Goal: Task Accomplishment & Management: Manage account settings

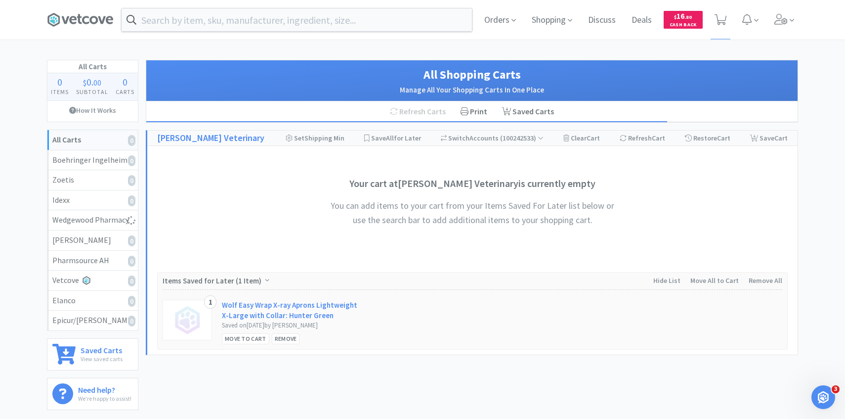
select select "1"
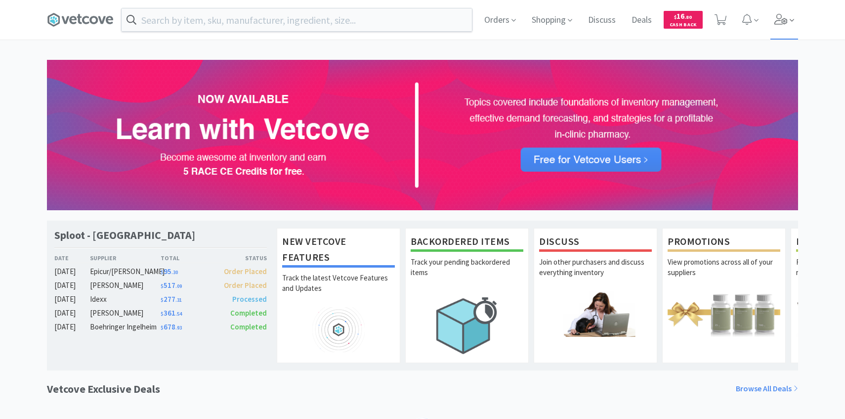
click at [781, 19] on icon at bounding box center [782, 19] width 14 height 11
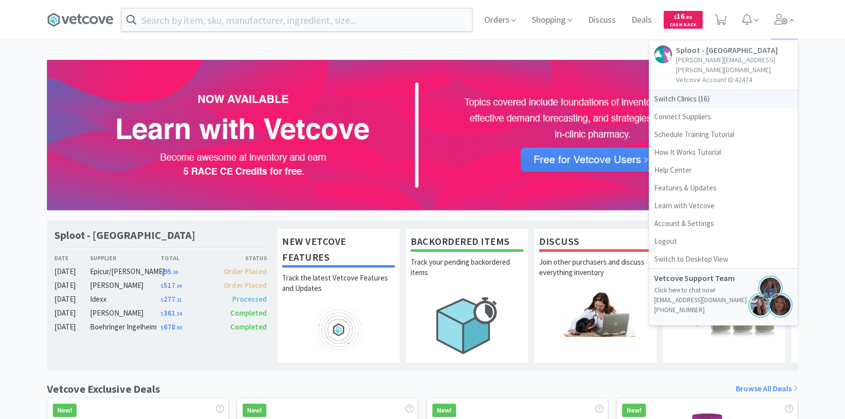
click at [704, 90] on span "Switch Clinics ( 16 )" at bounding box center [724, 99] width 148 height 18
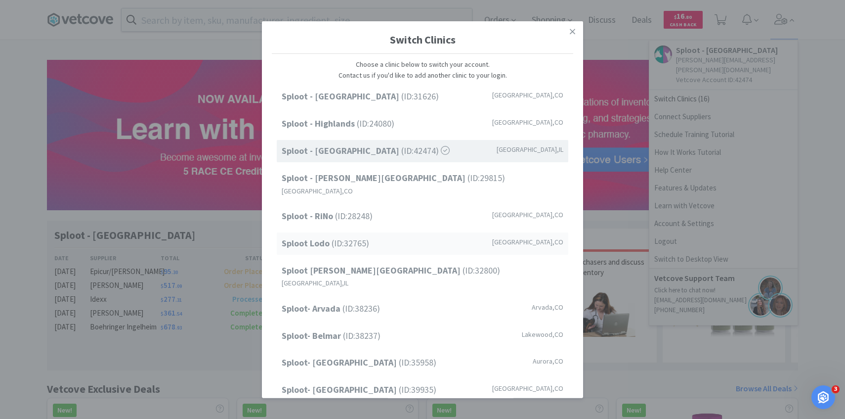
scroll to position [126, 0]
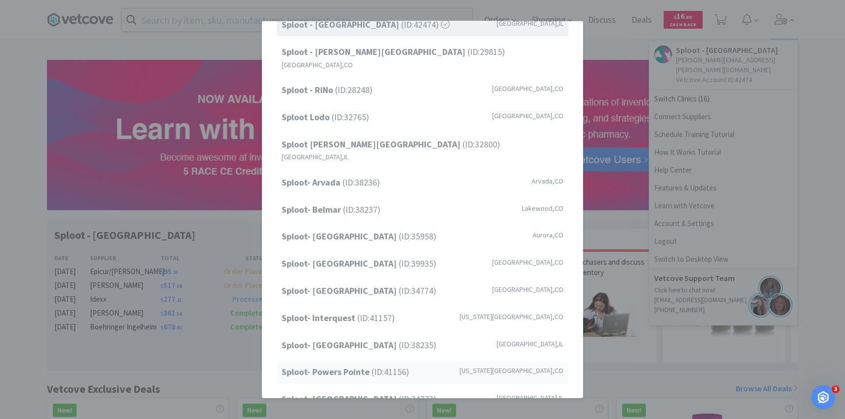
click at [355, 366] on strong "Sploot- Powers Pointe" at bounding box center [327, 371] width 90 height 11
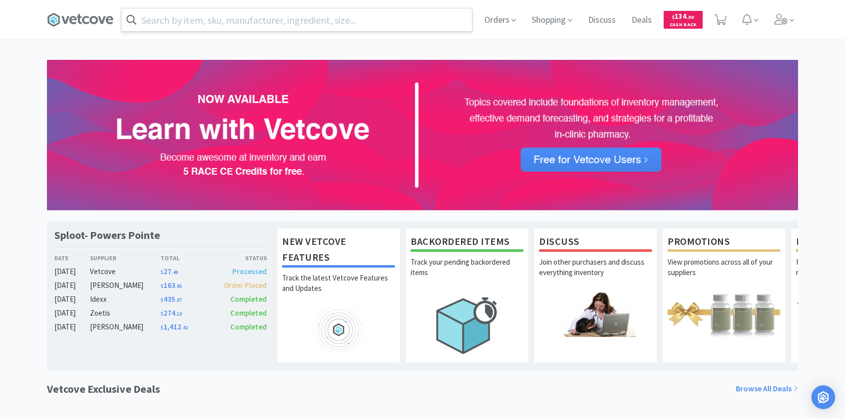
click at [260, 22] on input "text" at bounding box center [297, 19] width 351 height 23
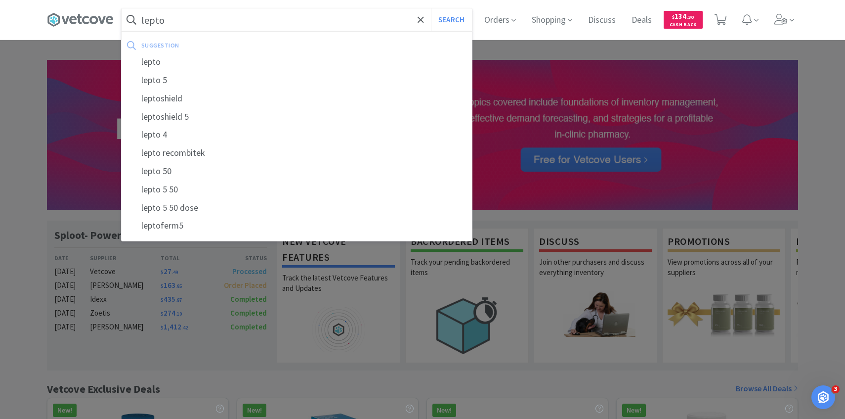
type input "lepto"
click at [431, 8] on button "Search" at bounding box center [451, 19] width 41 height 23
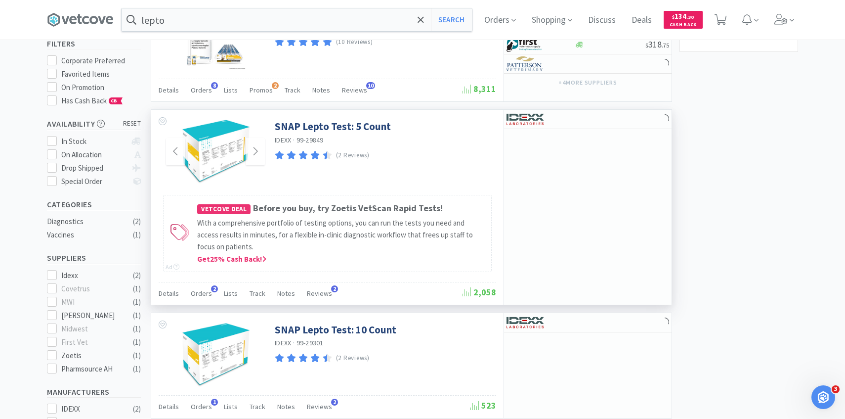
scroll to position [115, 0]
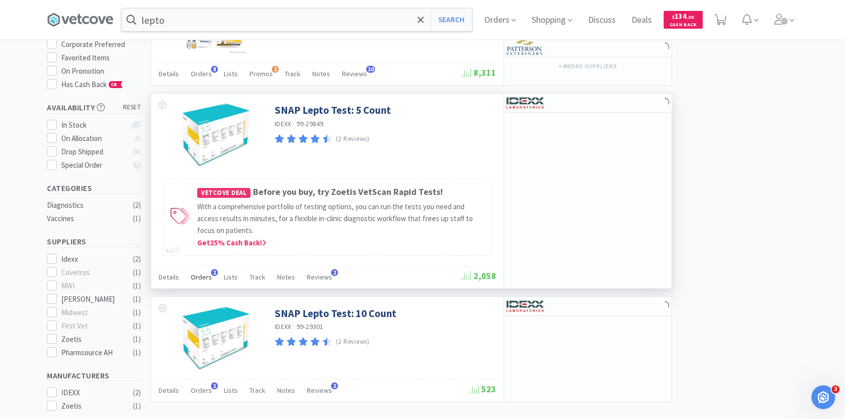
click at [208, 280] on span "Orders" at bounding box center [201, 276] width 21 height 9
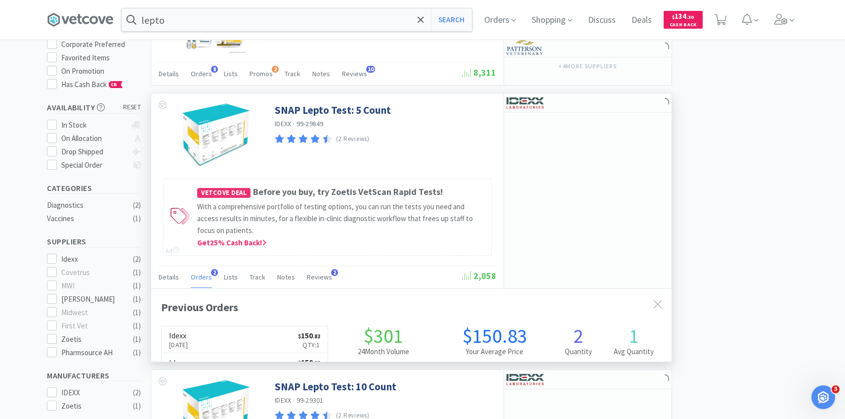
scroll to position [256, 521]
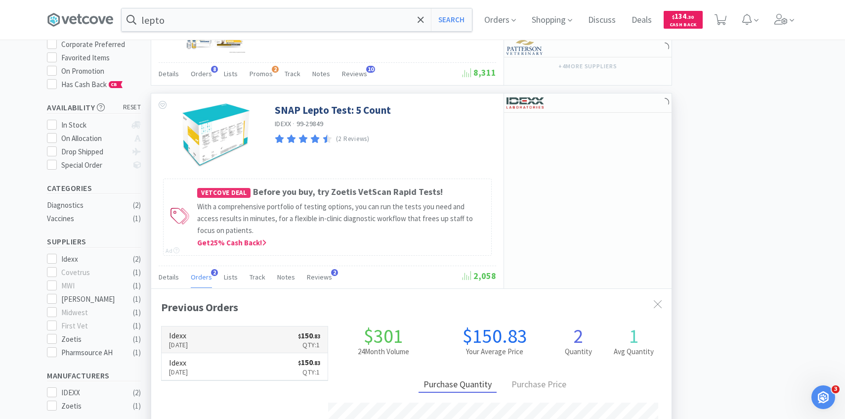
click at [188, 337] on h6 "Idexx" at bounding box center [178, 335] width 19 height 8
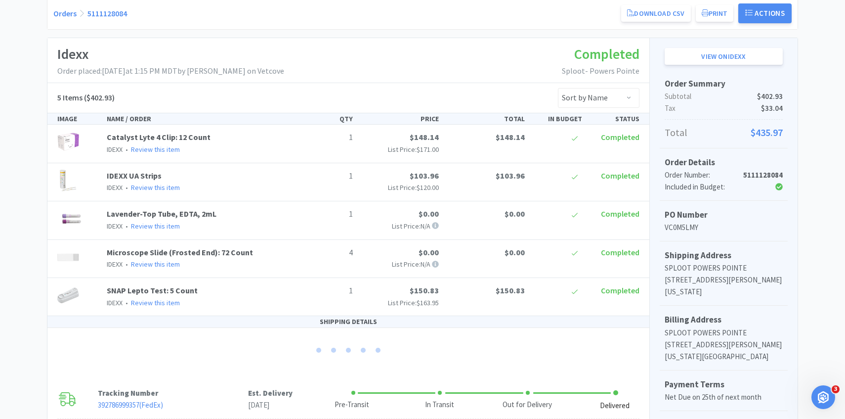
scroll to position [175, 0]
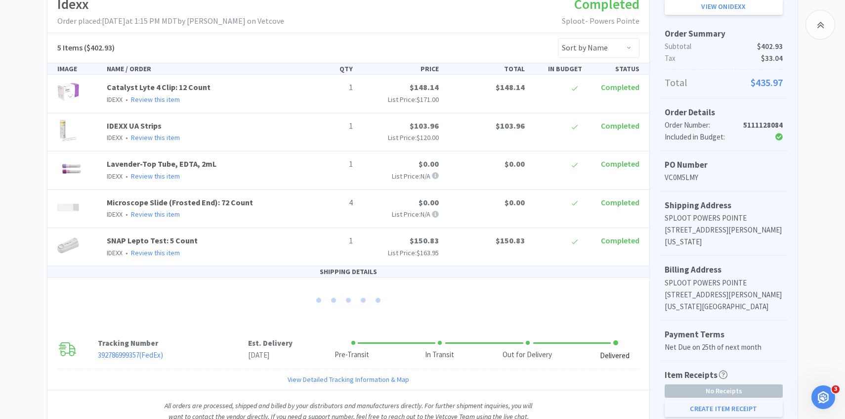
click at [707, 413] on button "Create Item Receipt" at bounding box center [724, 408] width 118 height 17
select select "1"
select select "4"
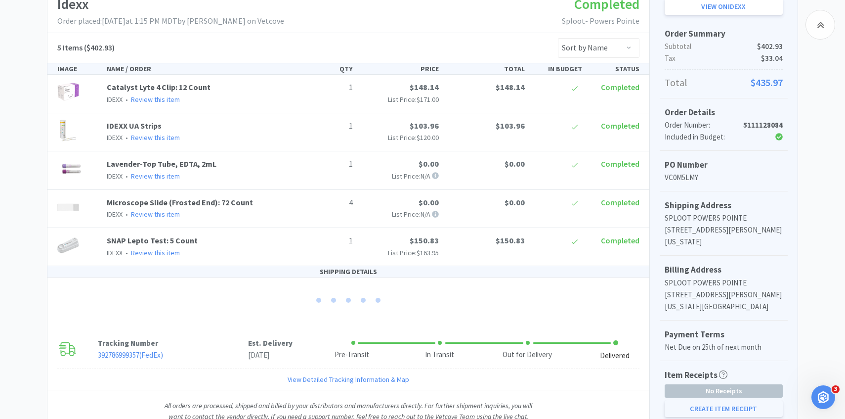
select select "1"
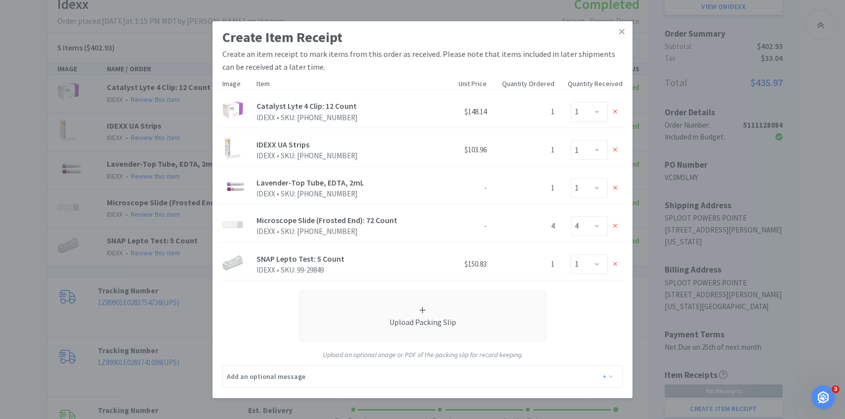
click at [685, 188] on div "Create Item Receipt Create an item receipt to mark items from this order as rec…" at bounding box center [422, 209] width 845 height 419
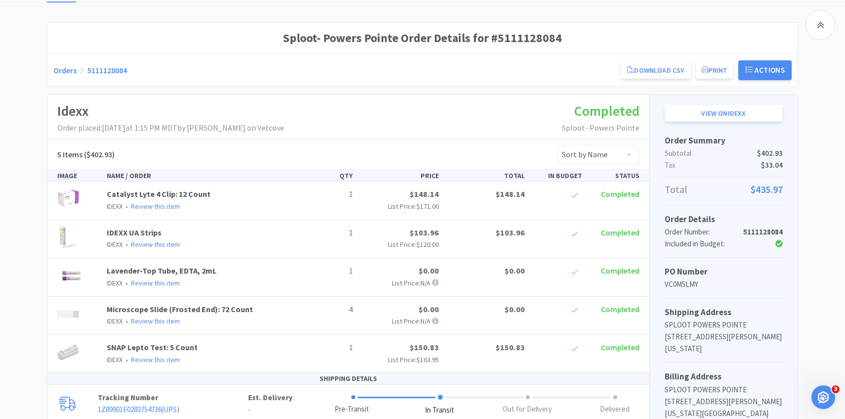
scroll to position [0, 0]
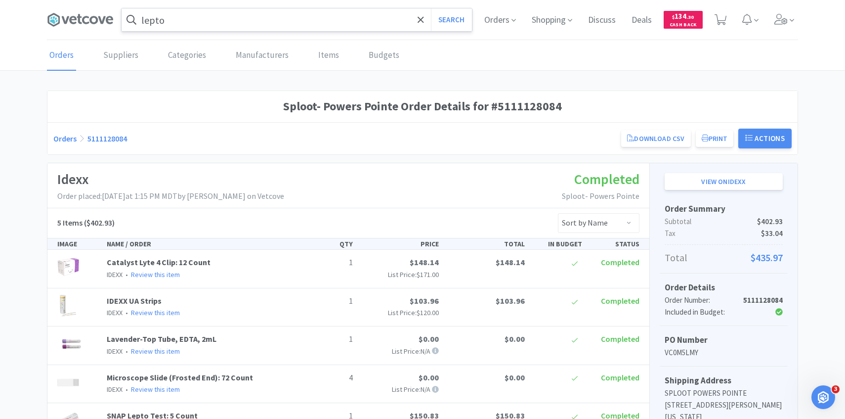
click at [325, 25] on input "lepto" at bounding box center [297, 19] width 351 height 23
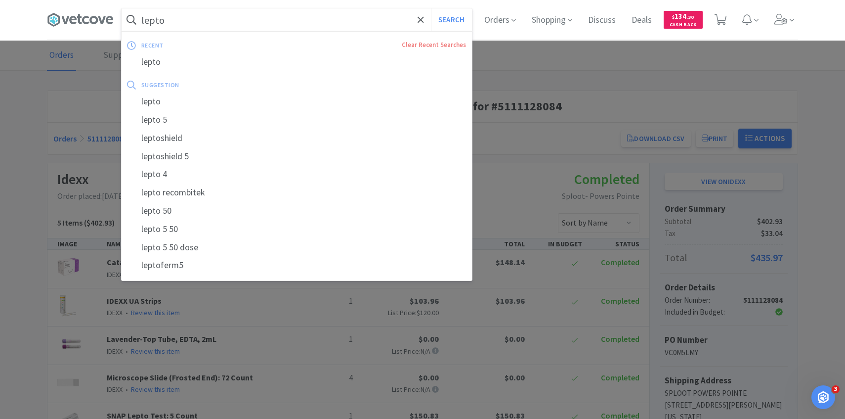
click at [431, 8] on button "Search" at bounding box center [451, 19] width 41 height 23
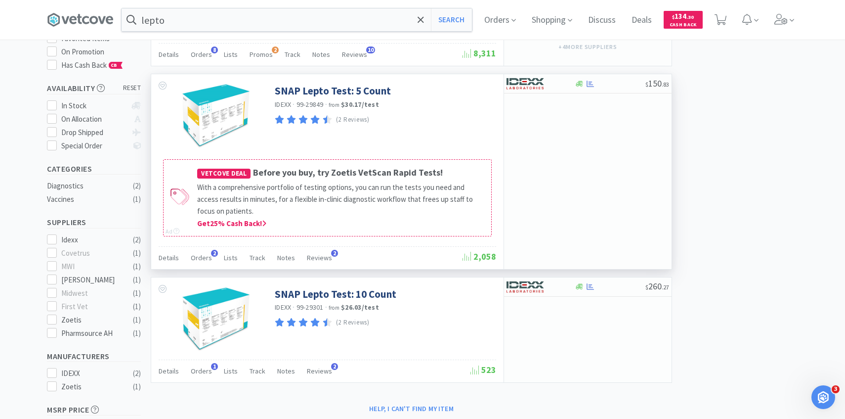
scroll to position [190, 0]
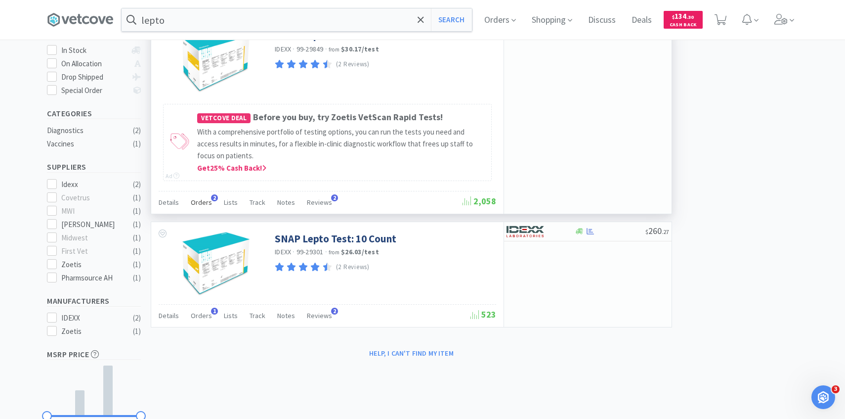
click at [201, 204] on span "Orders" at bounding box center [201, 202] width 21 height 9
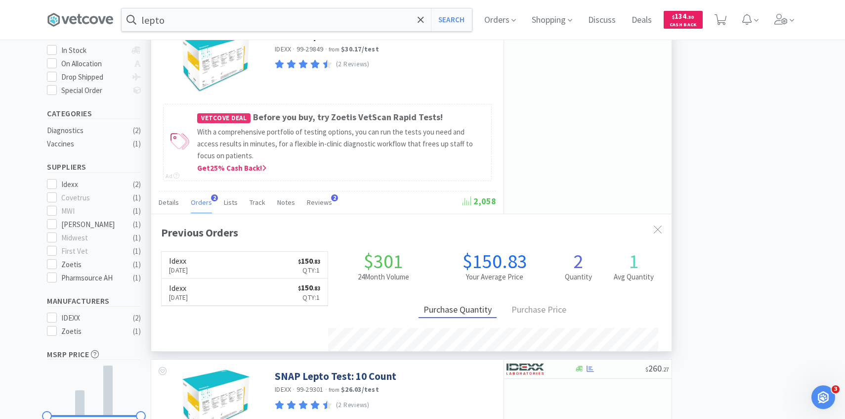
scroll to position [256, 521]
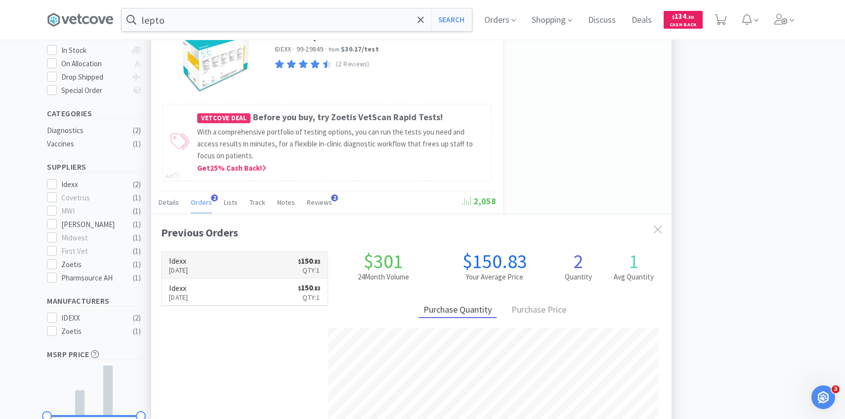
click at [215, 270] on link "Idexx Sep 2nd, 2025 $ 150 . 83 Qty: 1" at bounding box center [245, 265] width 166 height 27
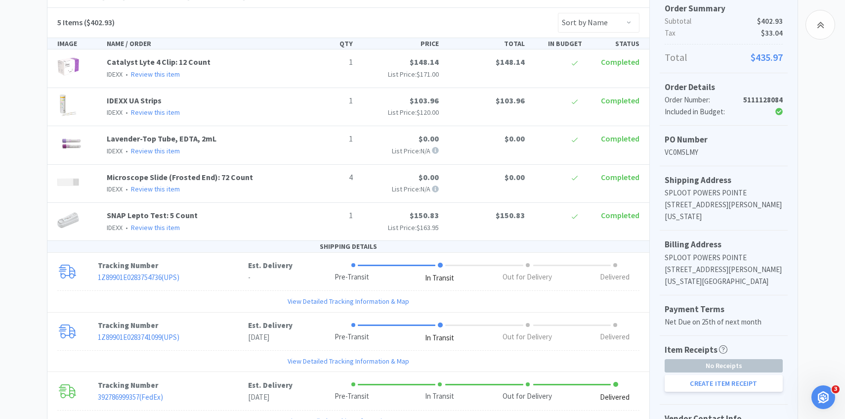
scroll to position [199, 0]
click at [674, 384] on button "Create Item Receipt" at bounding box center [724, 384] width 118 height 17
select select "1"
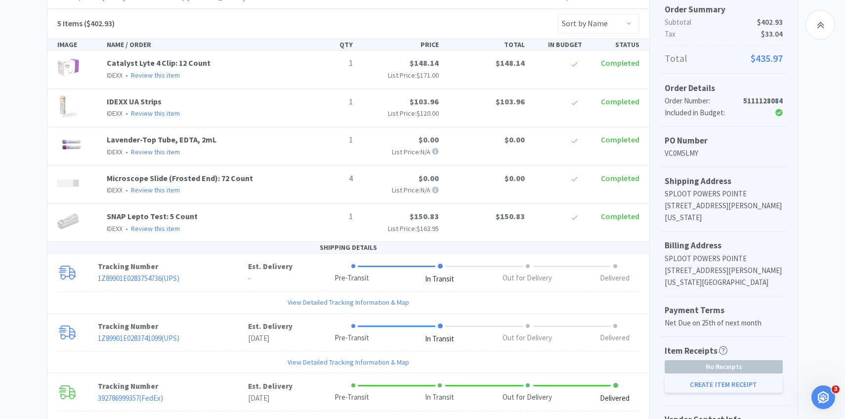
select select "4"
select select "1"
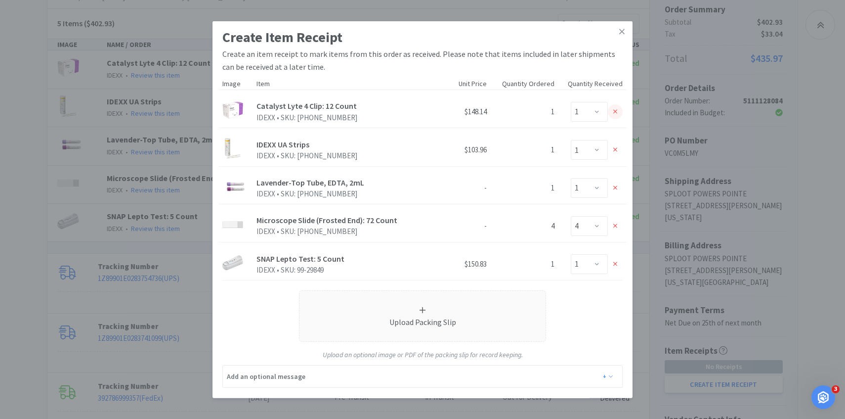
click at [616, 112] on icon at bounding box center [616, 111] width 4 height 4
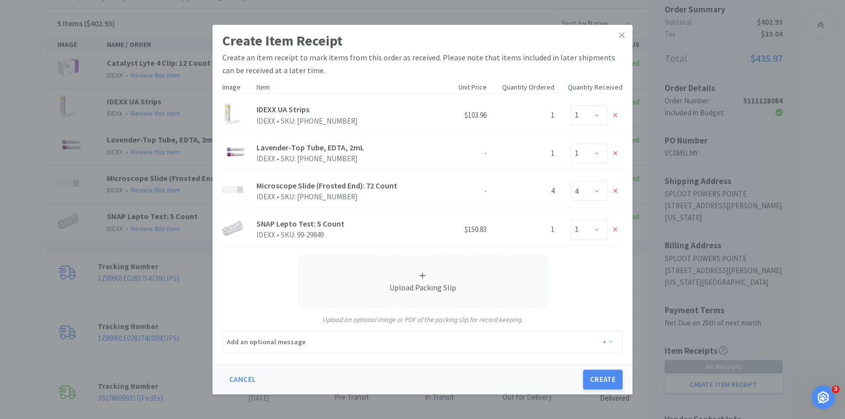
click at [616, 112] on icon at bounding box center [616, 115] width 4 height 7
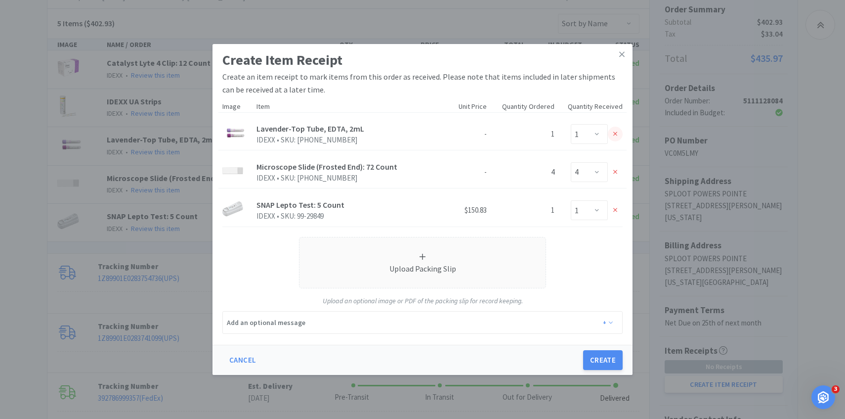
click at [615, 141] on div at bounding box center [615, 134] width 15 height 15
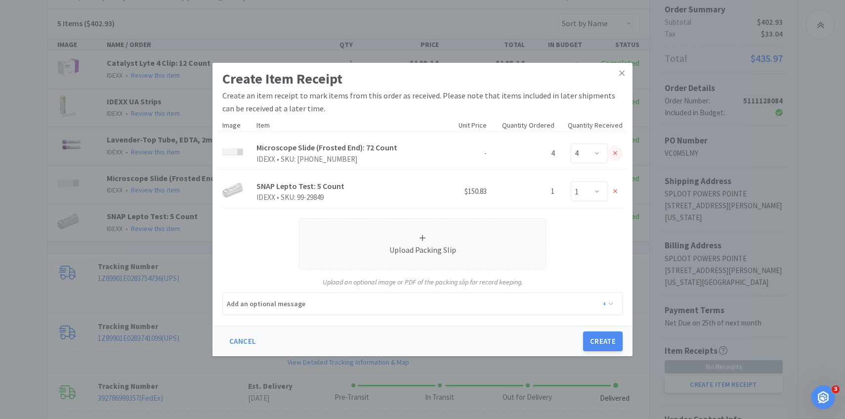
click at [612, 155] on div at bounding box center [615, 153] width 15 height 15
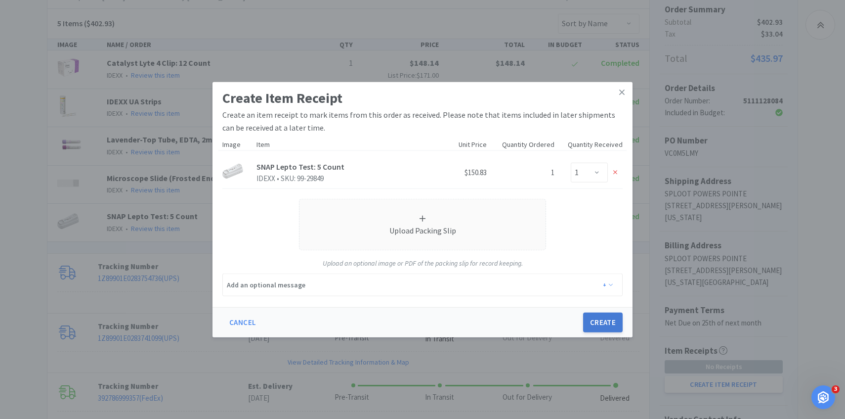
click at [600, 329] on button "Create" at bounding box center [603, 322] width 40 height 20
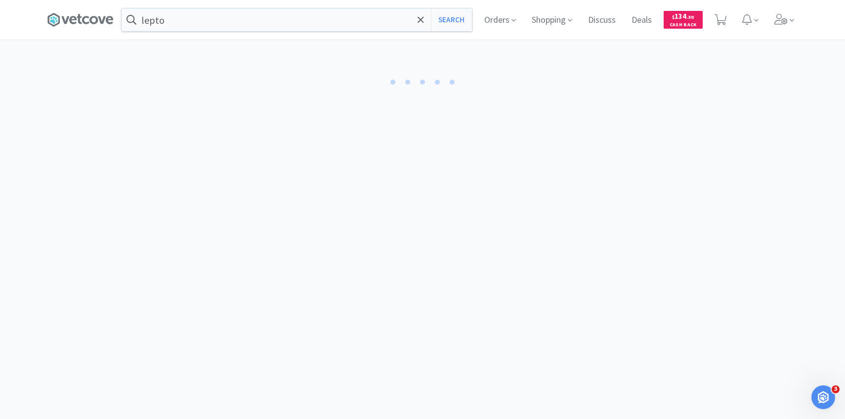
select select "1"
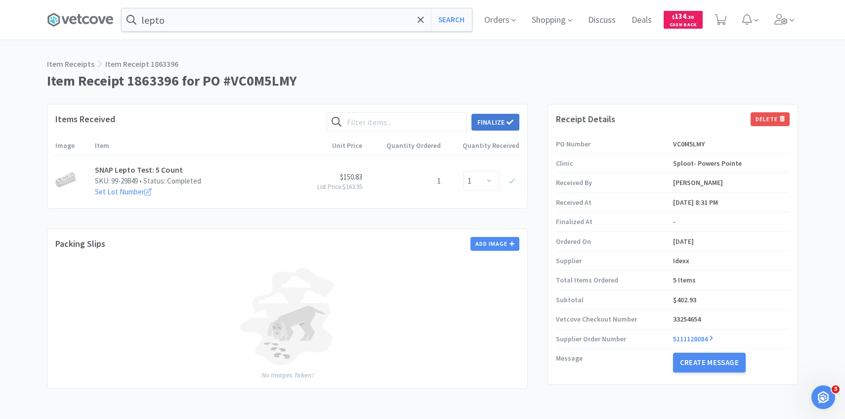
click at [505, 120] on button "Finalize" at bounding box center [496, 122] width 48 height 17
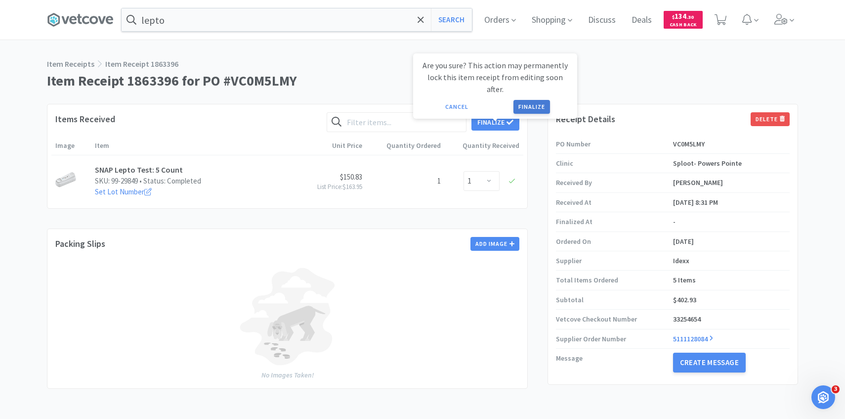
click at [545, 100] on button "Finalize" at bounding box center [532, 107] width 37 height 14
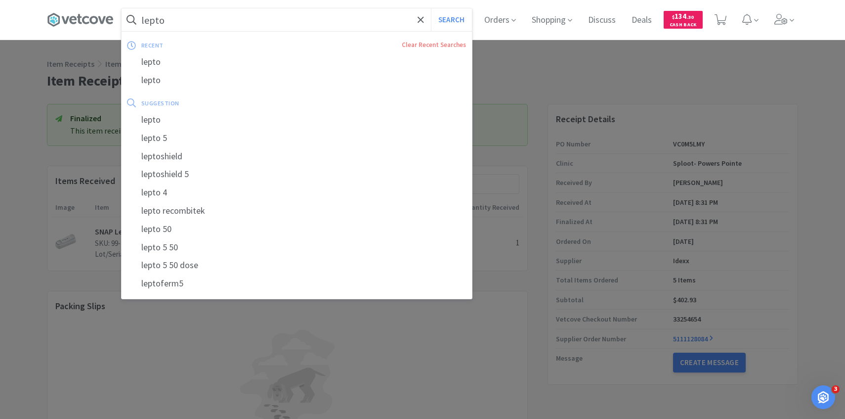
click at [303, 26] on input "lepto" at bounding box center [297, 19] width 351 height 23
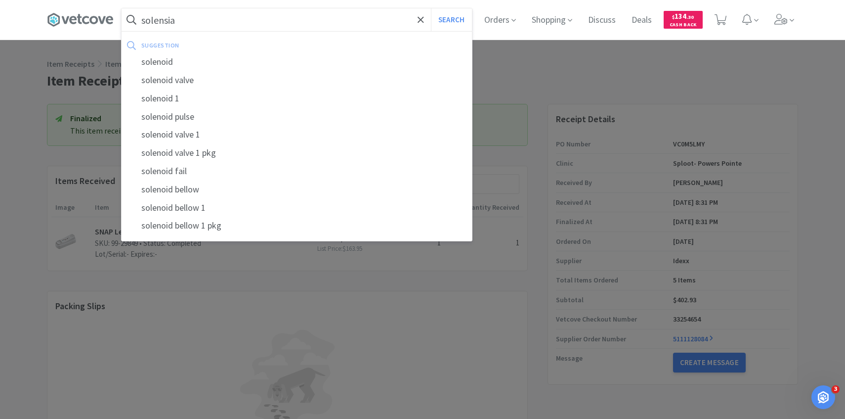
type input "solensia"
click at [431, 8] on button "Search" at bounding box center [451, 19] width 41 height 23
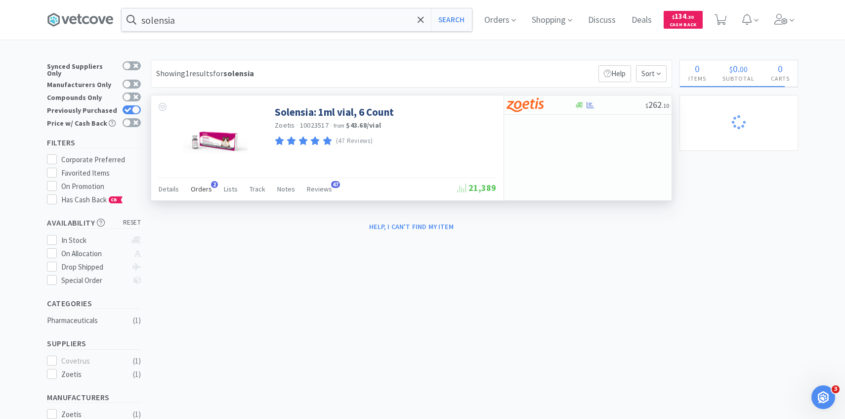
click at [201, 186] on span "Orders" at bounding box center [201, 188] width 21 height 9
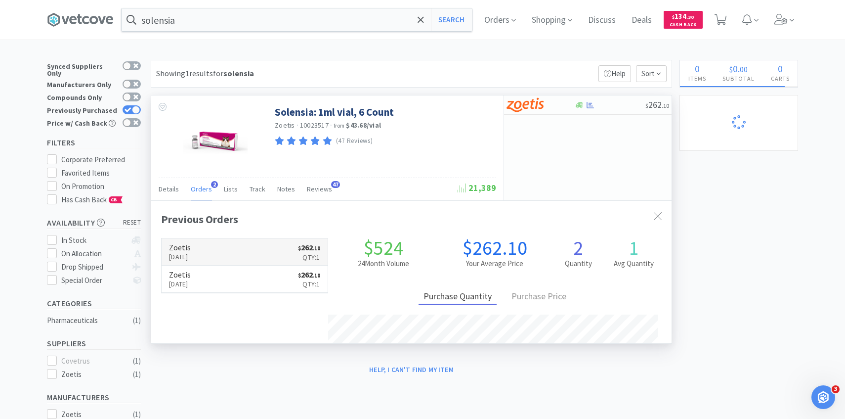
scroll to position [256, 521]
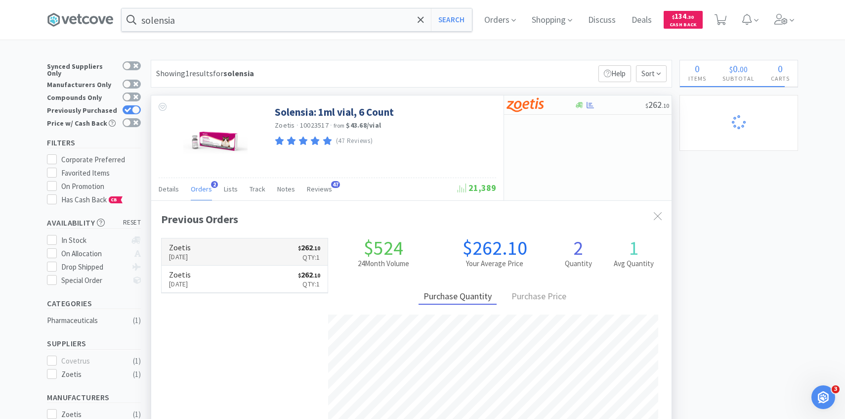
click at [191, 246] on h6 "Zoetis" at bounding box center [180, 247] width 22 height 8
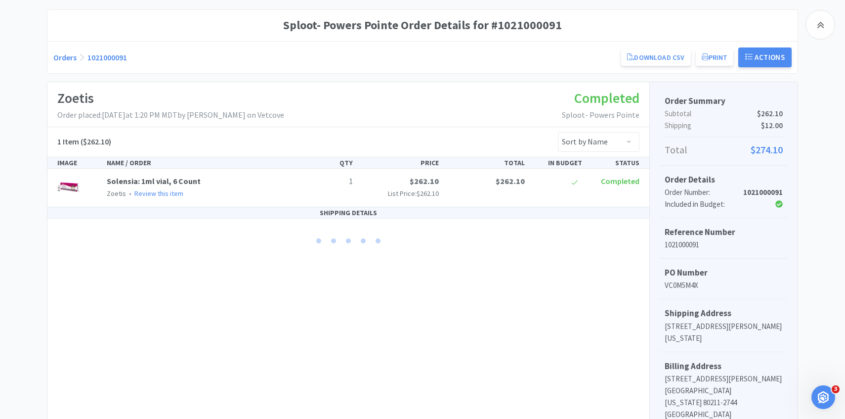
scroll to position [233, 0]
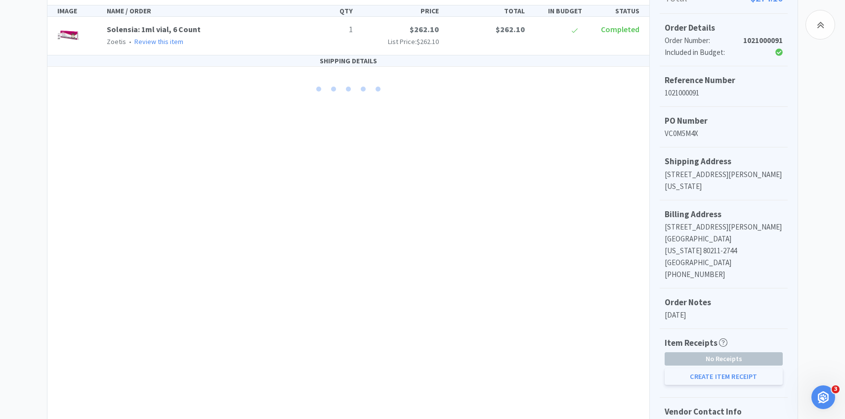
click at [691, 368] on button "Create Item Receipt" at bounding box center [724, 376] width 118 height 17
select select "1"
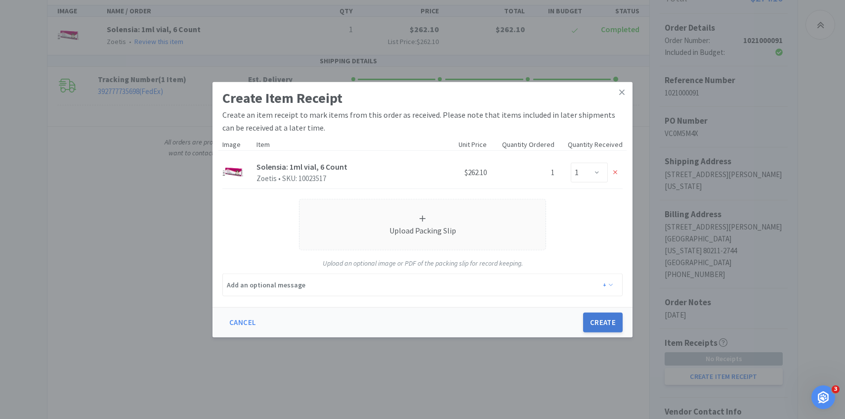
click at [603, 321] on button "Create" at bounding box center [603, 322] width 40 height 20
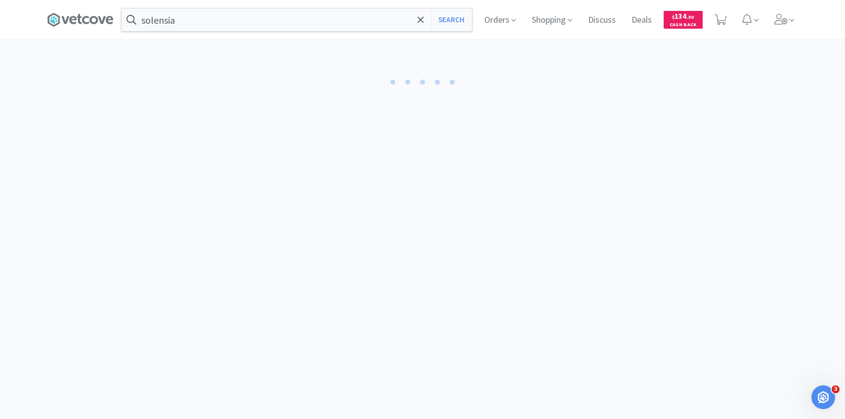
select select "1"
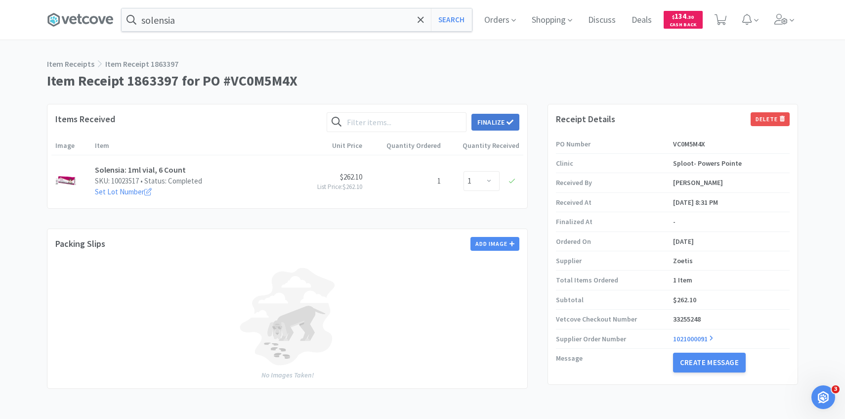
click at [503, 122] on button "Finalize" at bounding box center [496, 122] width 48 height 17
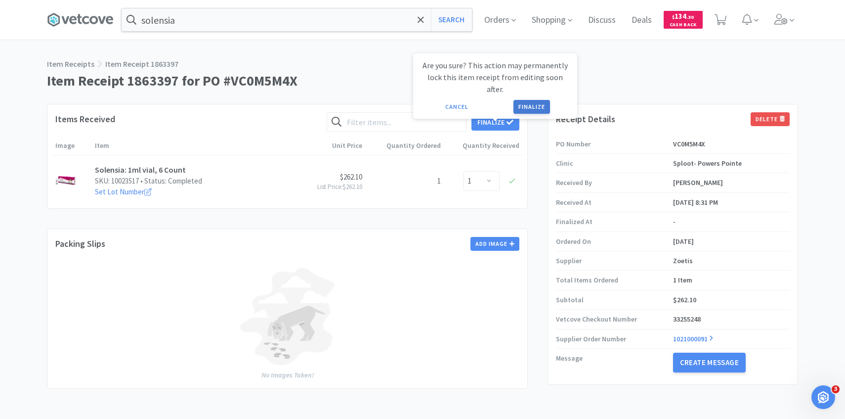
click at [533, 100] on button "Finalize" at bounding box center [532, 107] width 37 height 14
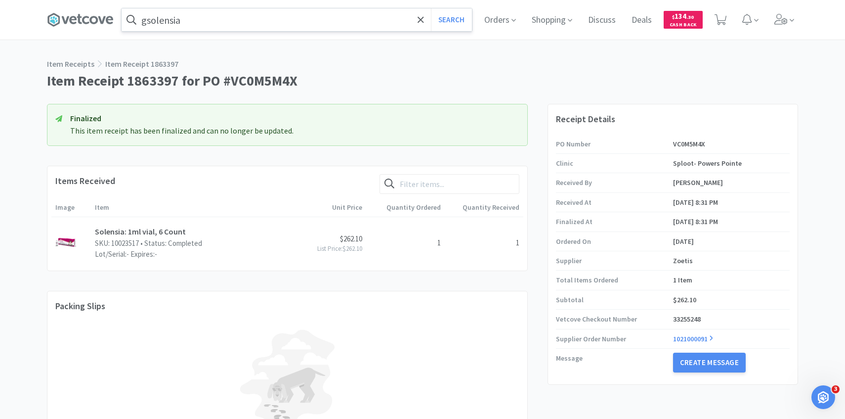
click at [255, 13] on input "gsolensia" at bounding box center [297, 19] width 351 height 23
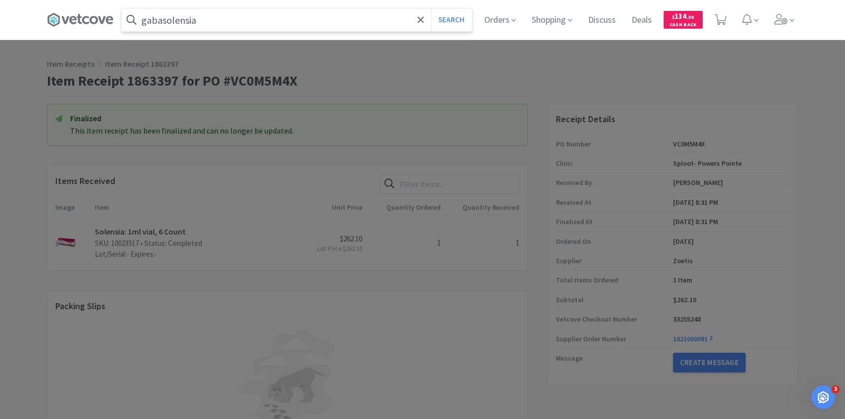
click at [255, 13] on input "gabasolensia" at bounding box center [297, 19] width 351 height 23
click at [255, 13] on input "g" at bounding box center [297, 19] width 351 height 23
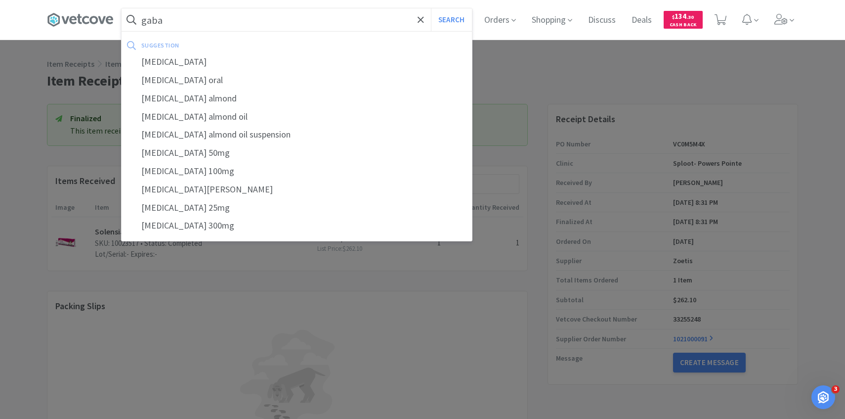
type input "gaba"
click at [431, 8] on button "Search" at bounding box center [451, 19] width 41 height 23
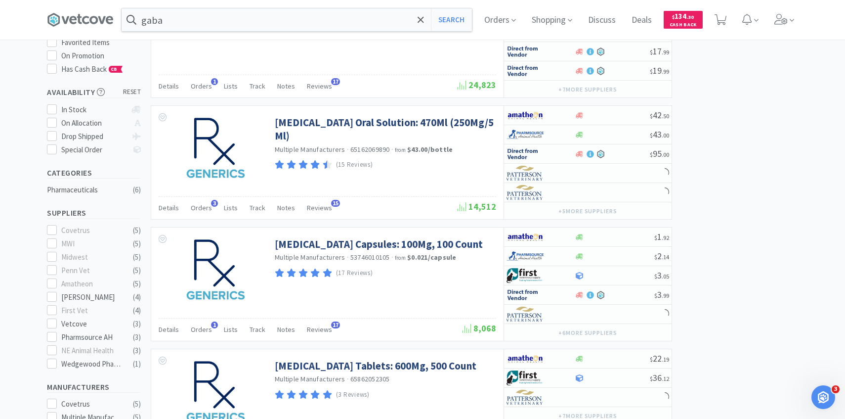
scroll to position [194, 0]
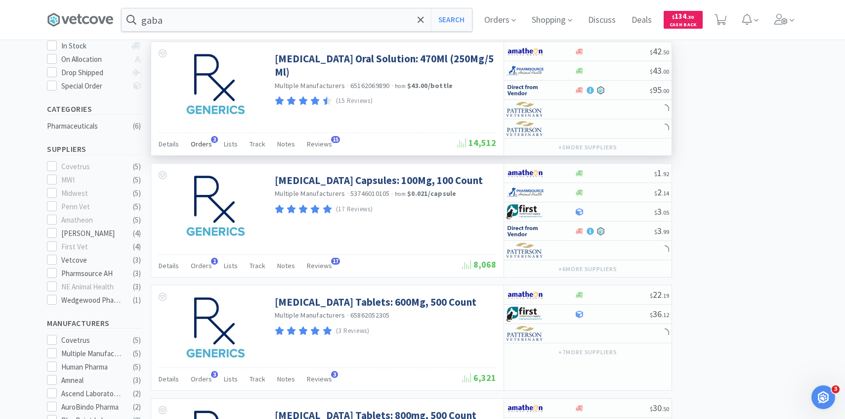
click at [202, 150] on div "Orders 3" at bounding box center [201, 145] width 21 height 19
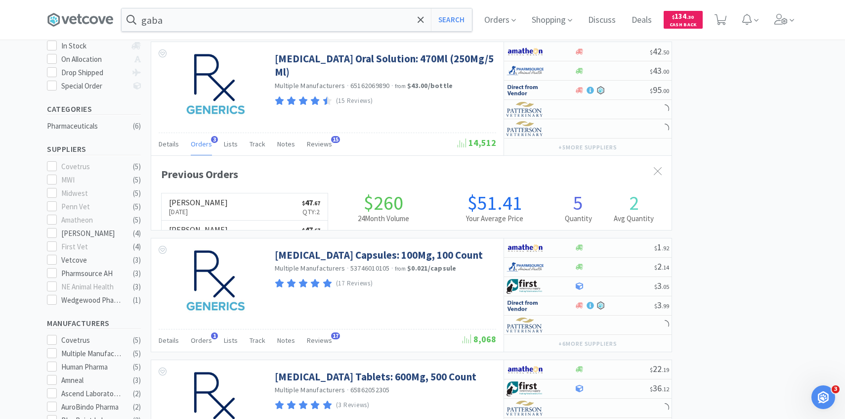
scroll to position [256, 521]
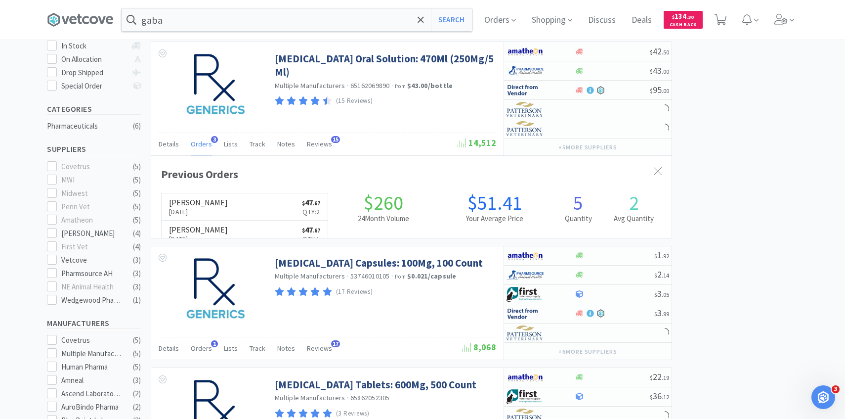
click at [243, 215] on link "Patterson Sep 2nd, 2025 $ 47 . 67 Qty: 2" at bounding box center [245, 206] width 166 height 27
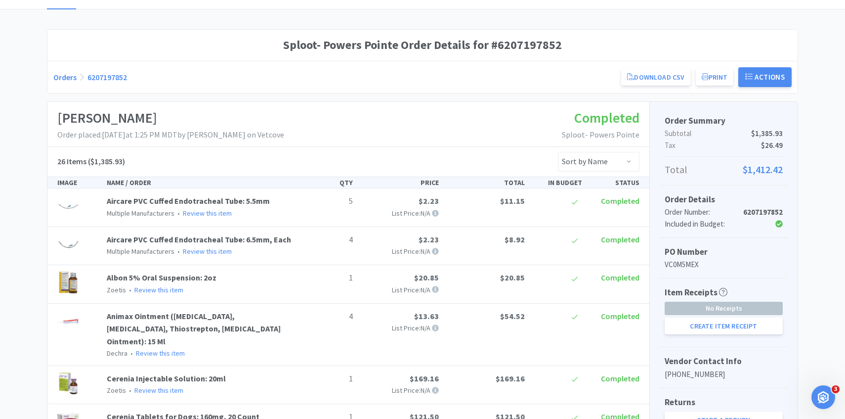
scroll to position [232, 0]
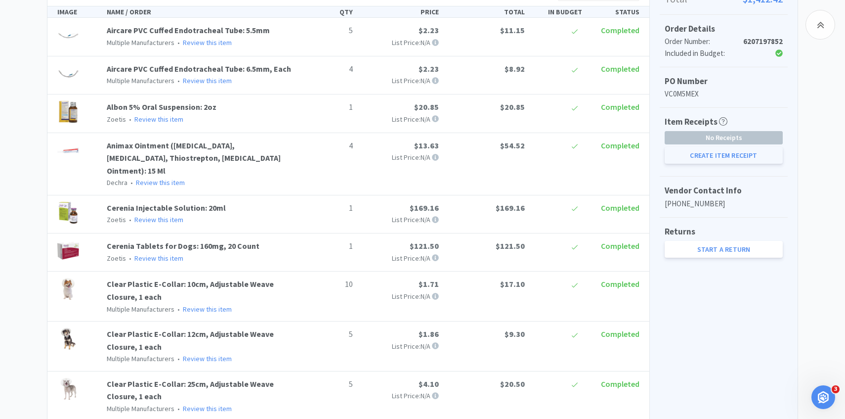
click at [693, 156] on button "Create Item Receipt" at bounding box center [724, 155] width 118 height 17
select select "1"
select select "5"
select select "4"
select select "5"
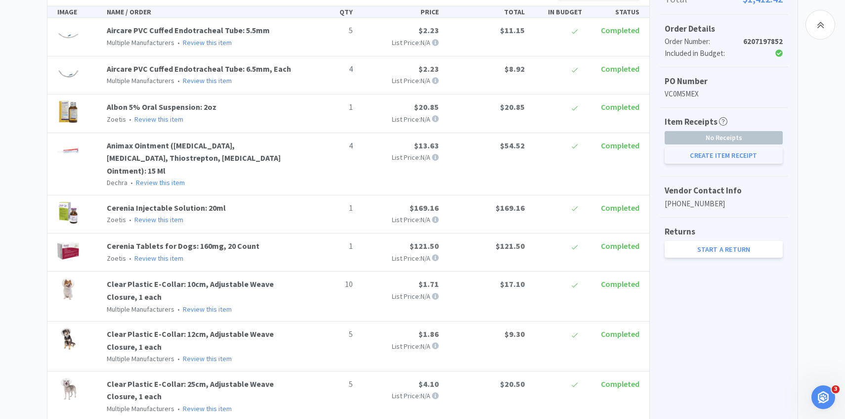
select select "1"
select select "4"
select select "1"
select select "2"
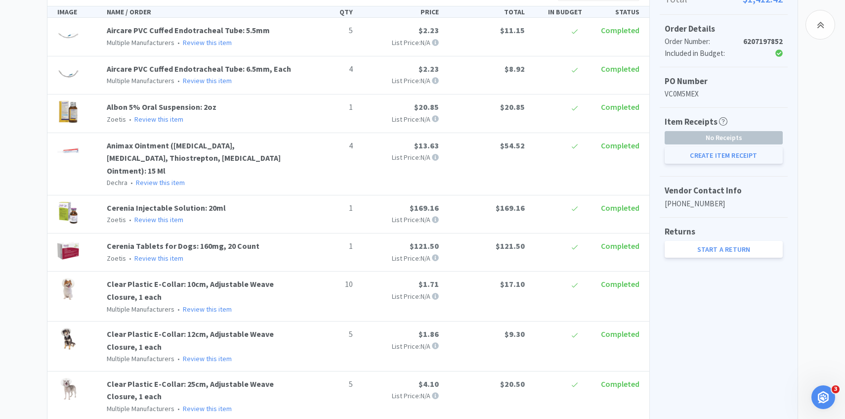
select select "1"
select select "2"
select select "8"
select select "2"
select select "3"
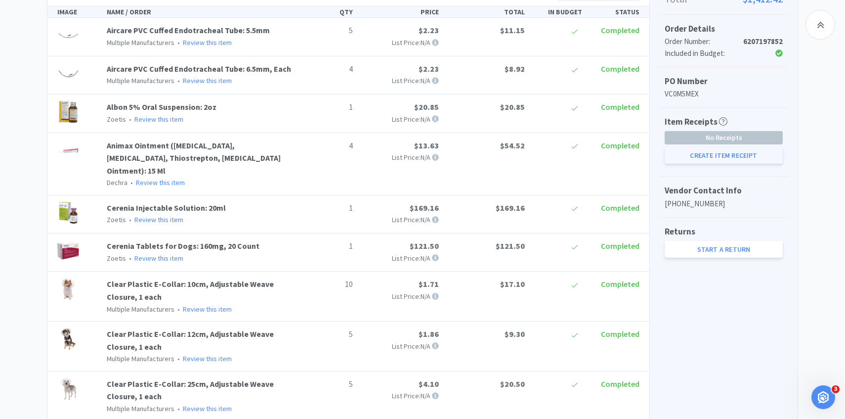
select select "1"
select select "3"
select select "2"
select select "10"
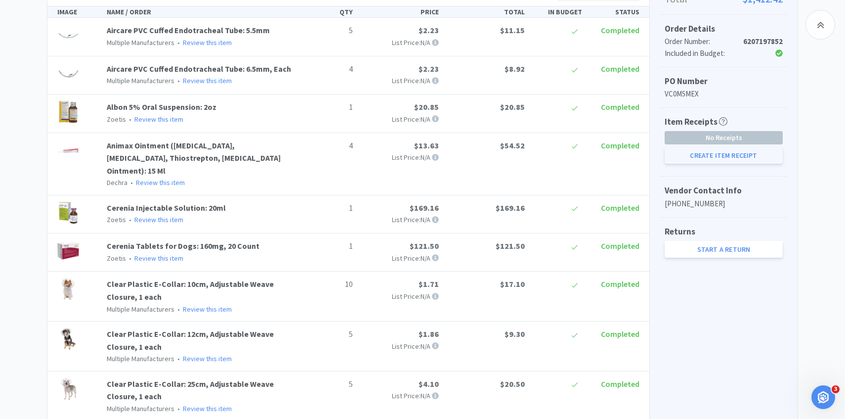
select select "5"
select select "1"
select select "50"
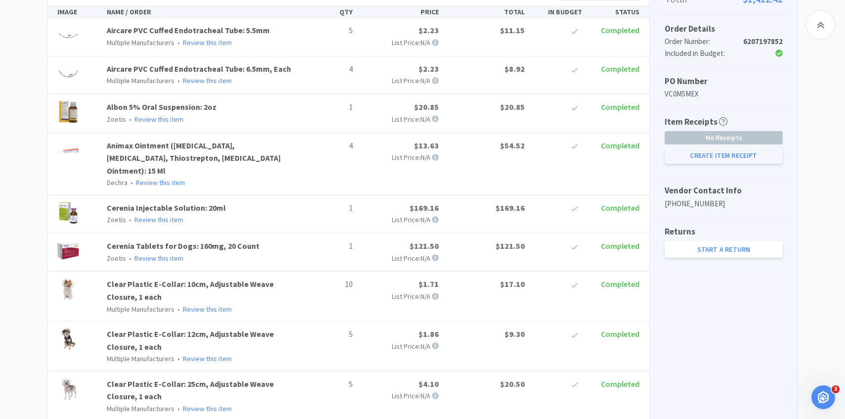
select select "50"
select select "3"
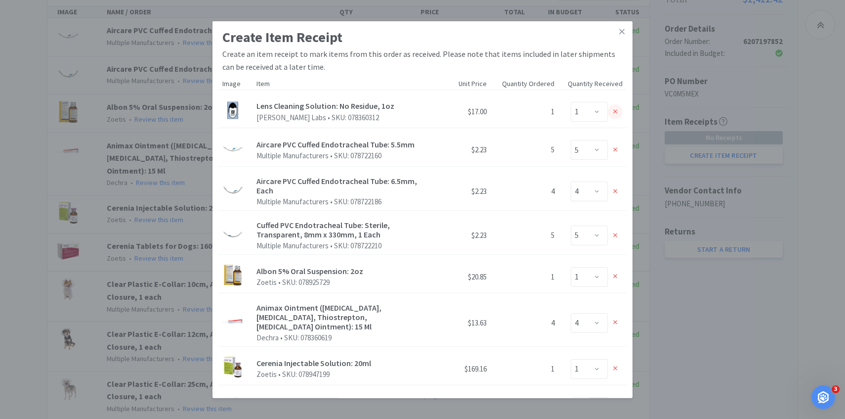
click at [617, 113] on icon at bounding box center [616, 111] width 4 height 4
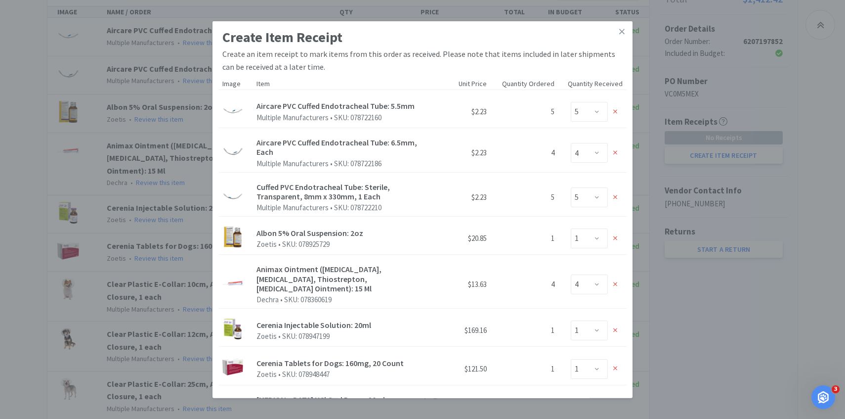
click at [617, 113] on icon at bounding box center [616, 111] width 4 height 4
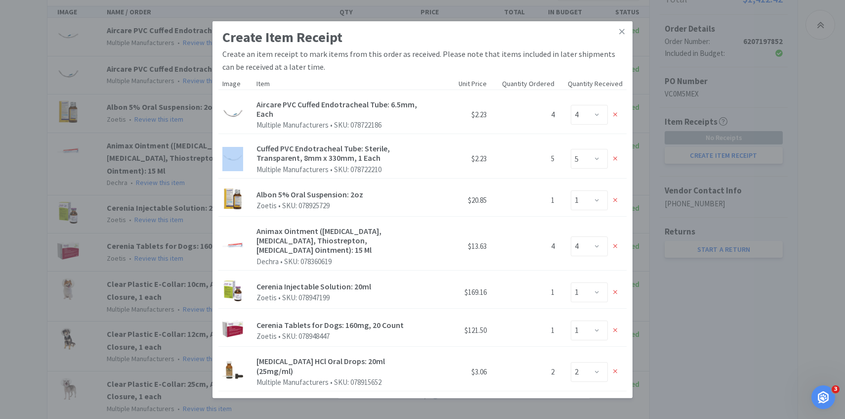
click at [617, 113] on icon at bounding box center [616, 114] width 4 height 7
click at [617, 155] on icon at bounding box center [616, 158] width 4 height 7
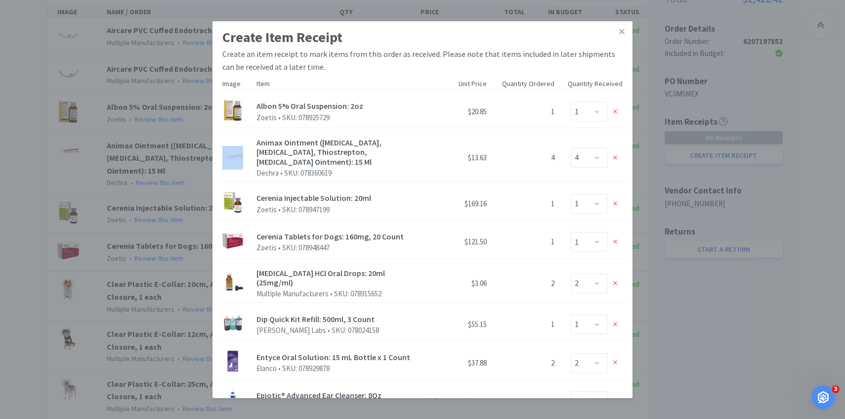
click at [617, 113] on icon at bounding box center [616, 111] width 4 height 4
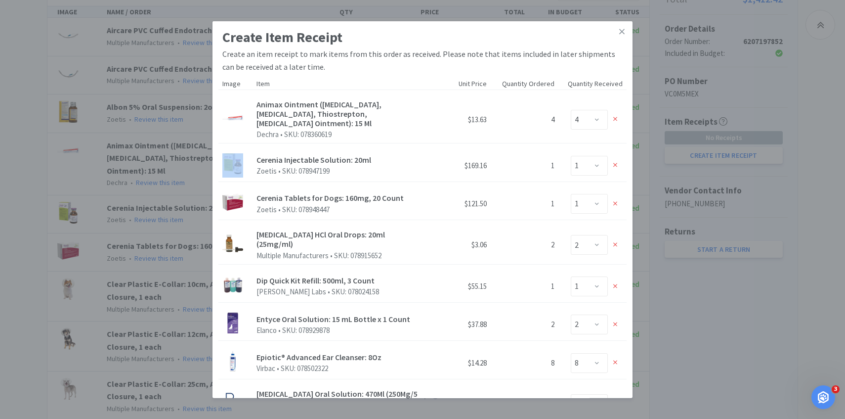
click at [617, 113] on div at bounding box center [615, 119] width 15 height 15
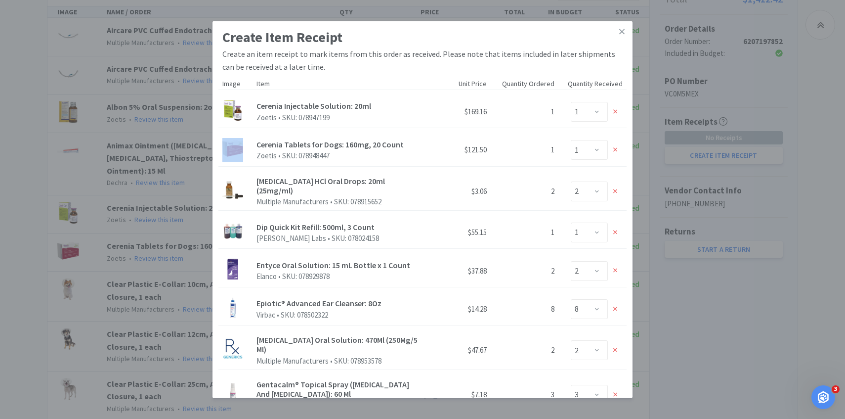
click at [617, 113] on icon at bounding box center [616, 111] width 4 height 4
click at [617, 148] on icon at bounding box center [616, 150] width 4 height 4
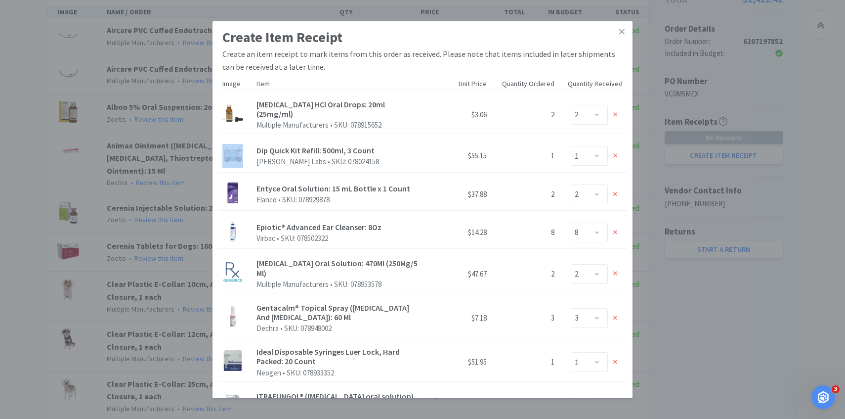
click at [617, 113] on icon at bounding box center [616, 114] width 4 height 4
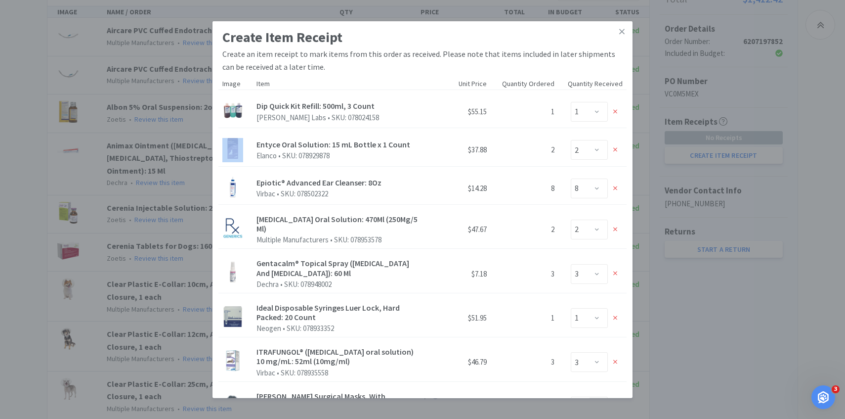
click at [617, 113] on icon at bounding box center [616, 111] width 4 height 4
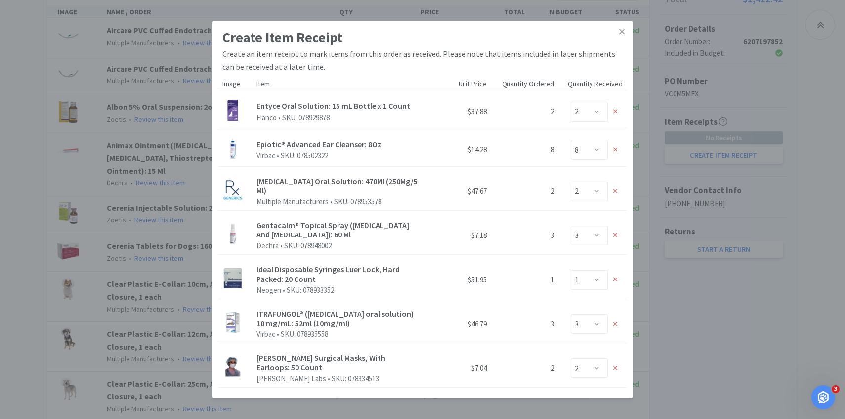
click at [617, 113] on icon at bounding box center [616, 111] width 4 height 4
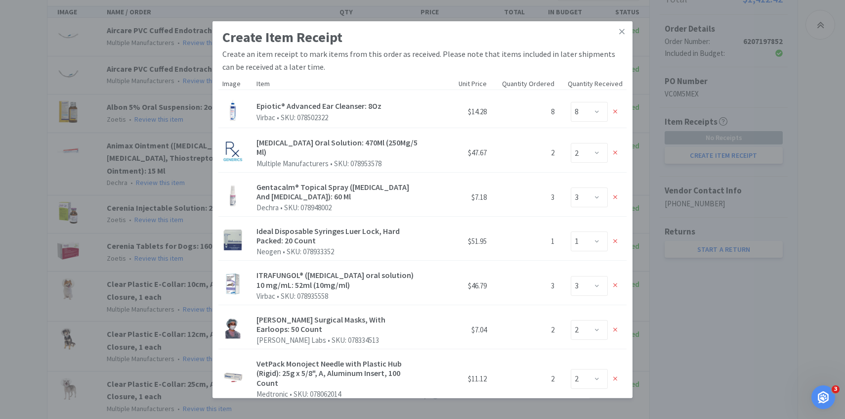
click at [617, 113] on icon at bounding box center [616, 111] width 4 height 4
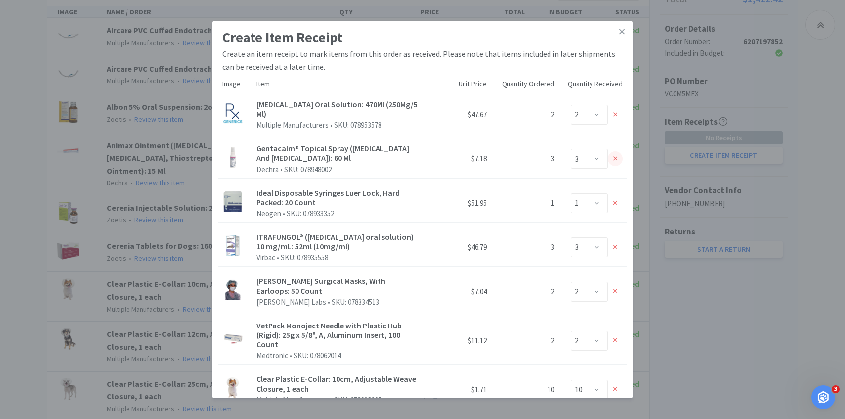
click at [615, 155] on icon at bounding box center [616, 158] width 4 height 7
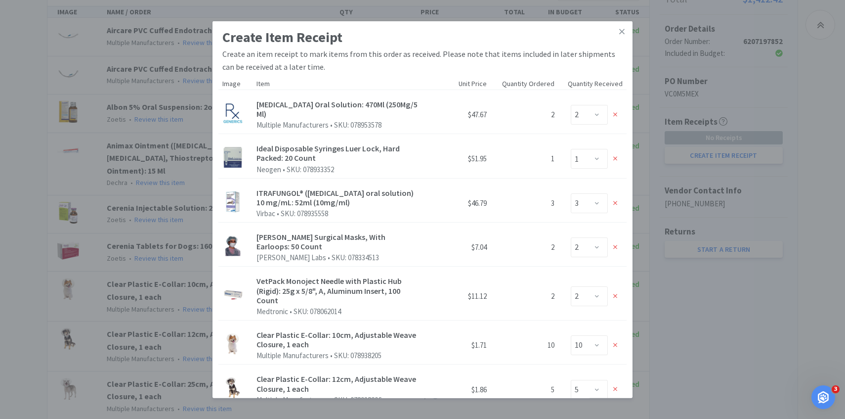
click at [615, 155] on icon at bounding box center [616, 158] width 4 height 7
click at [615, 199] on icon at bounding box center [616, 202] width 4 height 7
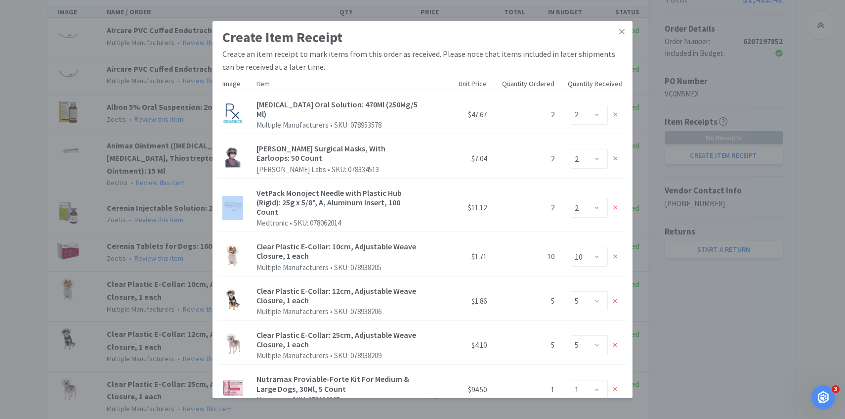
click at [615, 155] on icon at bounding box center [616, 158] width 4 height 7
click at [615, 198] on div "Enter Qty 0 1 2" at bounding box center [593, 208] width 60 height 20
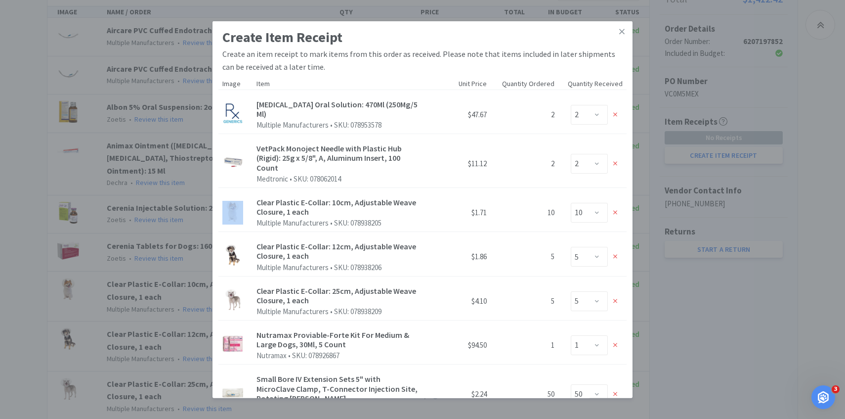
click at [615, 154] on div "Enter Qty 0 1 2" at bounding box center [593, 164] width 60 height 20
click at [615, 160] on icon at bounding box center [616, 163] width 4 height 7
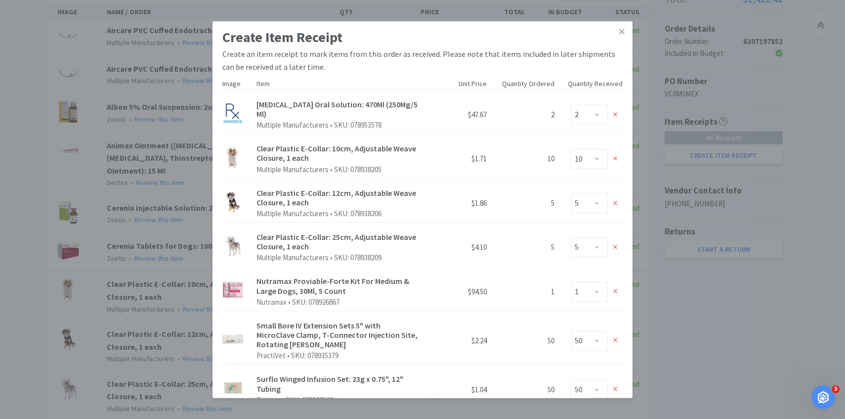
click at [615, 156] on div at bounding box center [615, 158] width 15 height 15
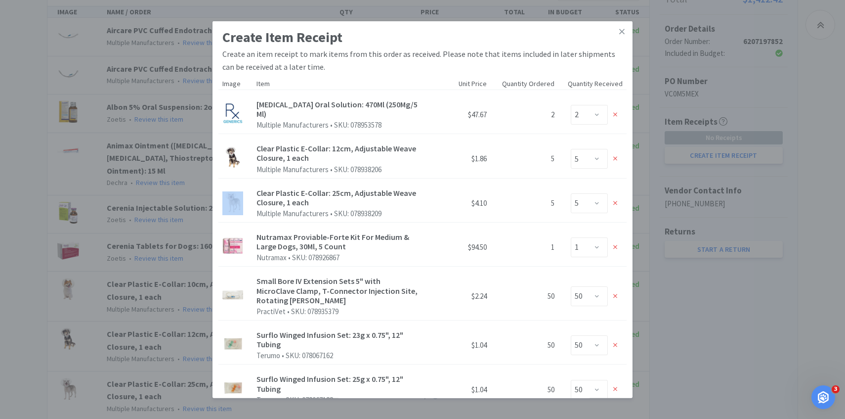
click at [615, 156] on div at bounding box center [615, 158] width 15 height 15
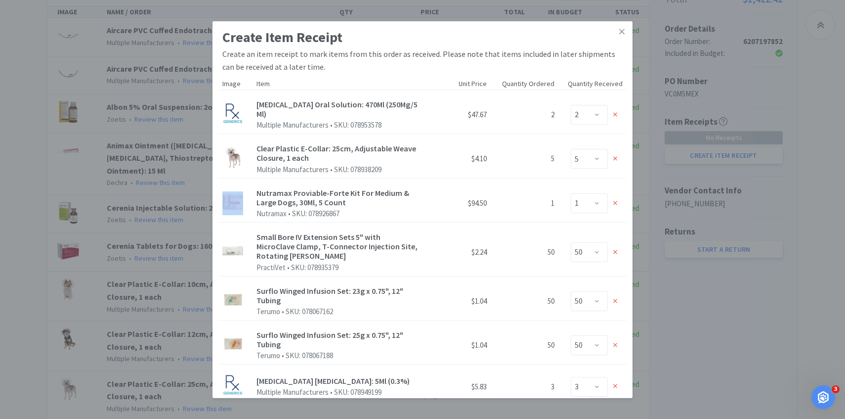
click at [615, 156] on div at bounding box center [615, 158] width 15 height 15
click at [615, 196] on div at bounding box center [615, 203] width 15 height 15
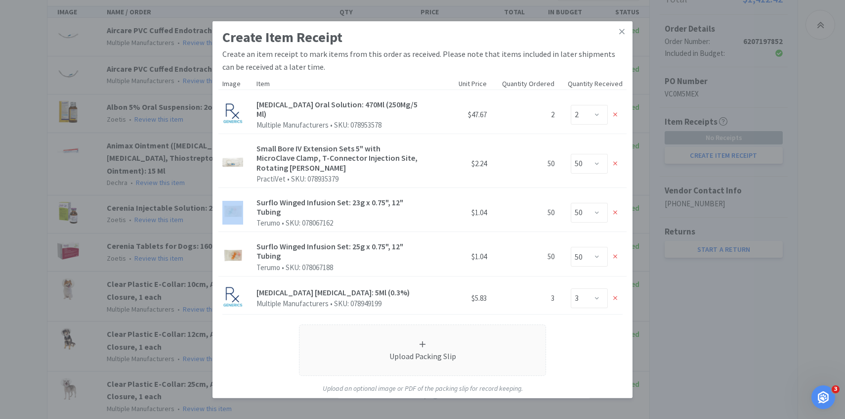
click at [615, 160] on icon at bounding box center [616, 163] width 4 height 7
click at [615, 205] on div at bounding box center [615, 212] width 15 height 15
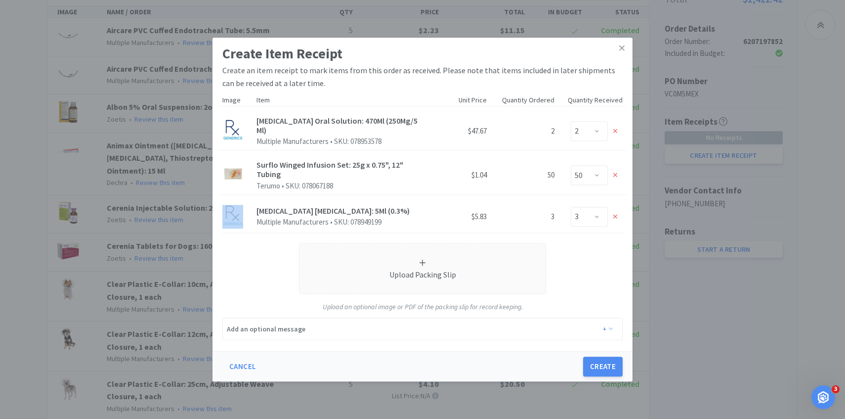
click at [615, 156] on div "Surflo Winged Infusion Set: 25g x 0.75", 12" Tubing Terumo • SKU: 078067188 $1.…" at bounding box center [423, 174] width 408 height 48
click at [615, 169] on div at bounding box center [615, 175] width 15 height 15
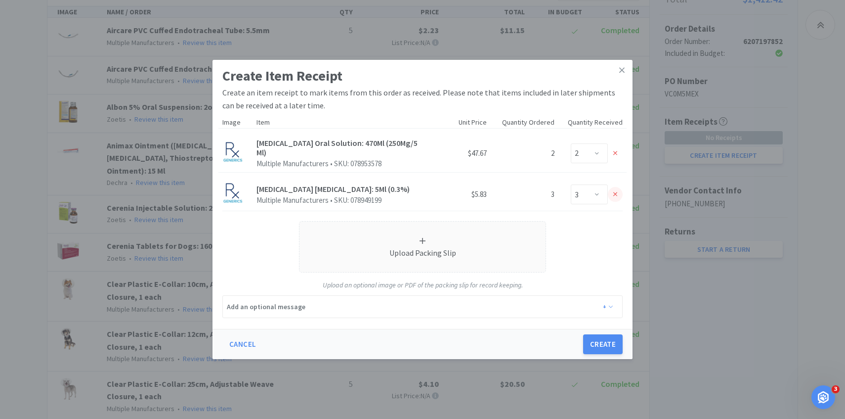
click at [615, 194] on icon at bounding box center [616, 194] width 4 height 7
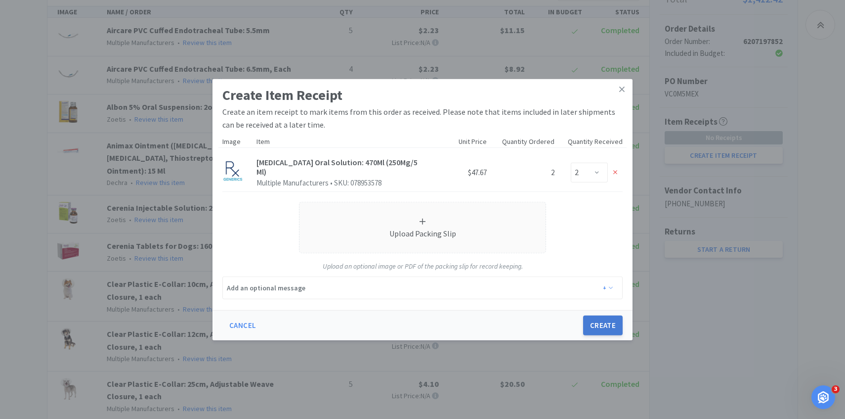
click at [595, 317] on button "Create" at bounding box center [603, 325] width 40 height 20
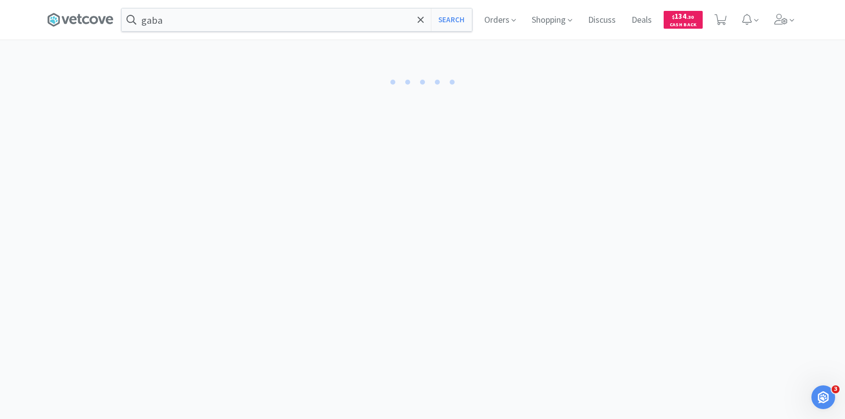
select select "2"
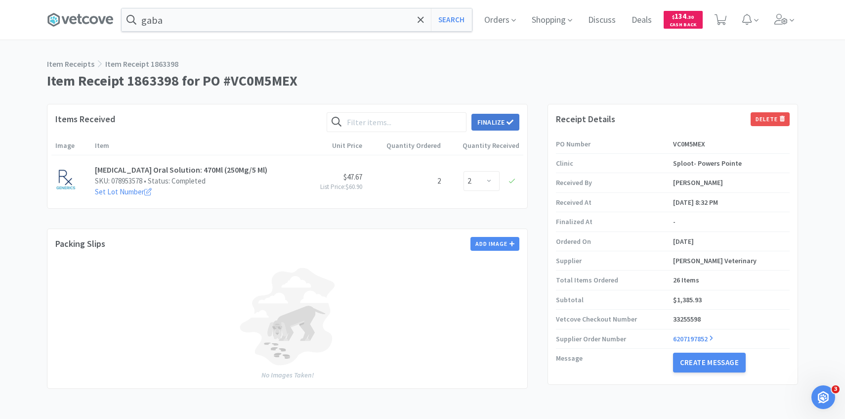
click at [483, 126] on button "Finalize" at bounding box center [496, 122] width 48 height 17
click at [522, 100] on button "Finalize" at bounding box center [532, 107] width 37 height 14
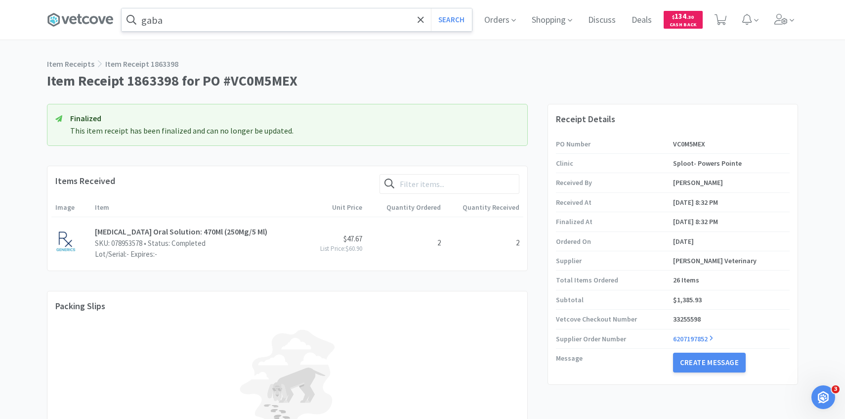
click at [291, 19] on input "gaba" at bounding box center [297, 19] width 351 height 23
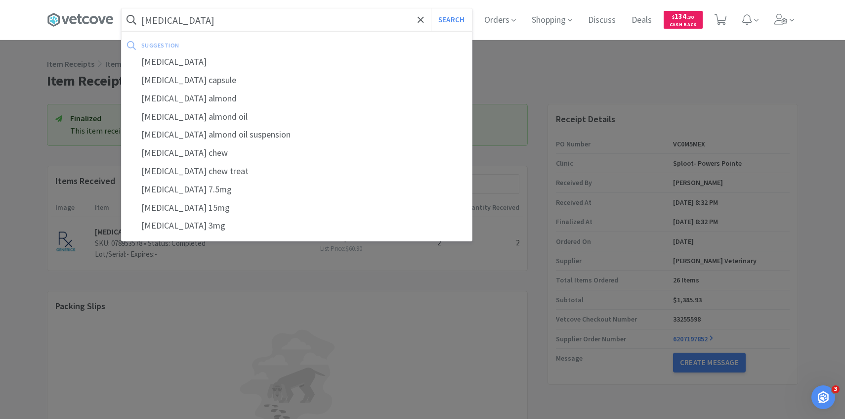
click at [431, 8] on button "Search" at bounding box center [451, 19] width 41 height 23
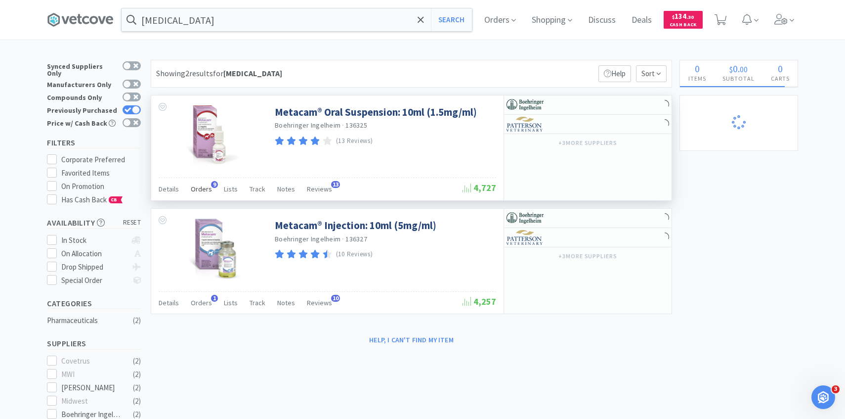
click at [198, 190] on span "Orders" at bounding box center [201, 188] width 21 height 9
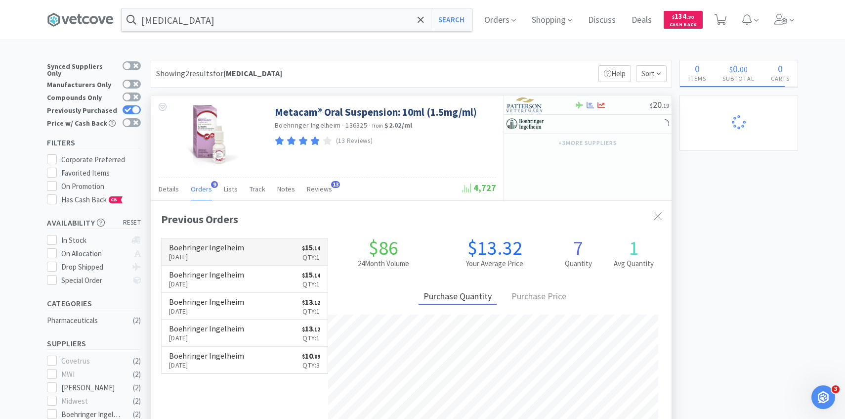
scroll to position [256, 521]
click at [227, 247] on h6 "Boehringer Ingelheim" at bounding box center [206, 247] width 75 height 8
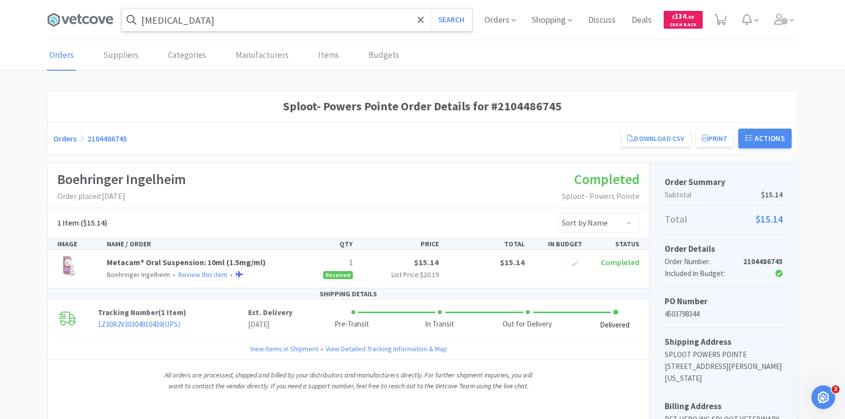
click at [236, 14] on input "meloxicam" at bounding box center [297, 19] width 351 height 23
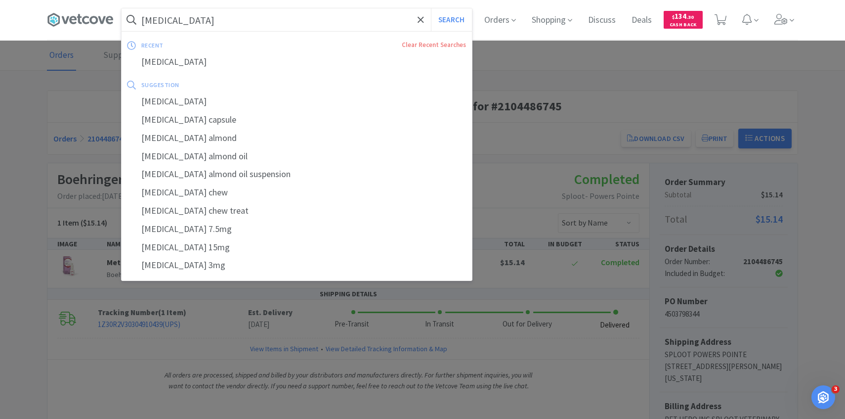
click at [431, 8] on button "Search" at bounding box center [451, 19] width 41 height 23
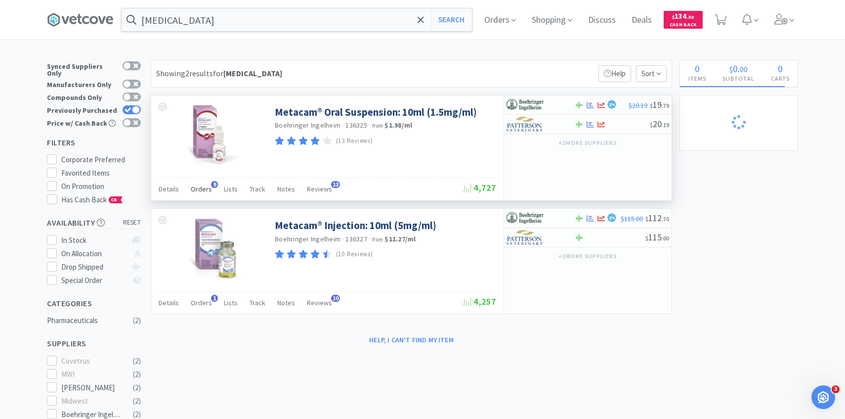
click at [202, 191] on span "Orders" at bounding box center [201, 188] width 21 height 9
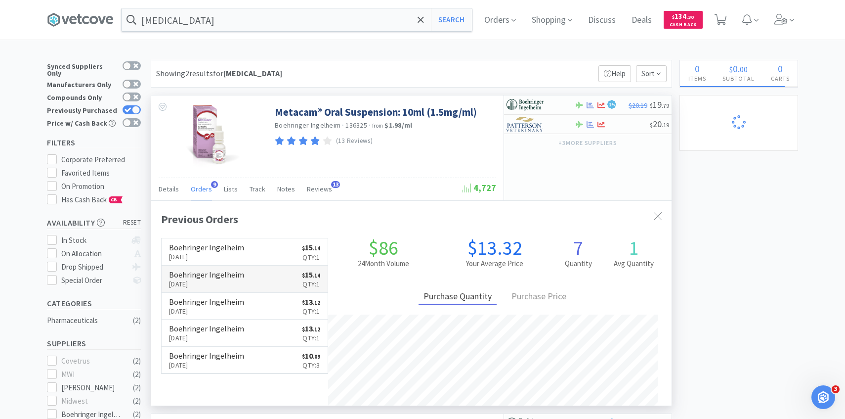
scroll to position [256, 521]
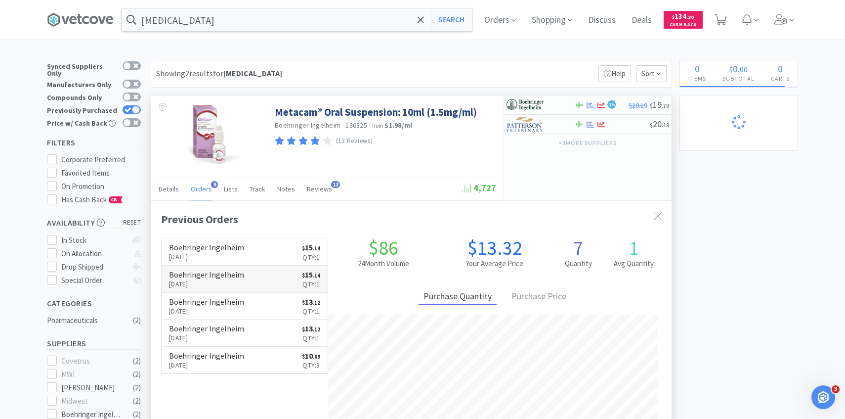
click at [211, 271] on h6 "Boehringer Ingelheim" at bounding box center [206, 274] width 75 height 8
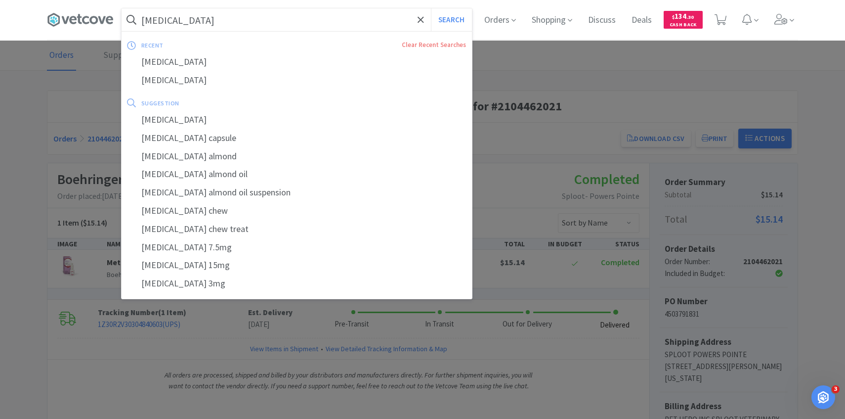
click at [272, 14] on input "meloxicam" at bounding box center [297, 19] width 351 height 23
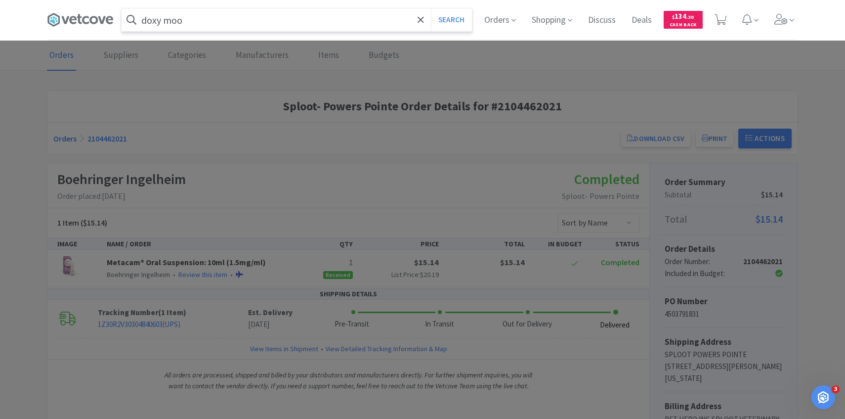
type input "doxy moo"
click at [431, 8] on button "Search" at bounding box center [451, 19] width 41 height 23
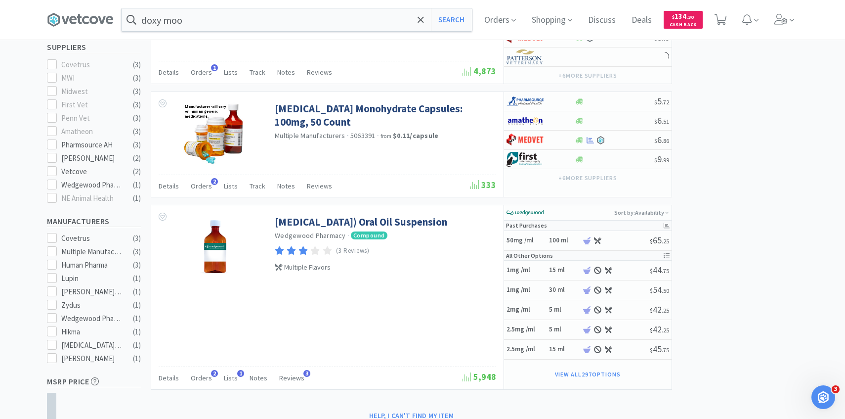
scroll to position [313, 0]
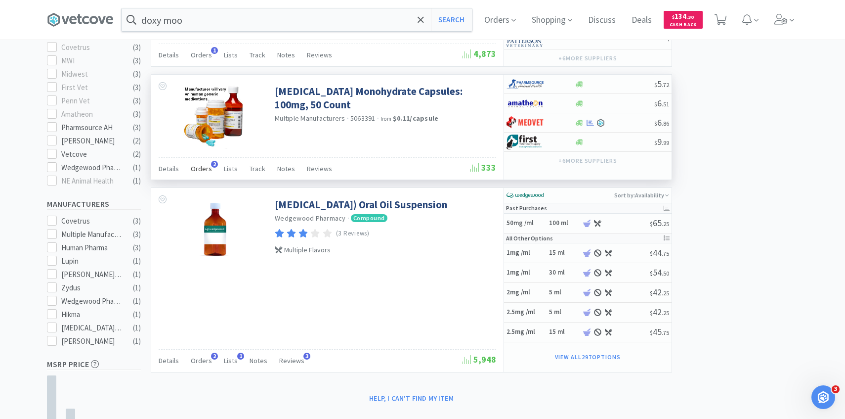
click at [207, 173] on span "Orders" at bounding box center [201, 168] width 21 height 9
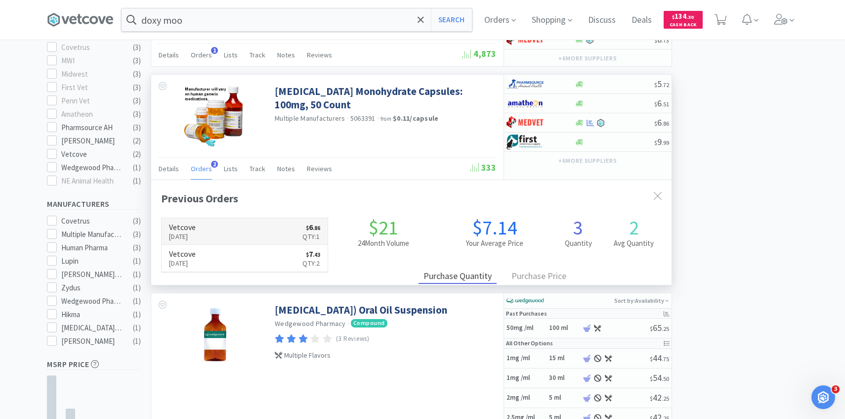
scroll to position [256, 521]
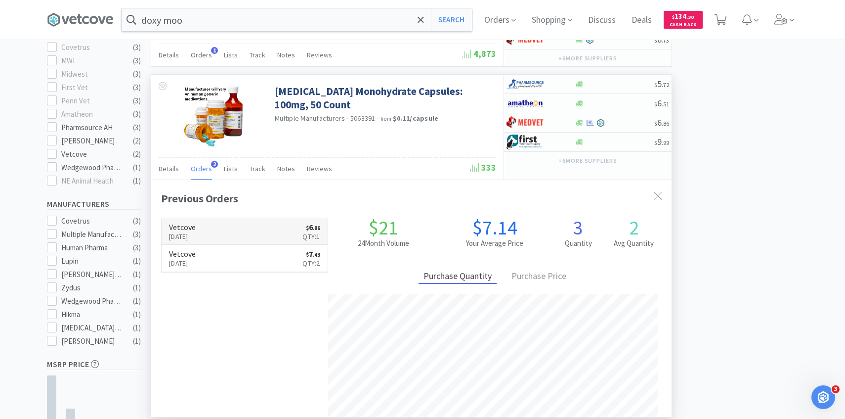
click at [224, 224] on link "Vetcove Aug 28th, 2025 $ 6 . 86 Qty: 1" at bounding box center [245, 231] width 166 height 27
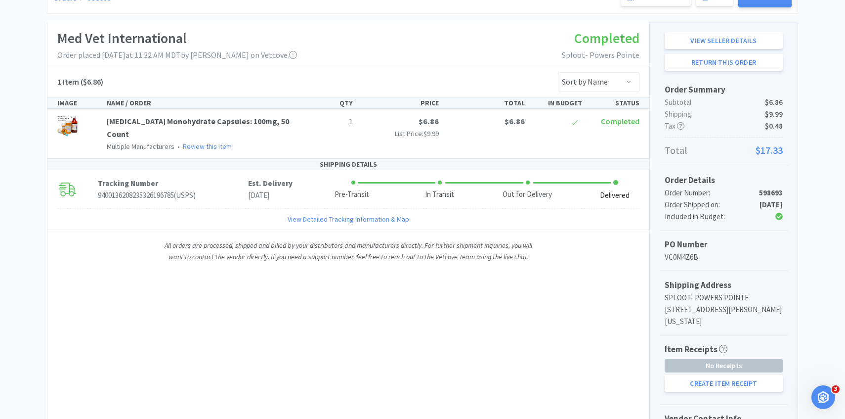
scroll to position [266, 0]
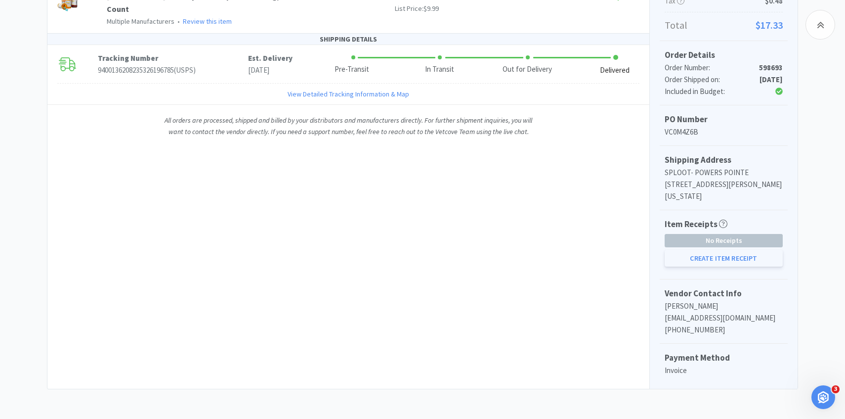
click at [697, 257] on button "Create Item Receipt" at bounding box center [724, 258] width 118 height 17
select select "1"
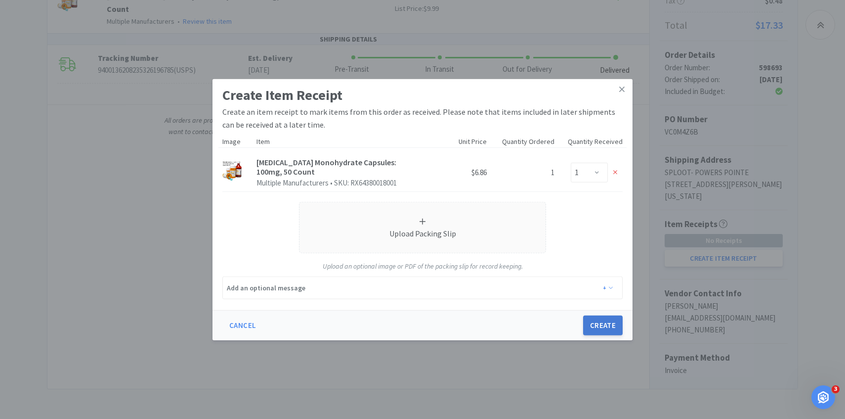
click at [610, 324] on button "Create" at bounding box center [603, 325] width 40 height 20
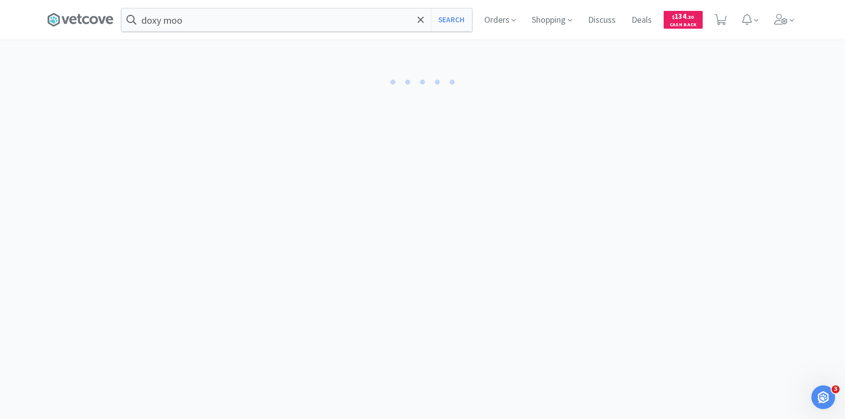
select select "1"
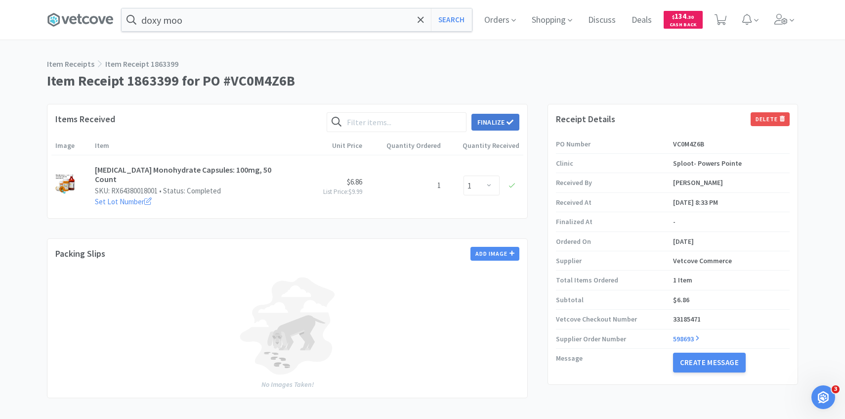
click at [500, 125] on button "Finalize" at bounding box center [496, 122] width 48 height 17
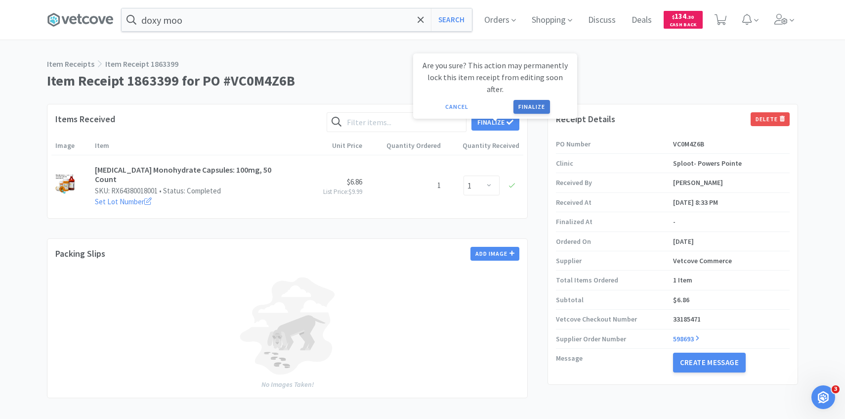
click at [528, 100] on button "Finalize" at bounding box center [532, 107] width 37 height 14
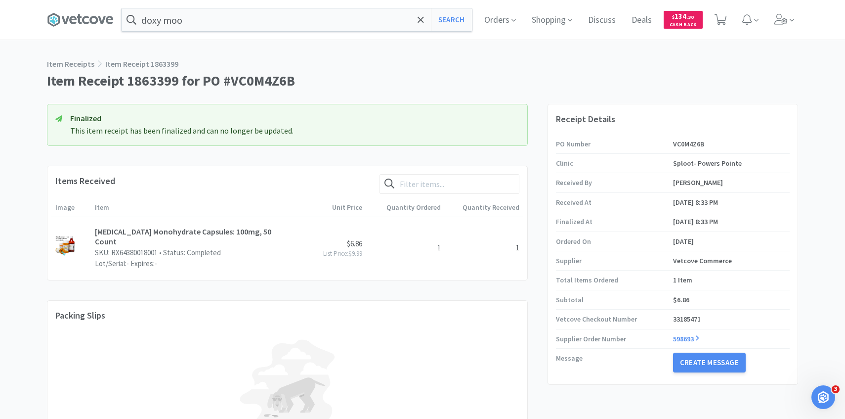
click at [768, 29] on div "Orders Shopping Discuss Discuss Deals Deals $ 134 . 30 Cash Back" at bounding box center [638, 20] width 322 height 40
click at [786, 28] on span at bounding box center [785, 20] width 28 height 40
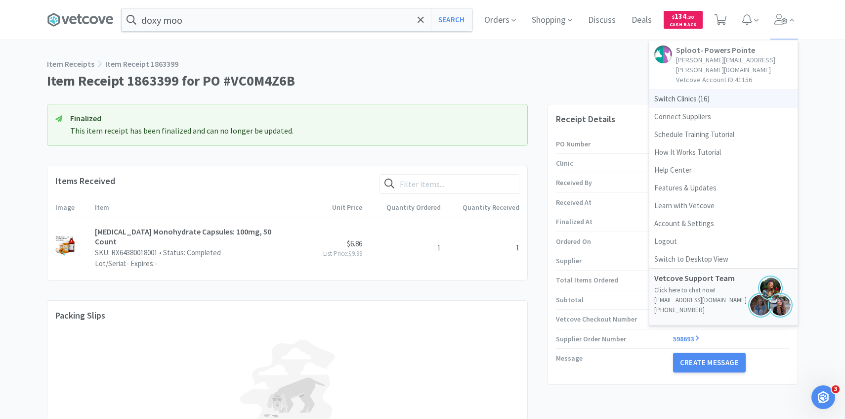
click at [707, 93] on span "Switch Clinics ( 16 )" at bounding box center [724, 99] width 148 height 18
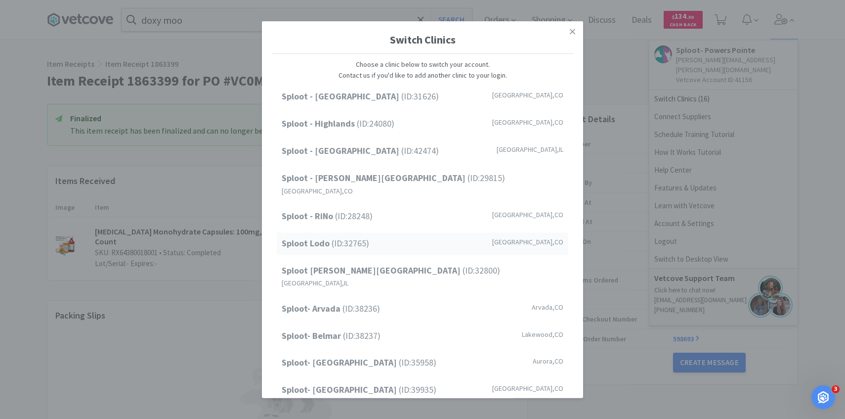
scroll to position [126, 0]
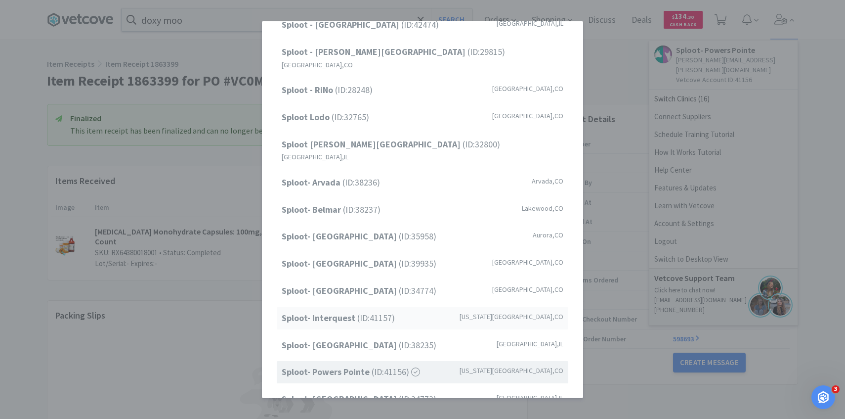
click at [351, 312] on strong "Sploot- Interquest" at bounding box center [320, 317] width 76 height 11
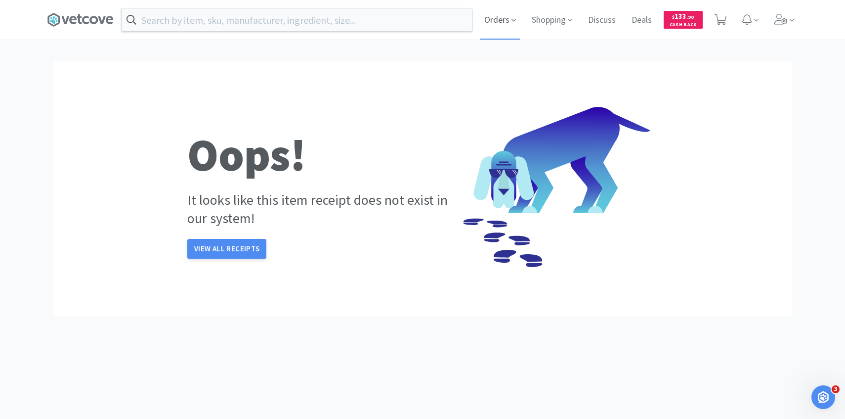
click at [502, 8] on span "Orders" at bounding box center [501, 20] width 40 height 40
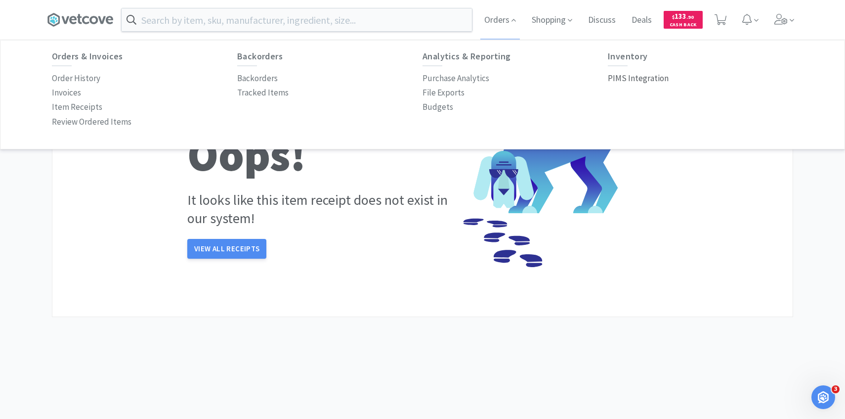
click at [638, 79] on p "PIMS Integration" at bounding box center [638, 78] width 61 height 13
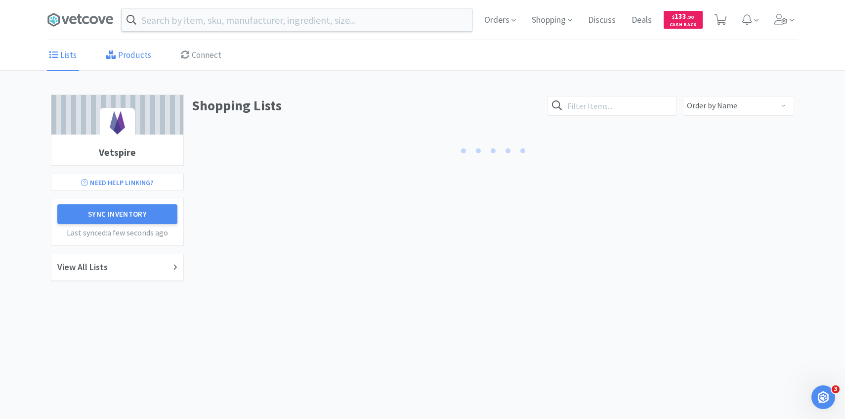
click at [135, 56] on link "Products" at bounding box center [129, 56] width 50 height 30
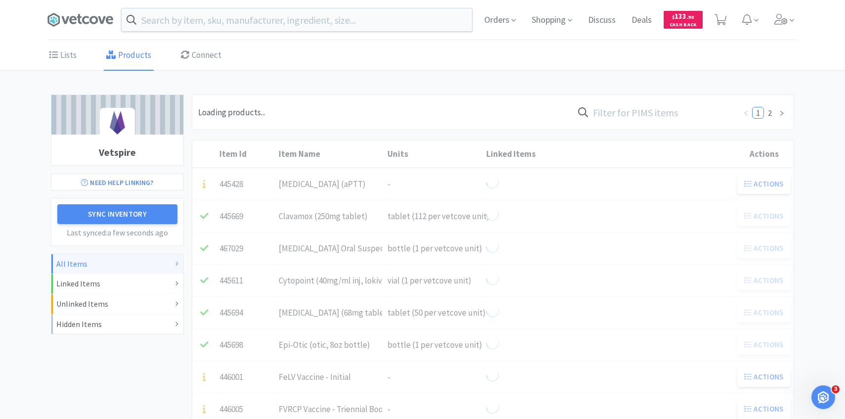
click at [648, 109] on input "text" at bounding box center [654, 112] width 163 height 23
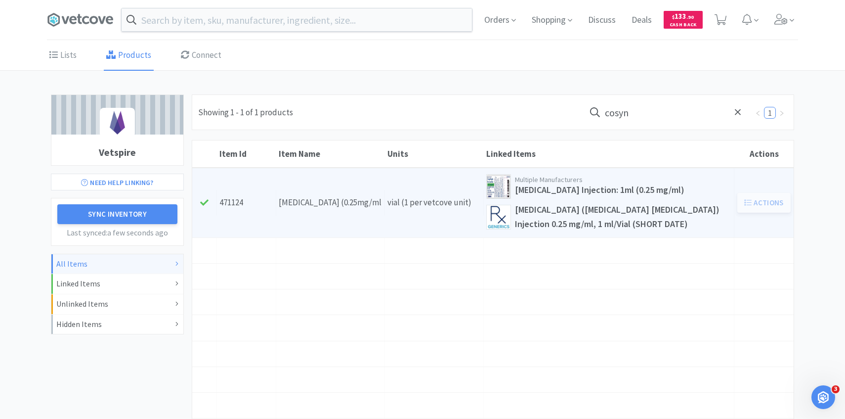
type input "cosyn"
click at [426, 208] on div "Units vial (1 per vetcove unit)" at bounding box center [434, 202] width 99 height 25
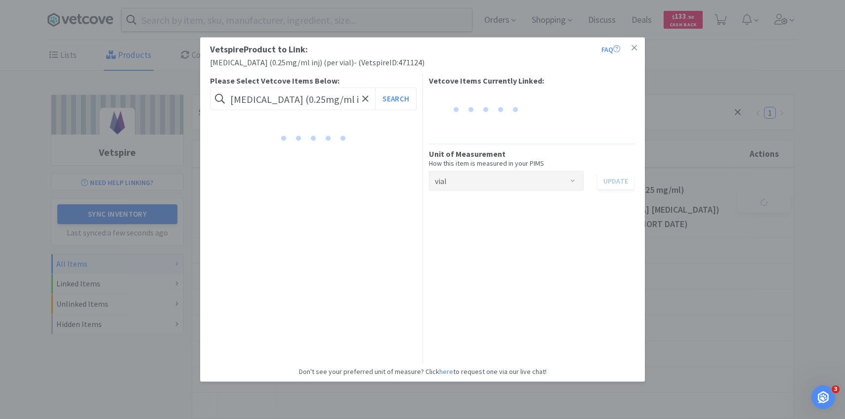
scroll to position [0, 26]
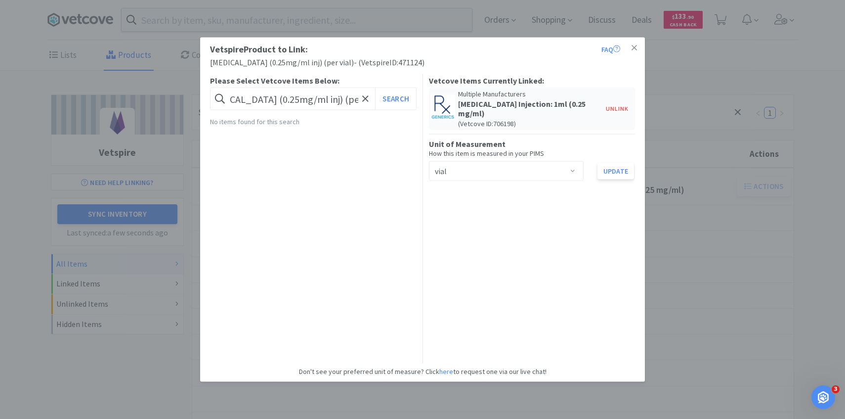
click at [659, 233] on div "Vetspire Product to Link: FAQ [MEDICAL_DATA] (0.25mg/ml inj) (per vial) - ( Vet…" at bounding box center [422, 209] width 845 height 419
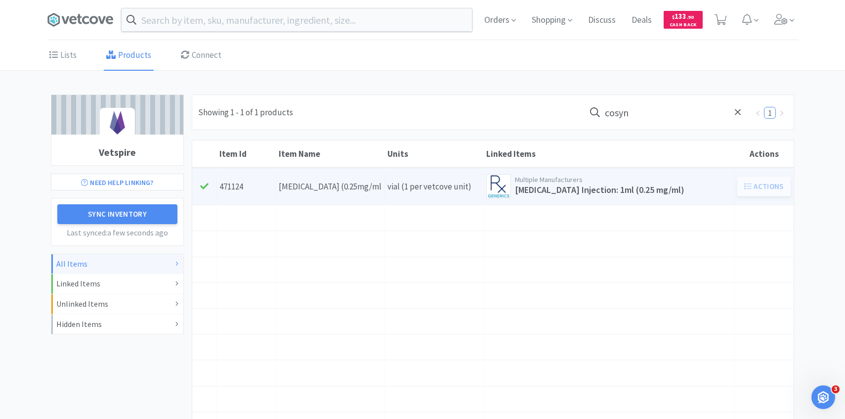
click at [408, 180] on div "Units vial (1 per vetcove unit)" at bounding box center [434, 186] width 99 height 25
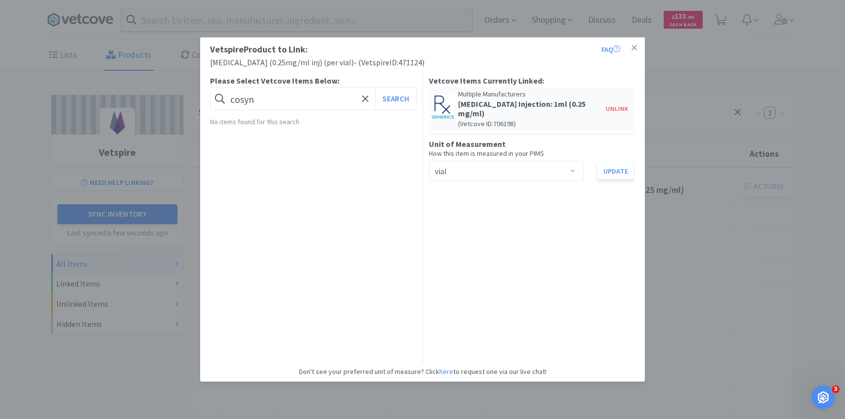
type input "cosyn"
click at [375, 88] on button "Search" at bounding box center [395, 99] width 41 height 23
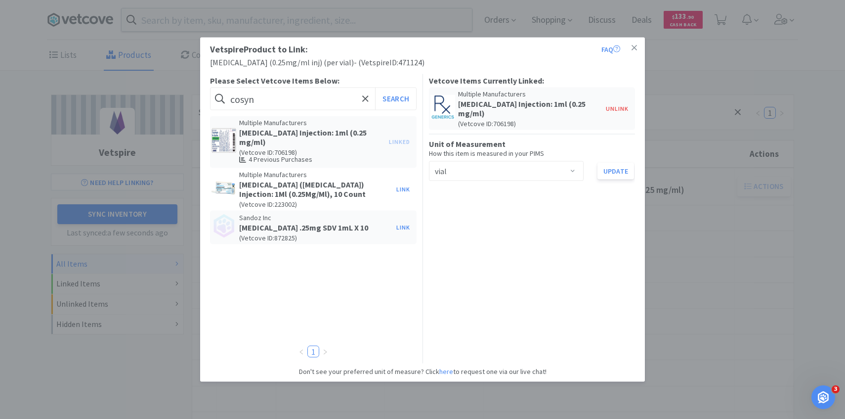
click at [130, 162] on div "Vetspire Product to Link: FAQ [MEDICAL_DATA] (0.25mg/ml inj) (per vial) - ( Vet…" at bounding box center [422, 209] width 845 height 419
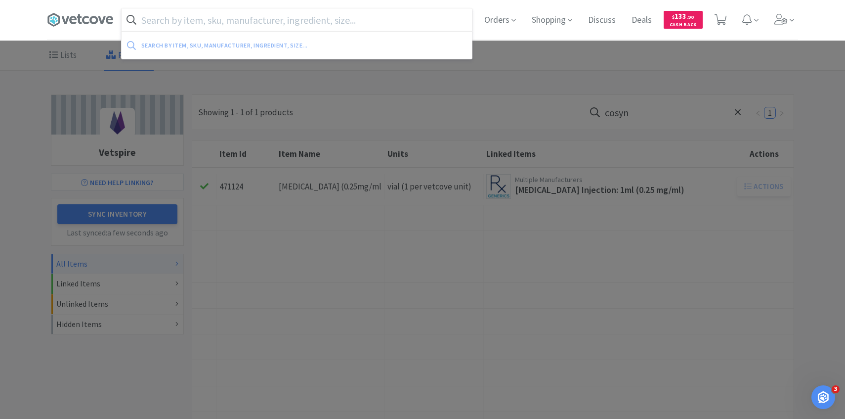
click at [251, 27] on input "text" at bounding box center [297, 19] width 351 height 23
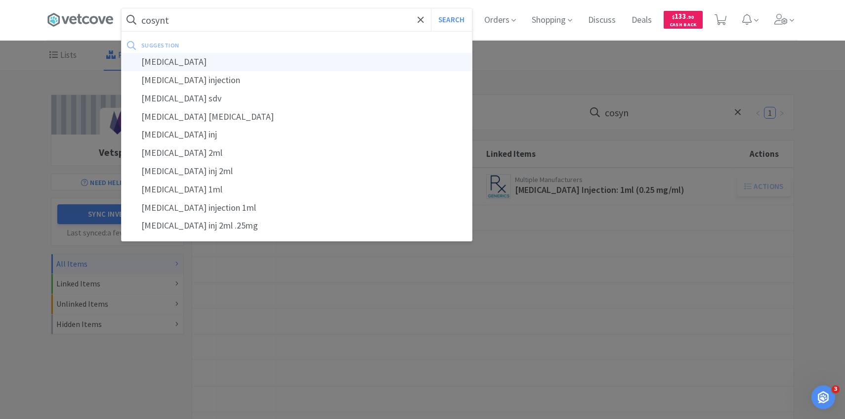
click at [244, 64] on div "[MEDICAL_DATA]" at bounding box center [297, 62] width 351 height 18
type input "[MEDICAL_DATA]"
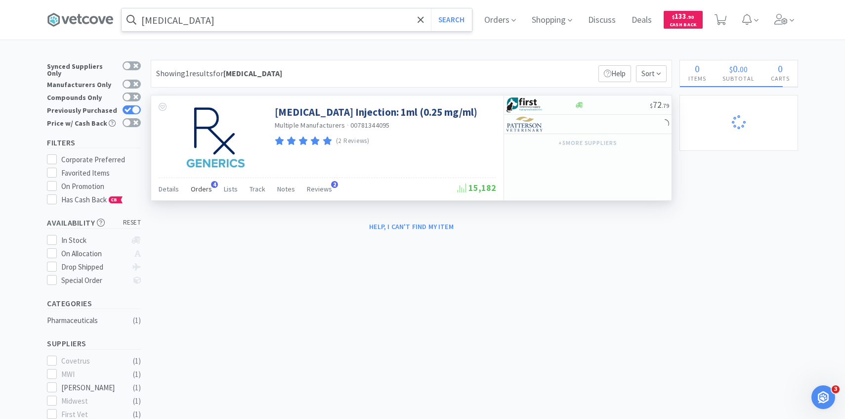
click at [199, 190] on span "Orders" at bounding box center [201, 188] width 21 height 9
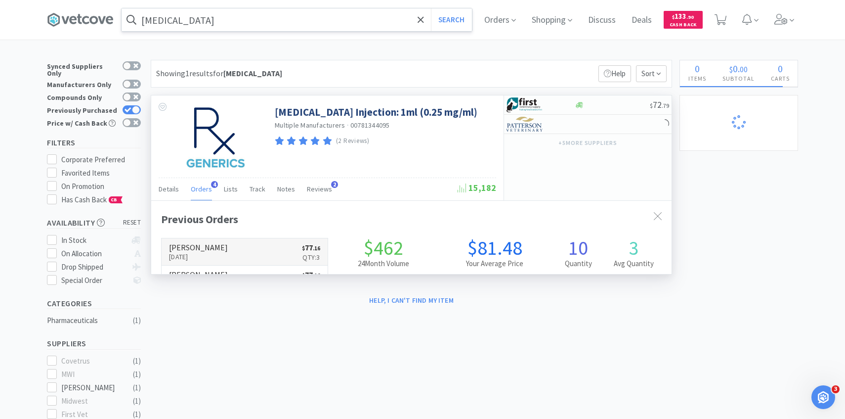
scroll to position [256, 521]
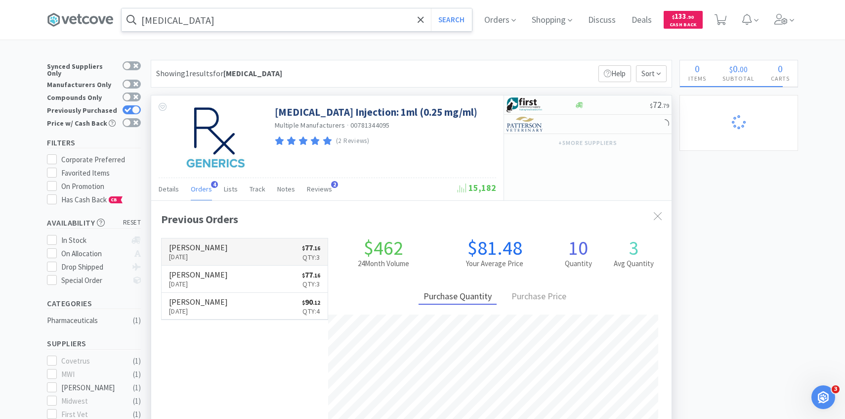
click at [235, 253] on link "[PERSON_NAME] [DATE] $ 77 . 16 Qty: 3" at bounding box center [245, 251] width 166 height 27
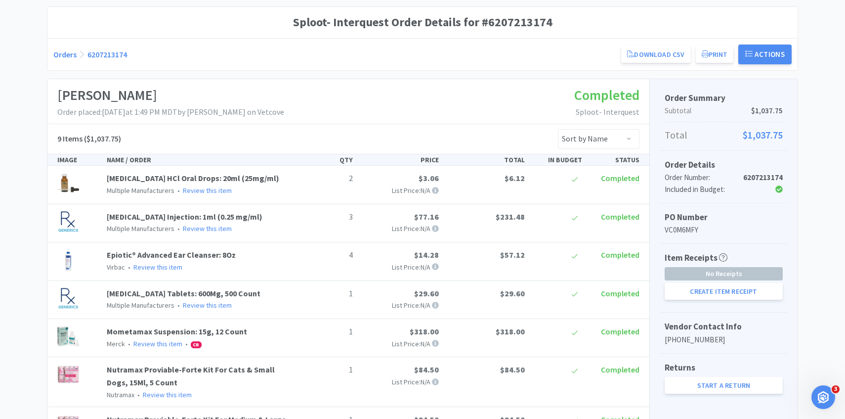
scroll to position [206, 0]
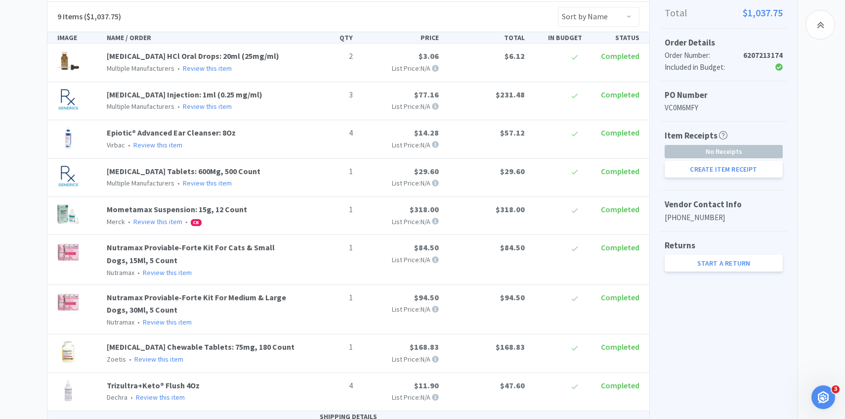
click at [771, 178] on div "Item Receipts No Receipts Create Item Receipt" at bounding box center [724, 156] width 128 height 69
click at [750, 172] on button "Create Item Receipt" at bounding box center [724, 169] width 118 height 17
select select "2"
select select "3"
select select "4"
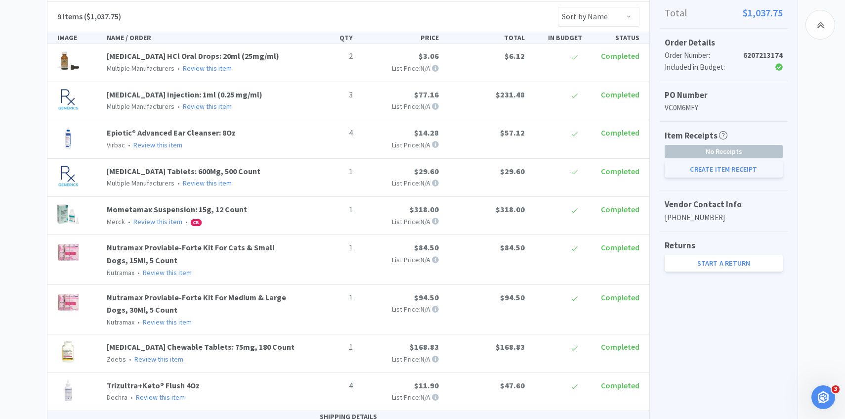
select select "1"
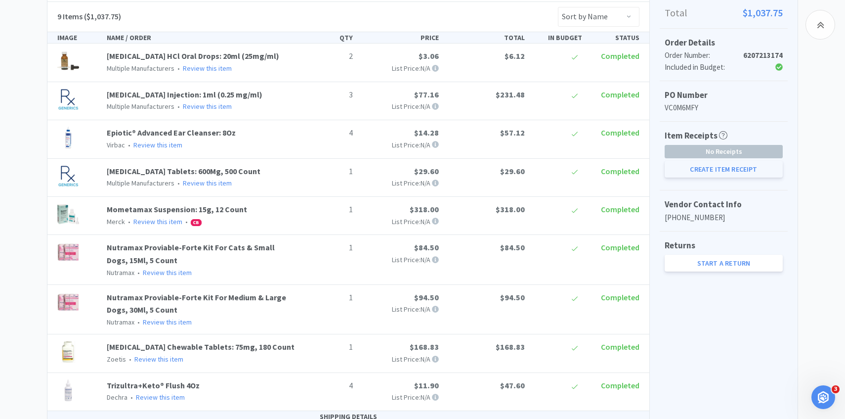
select select "4"
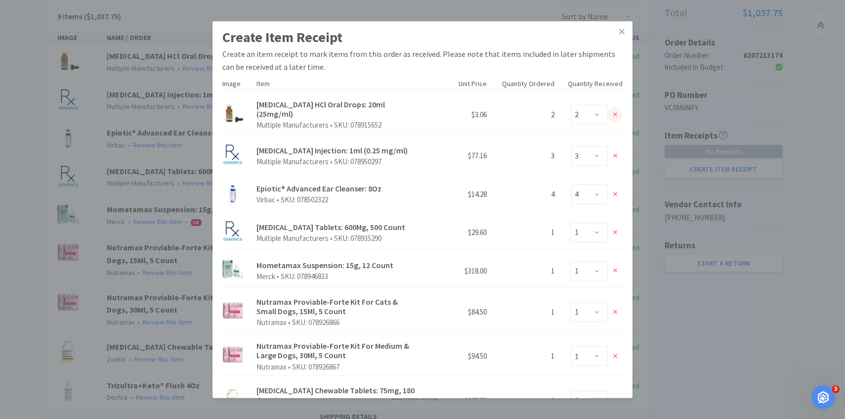
click at [614, 114] on icon at bounding box center [616, 114] width 4 height 7
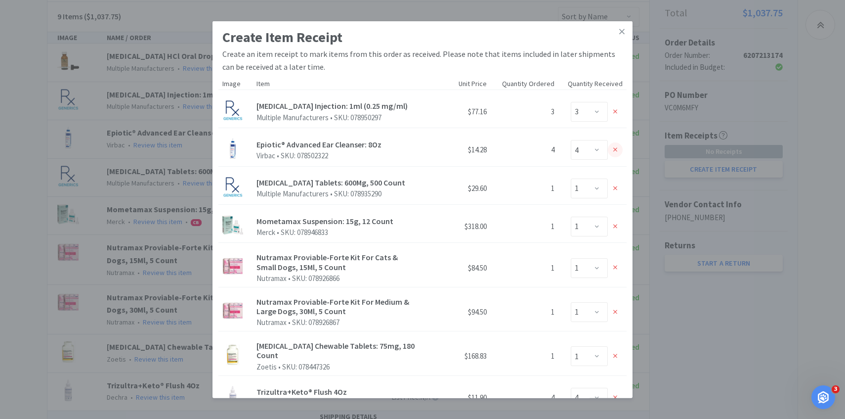
click at [615, 152] on icon at bounding box center [616, 149] width 4 height 7
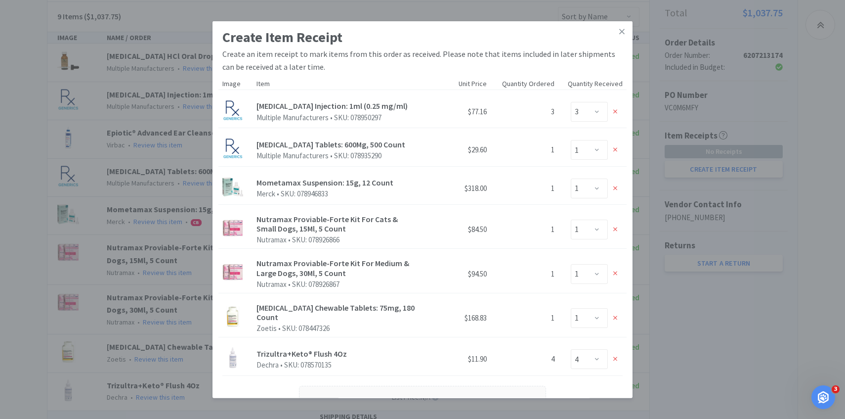
click at [615, 152] on icon at bounding box center [616, 149] width 4 height 7
click at [615, 184] on icon at bounding box center [616, 187] width 4 height 7
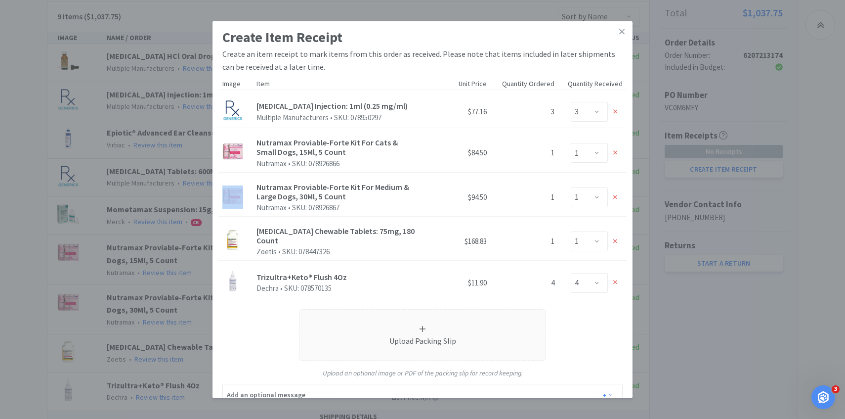
click at [615, 152] on icon at bounding box center [616, 153] width 4 height 4
click at [615, 193] on icon at bounding box center [616, 196] width 4 height 7
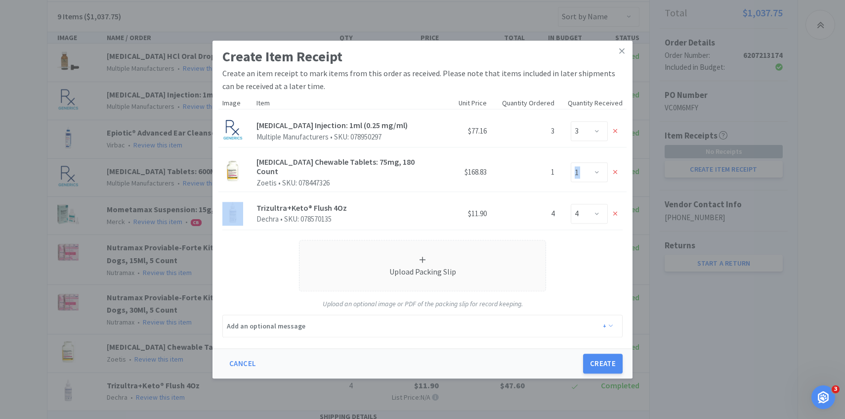
click at [615, 152] on div "[MEDICAL_DATA] Chewable Tablets: 75mg, 180 Count [PERSON_NAME]: 078447326 $168.…" at bounding box center [423, 171] width 408 height 48
click at [615, 173] on icon at bounding box center [616, 172] width 4 height 4
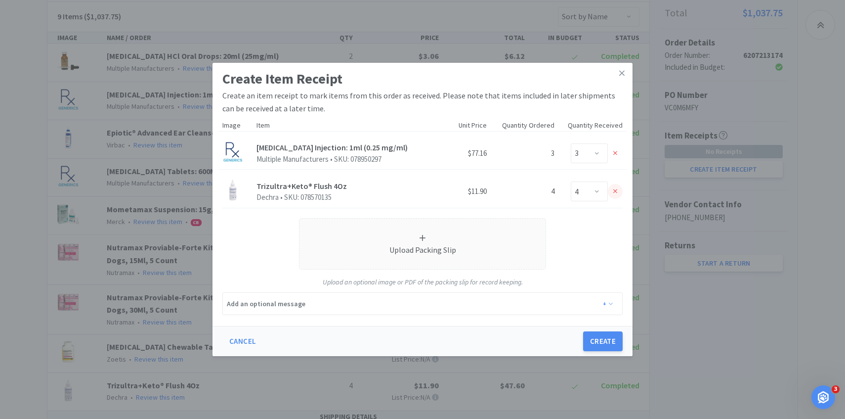
click at [615, 184] on div at bounding box center [615, 191] width 15 height 15
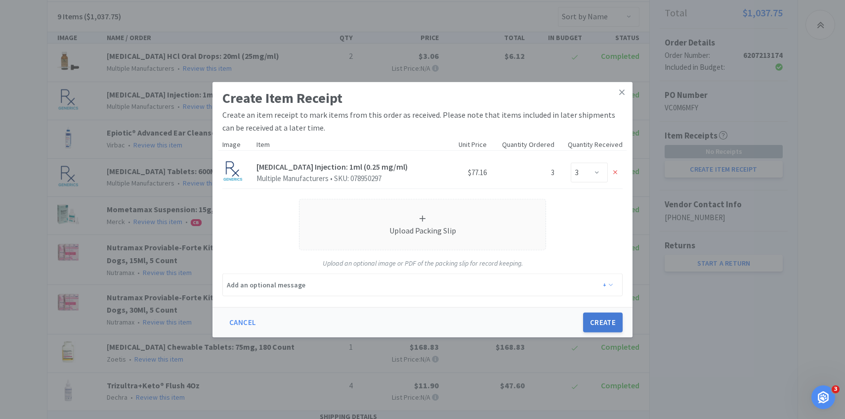
click at [606, 322] on button "Create" at bounding box center [603, 322] width 40 height 20
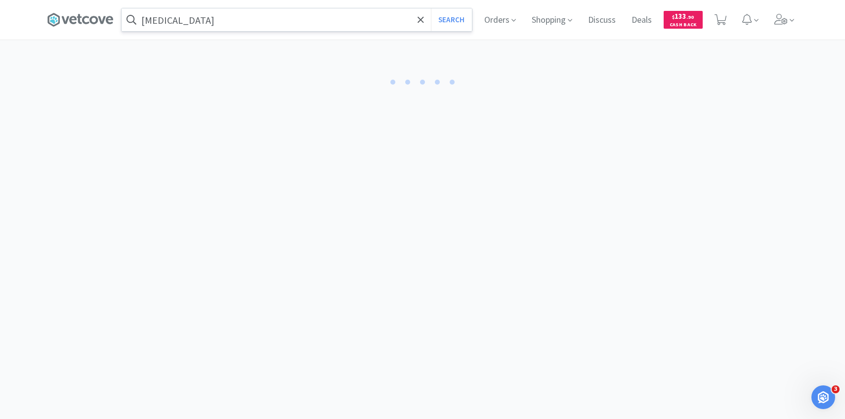
select select "3"
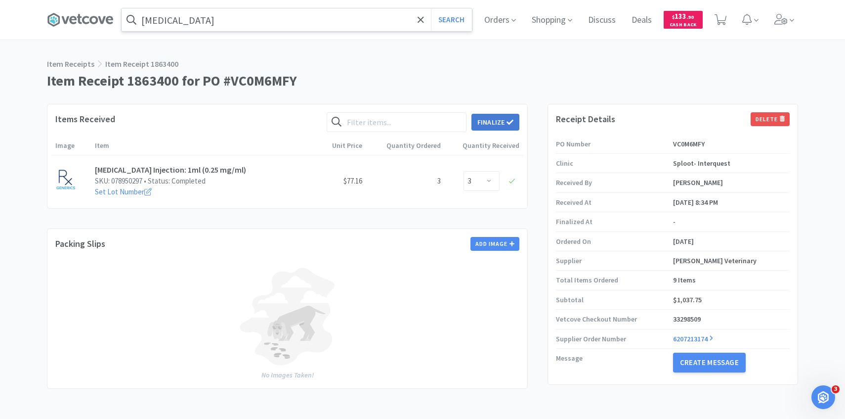
click at [509, 125] on span at bounding box center [510, 122] width 7 height 9
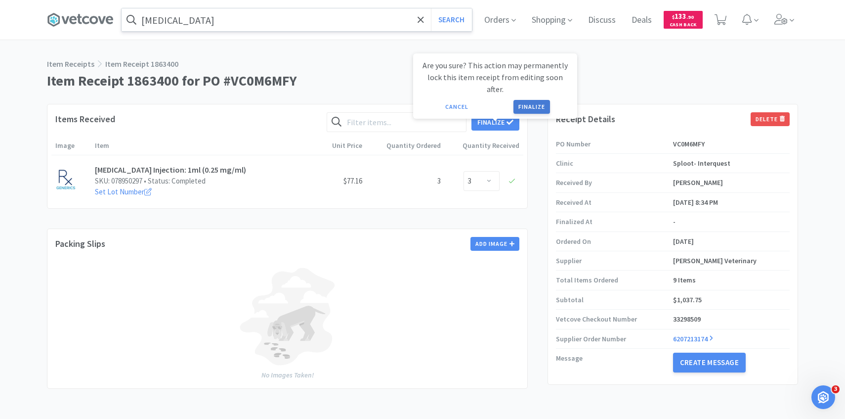
click at [528, 100] on button "Finalize" at bounding box center [532, 107] width 37 height 14
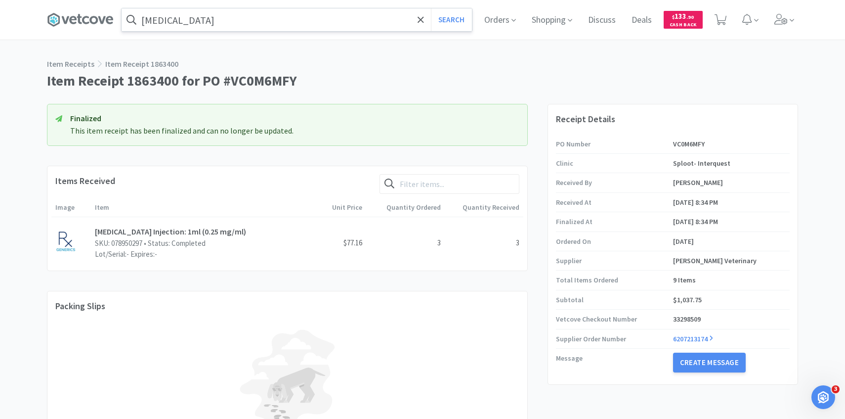
click at [288, 21] on input "[MEDICAL_DATA]" at bounding box center [297, 19] width 351 height 23
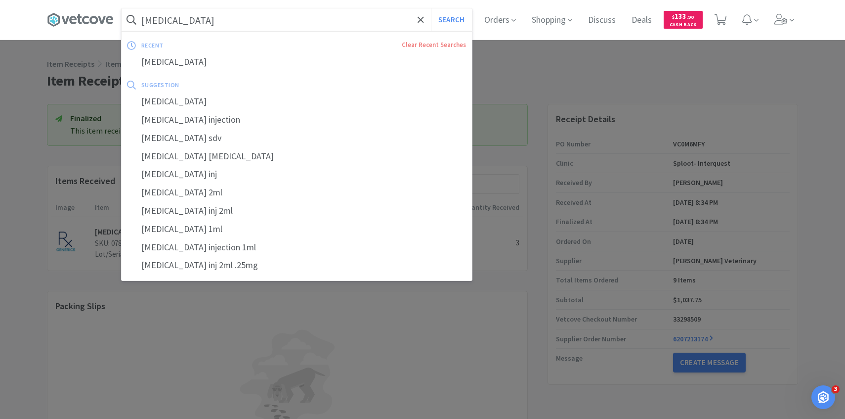
click at [431, 8] on button "Search" at bounding box center [451, 19] width 41 height 23
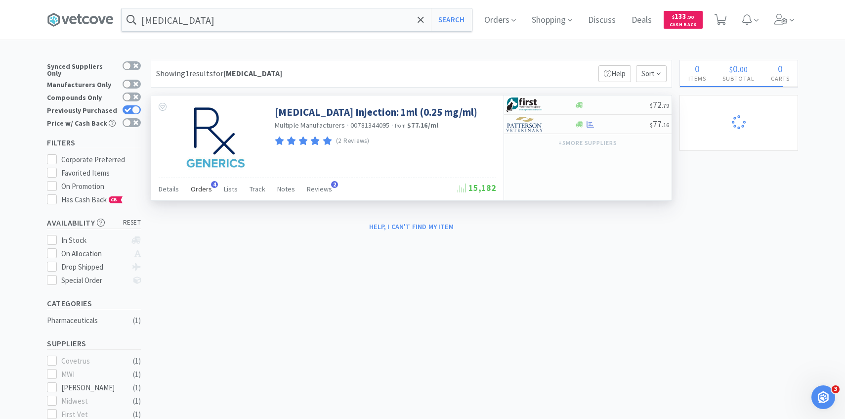
click at [201, 187] on span "Orders" at bounding box center [201, 188] width 21 height 9
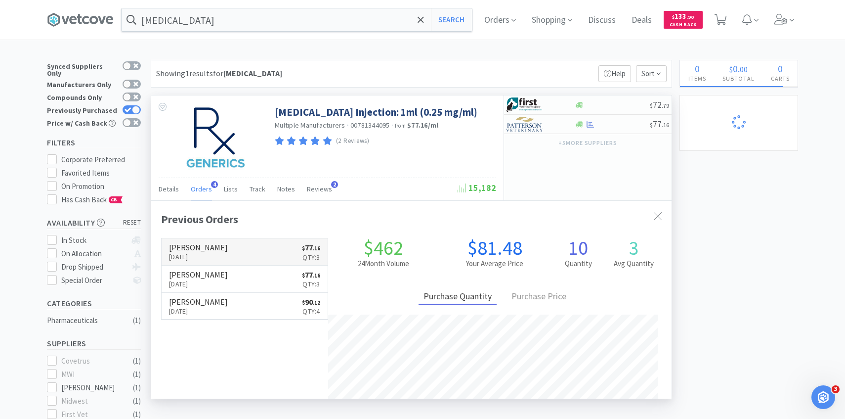
scroll to position [256, 521]
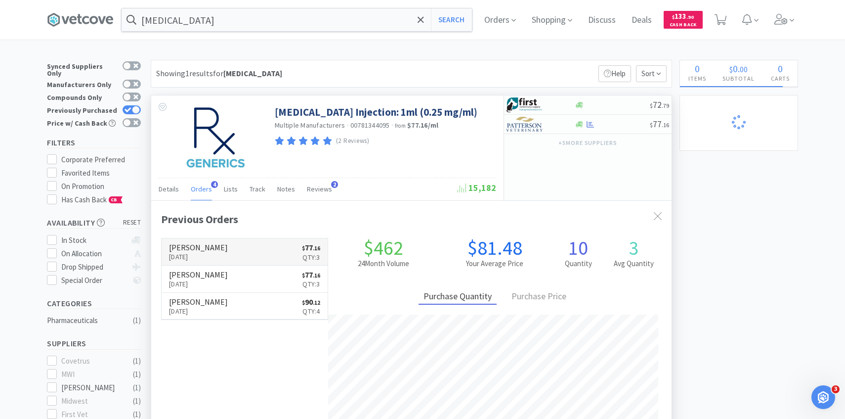
click at [230, 248] on link "[PERSON_NAME] [DATE] $ 77 . 16 Qty: 3" at bounding box center [245, 251] width 166 height 27
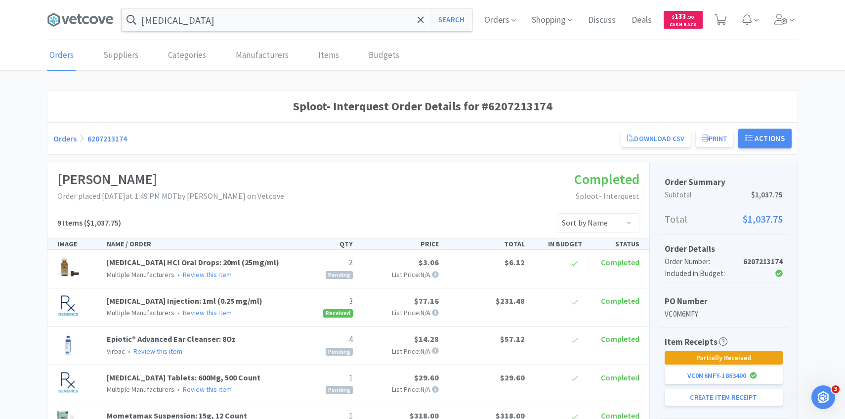
scroll to position [195, 0]
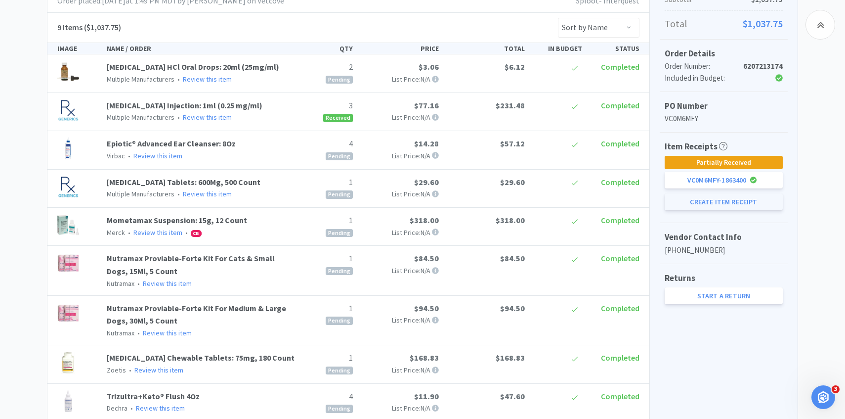
click at [718, 205] on button "Create Item Receipt" at bounding box center [724, 201] width 118 height 17
select select "2"
select select "4"
select select "1"
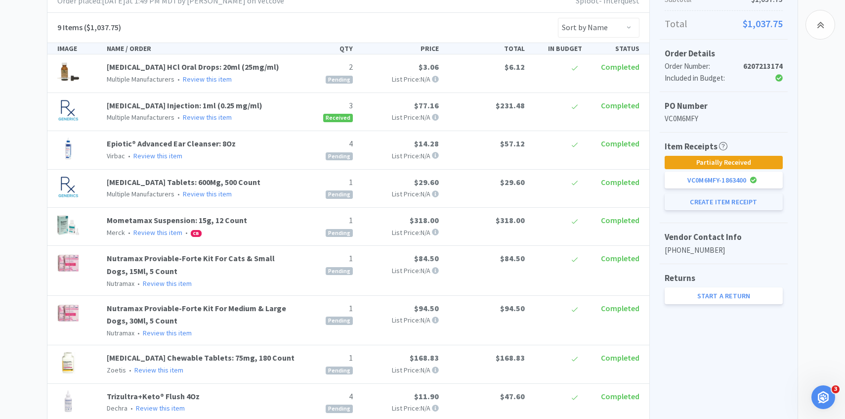
select select "1"
select select "4"
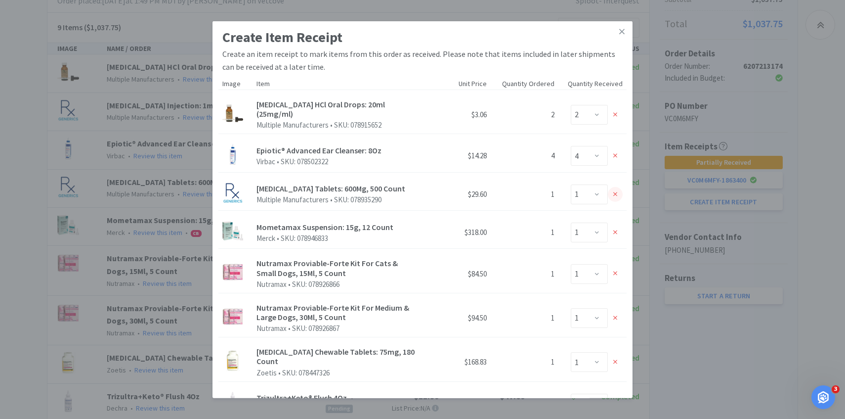
click at [611, 190] on div at bounding box center [615, 194] width 15 height 15
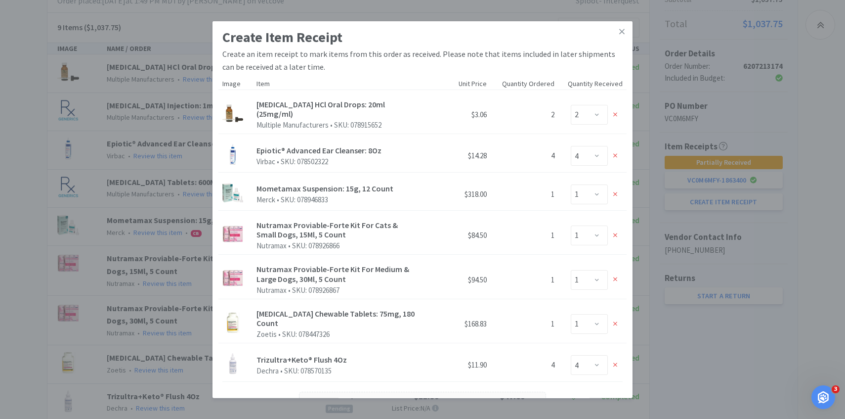
scroll to position [120, 0]
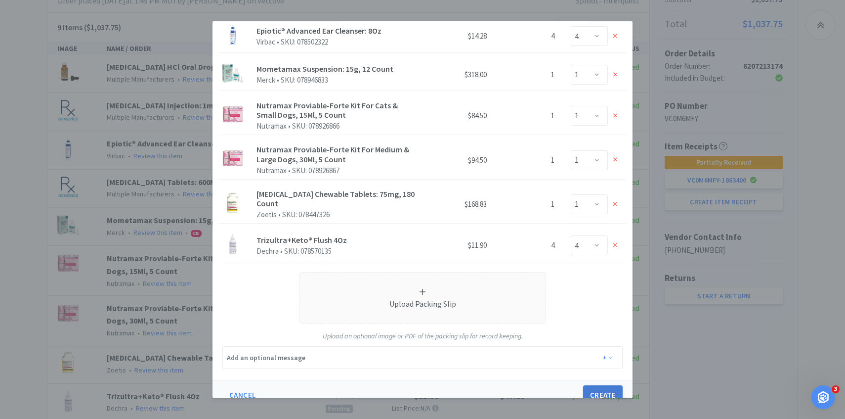
click at [600, 385] on button "Create" at bounding box center [603, 395] width 40 height 20
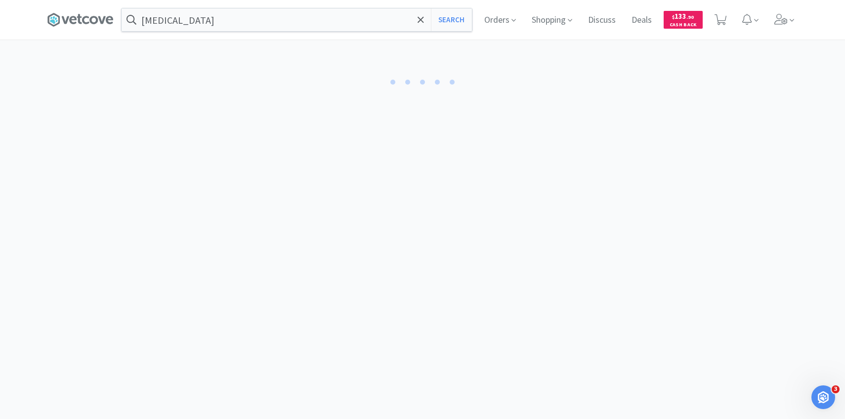
select select "2"
select select "4"
select select "1"
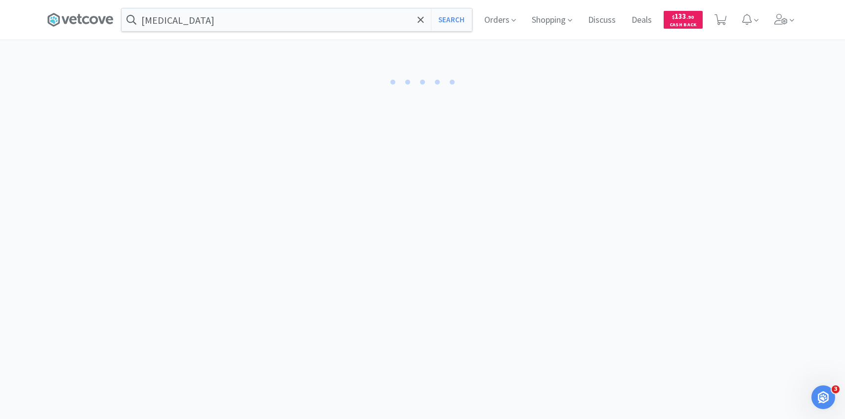
select select "1"
select select "4"
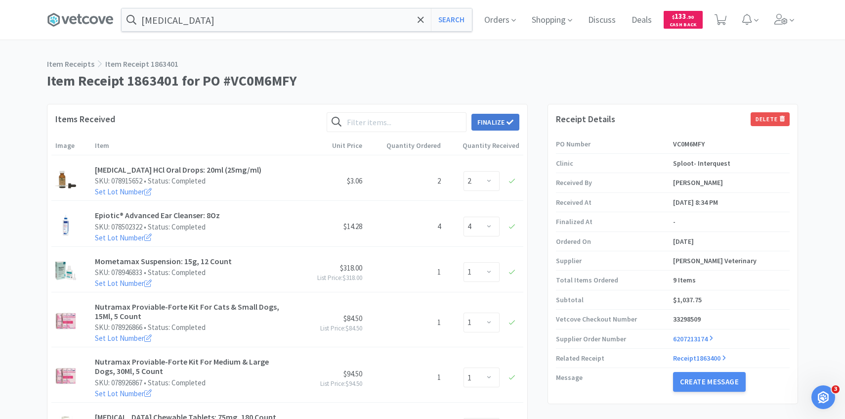
click at [501, 116] on button "Finalize" at bounding box center [496, 122] width 48 height 17
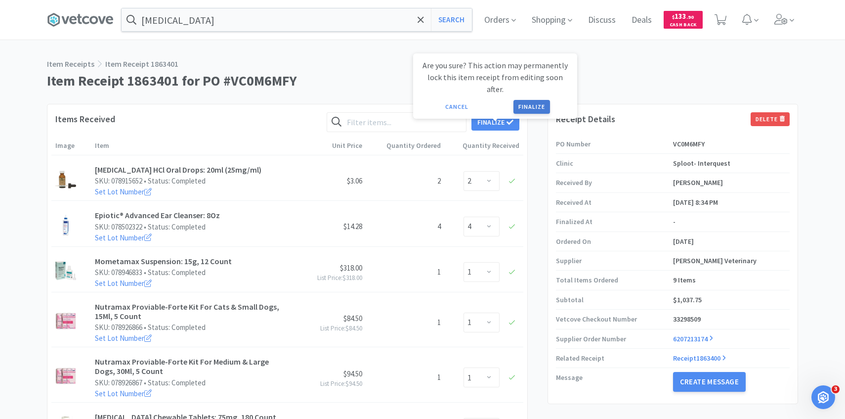
click at [532, 100] on button "Finalize" at bounding box center [532, 107] width 37 height 14
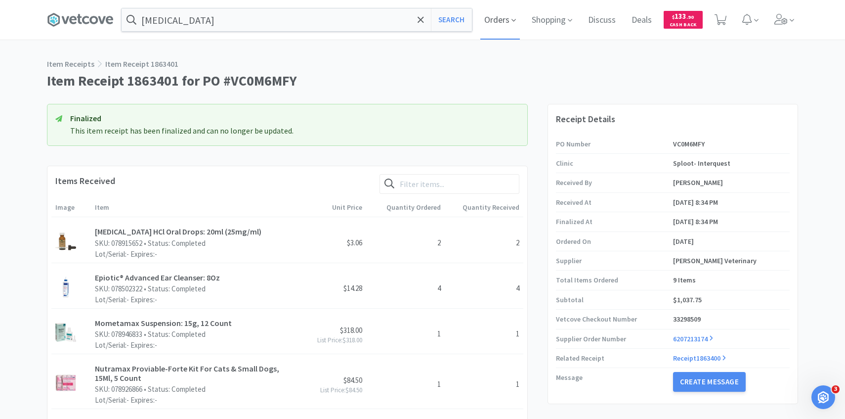
click at [498, 33] on span "Orders" at bounding box center [501, 20] width 40 height 40
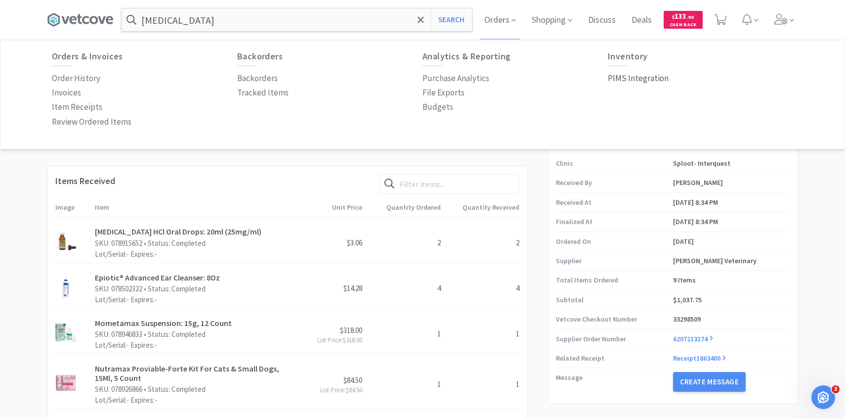
click at [640, 76] on p "PIMS Integration" at bounding box center [638, 78] width 61 height 13
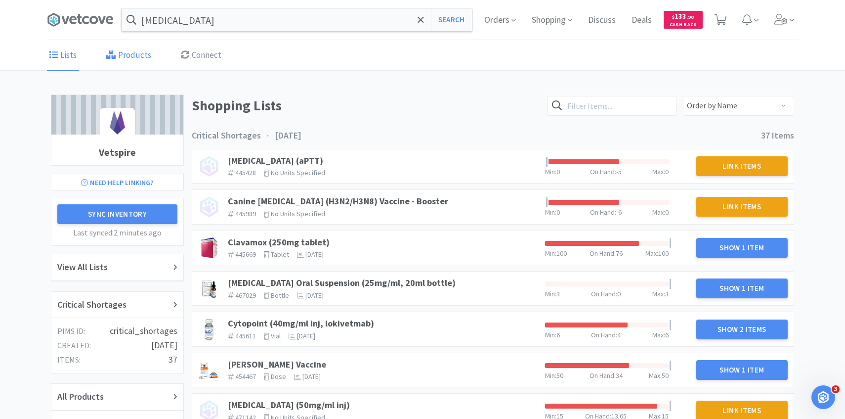
click at [142, 54] on link "Products" at bounding box center [129, 56] width 50 height 30
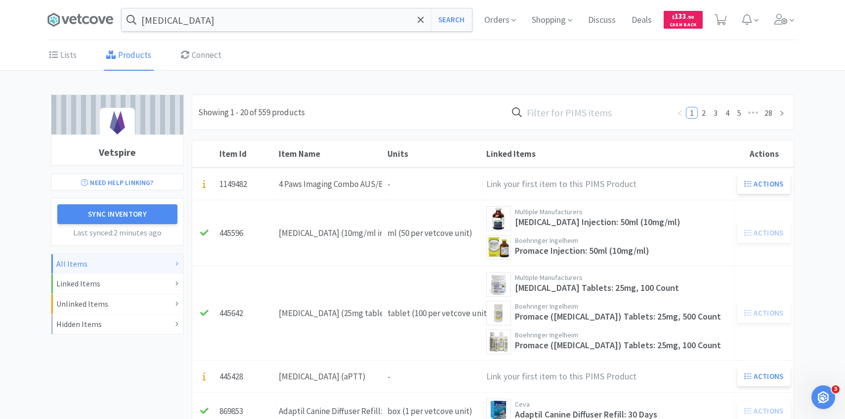
click at [588, 112] on input "text" at bounding box center [588, 112] width 163 height 23
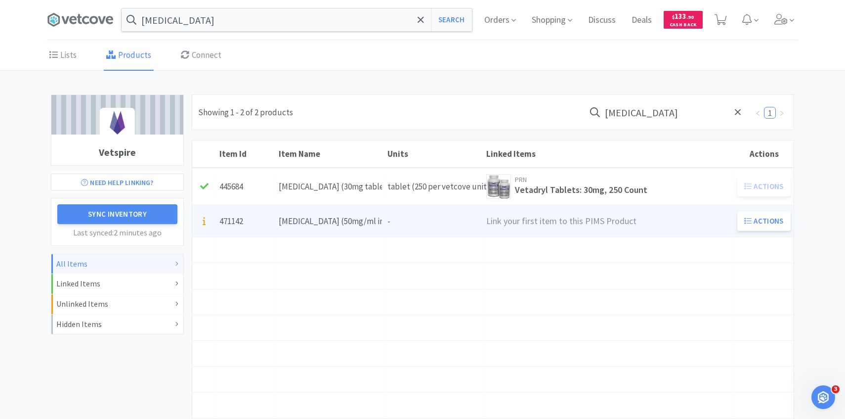
type input "[MEDICAL_DATA]"
click at [394, 234] on link "Item Id 471142 Item Name [MEDICAL_DATA] (50mg/ml inj) Units - Linked Items Link…" at bounding box center [493, 221] width 602 height 32
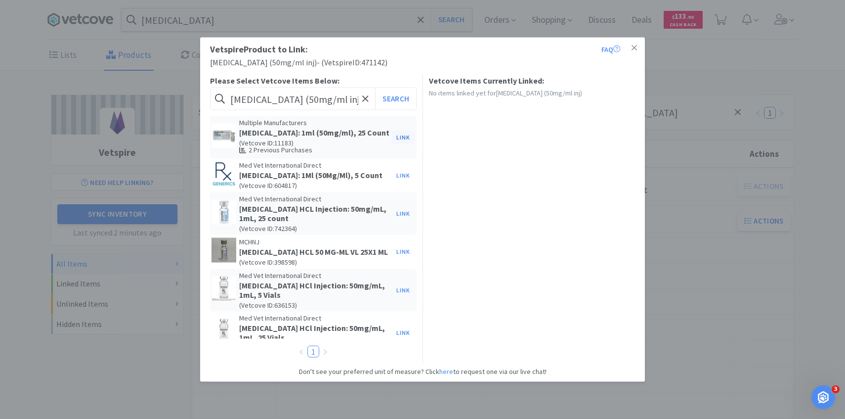
click at [405, 140] on button "Link" at bounding box center [404, 137] width 24 height 14
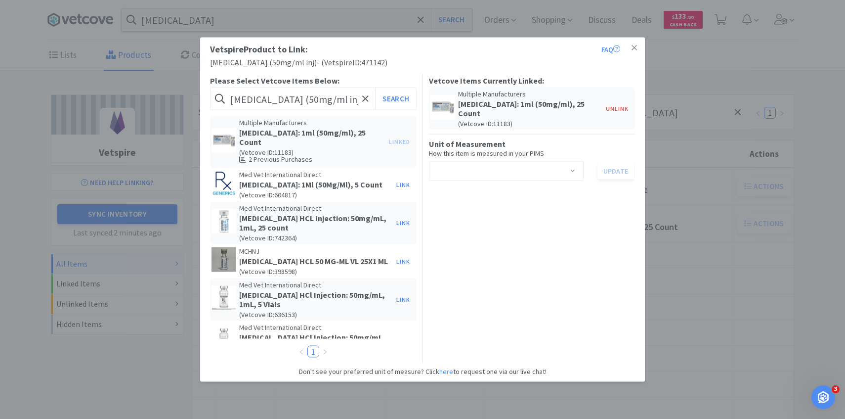
click at [476, 169] on div "Select unit of measurement" at bounding box center [503, 171] width 136 height 19
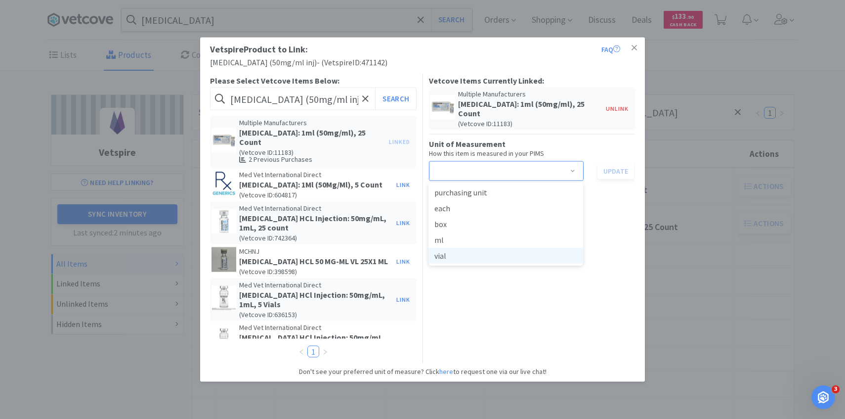
click at [469, 248] on li "vial" at bounding box center [506, 256] width 155 height 16
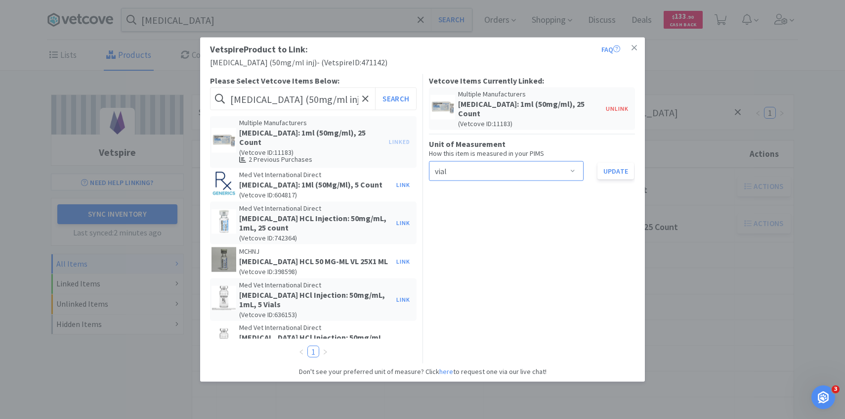
click at [472, 164] on div "Select unit of measurement vial" at bounding box center [503, 171] width 136 height 19
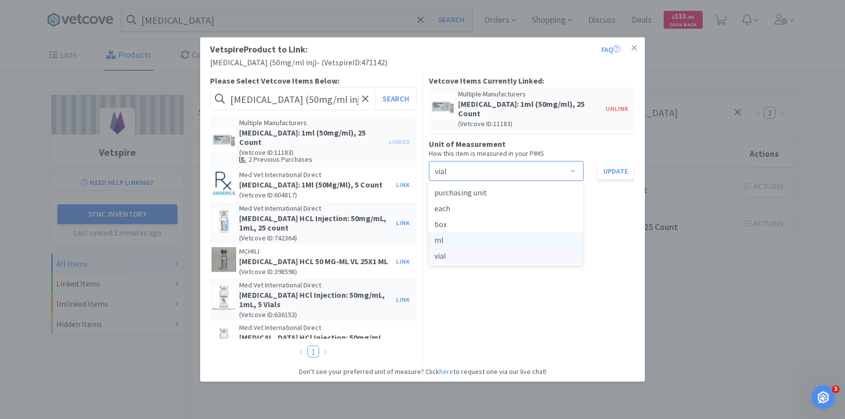
click at [466, 235] on li "ml" at bounding box center [506, 240] width 155 height 16
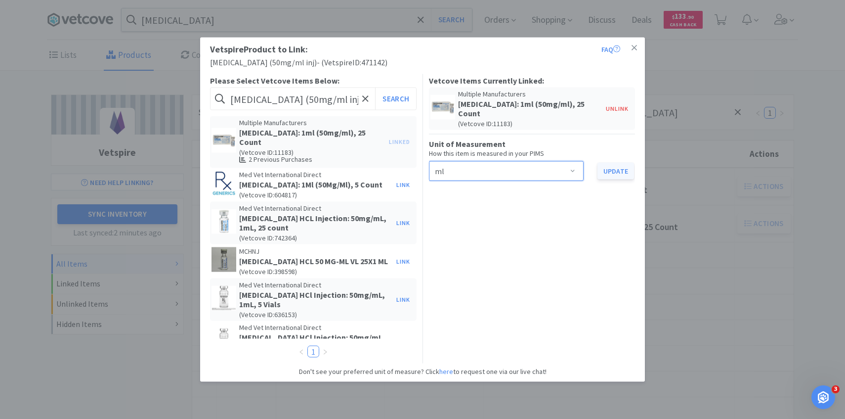
click at [614, 172] on button "Update" at bounding box center [616, 171] width 37 height 17
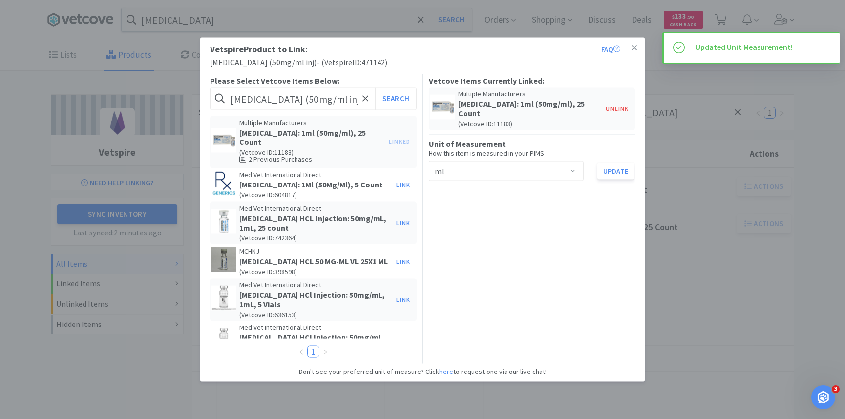
click at [671, 226] on div "Vetspire Product to Link: FAQ [MEDICAL_DATA] (50mg/ml inj) - ( Vetspire ID: 471…" at bounding box center [422, 209] width 845 height 419
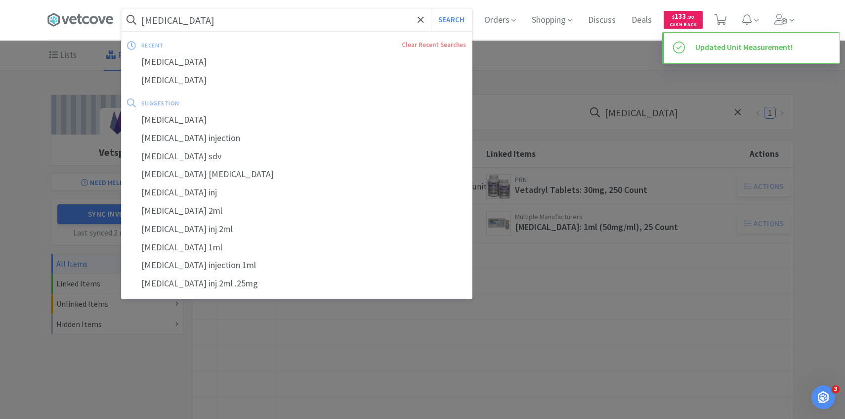
click at [310, 29] on input "[MEDICAL_DATA]" at bounding box center [297, 19] width 351 height 23
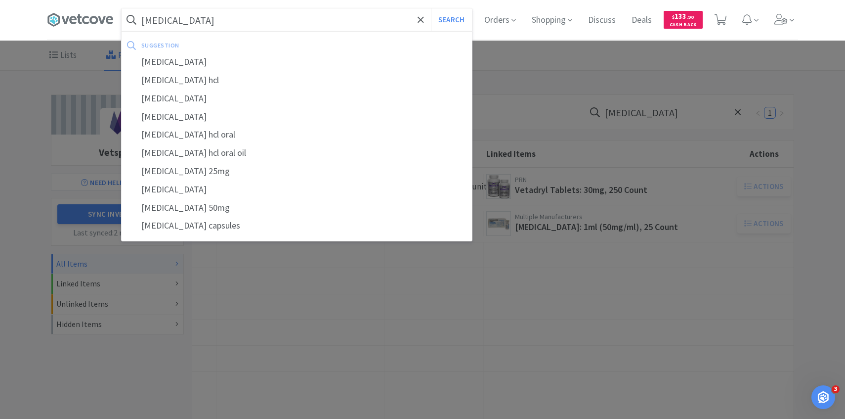
type input "[MEDICAL_DATA]"
click at [431, 8] on button "Search" at bounding box center [451, 19] width 41 height 23
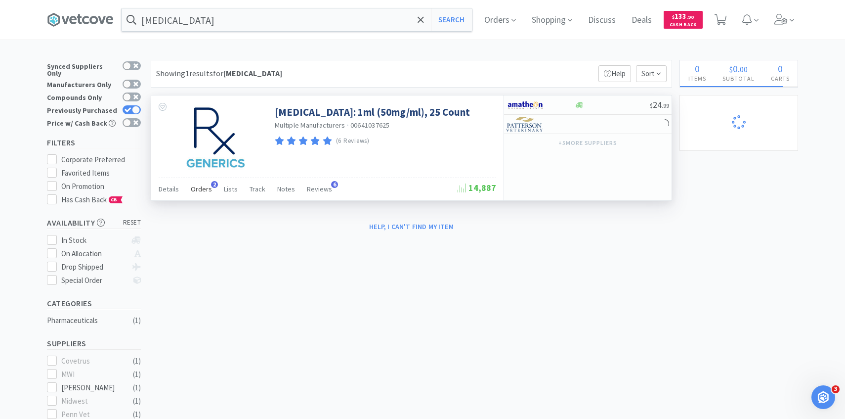
click at [200, 184] on div "Orders 2" at bounding box center [201, 190] width 21 height 19
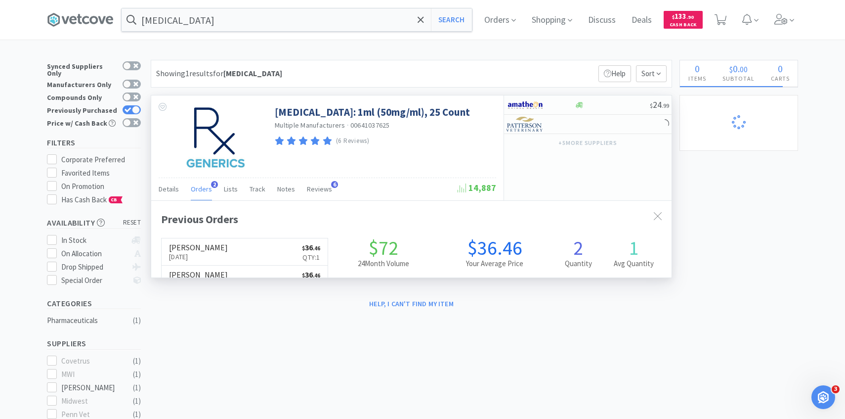
scroll to position [256, 521]
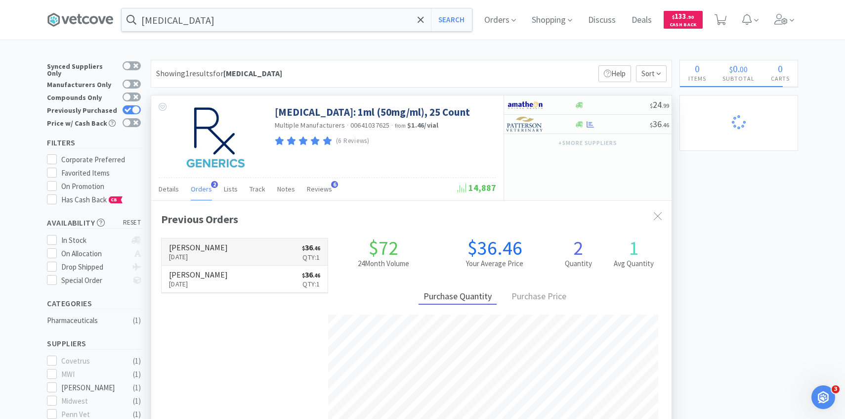
click at [225, 241] on link "[PERSON_NAME] [DATE] $ 36 . 46 Qty: 1" at bounding box center [245, 251] width 166 height 27
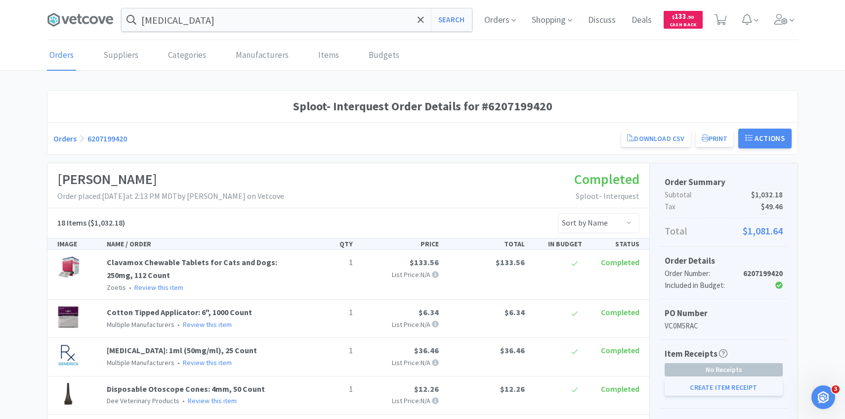
click at [707, 395] on button "Create Item Receipt" at bounding box center [724, 387] width 118 height 17
select select "2"
select select "1"
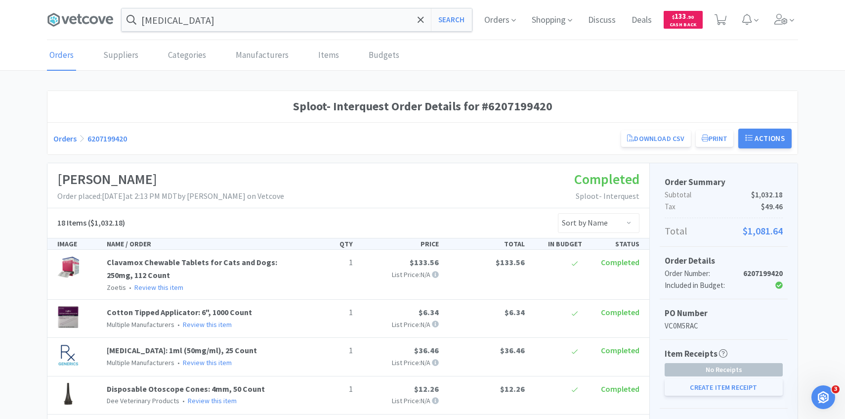
select select "1"
select select "2"
select select "3"
select select "5"
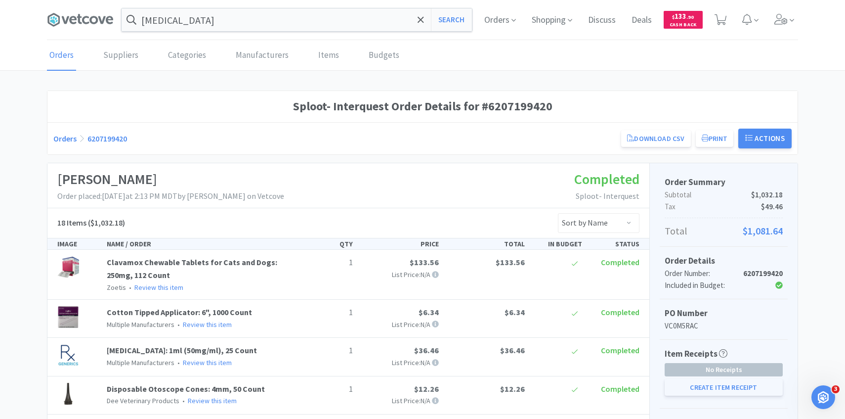
select select "2"
select select "1"
select select "15"
select select "6"
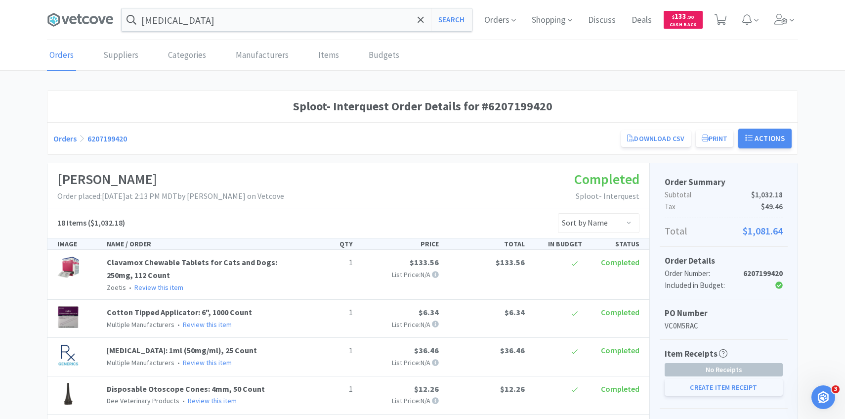
select select "9"
select select "7"
select select "1"
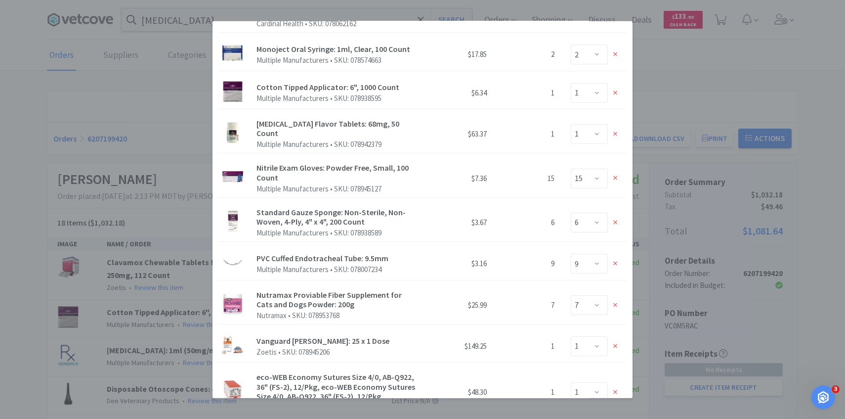
scroll to position [592, 0]
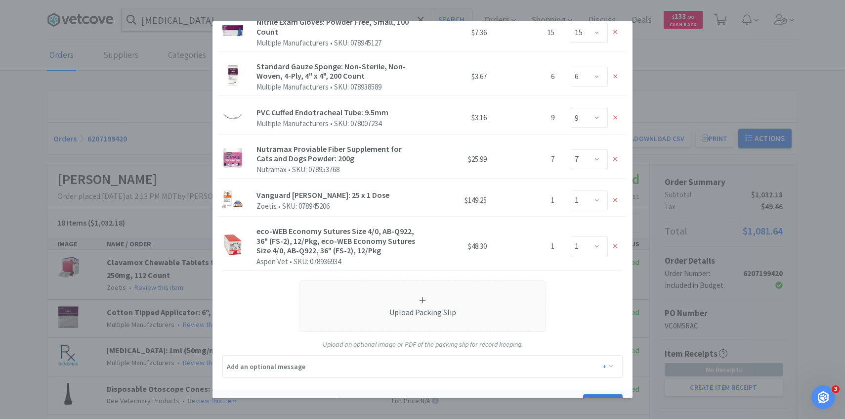
click at [611, 394] on button "Create" at bounding box center [603, 404] width 40 height 20
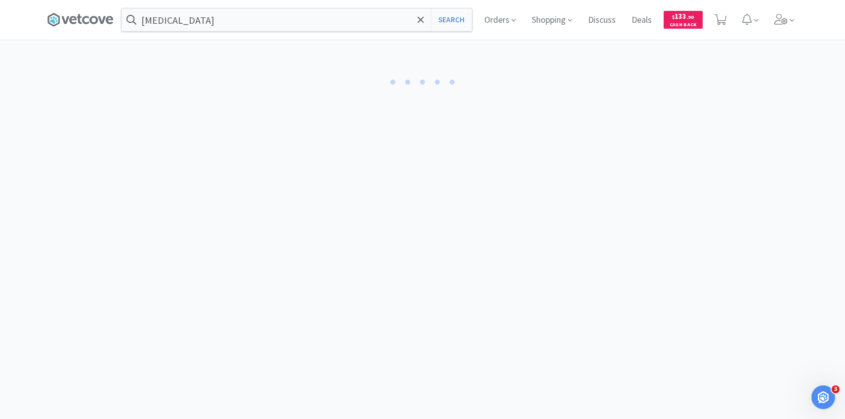
select select "1"
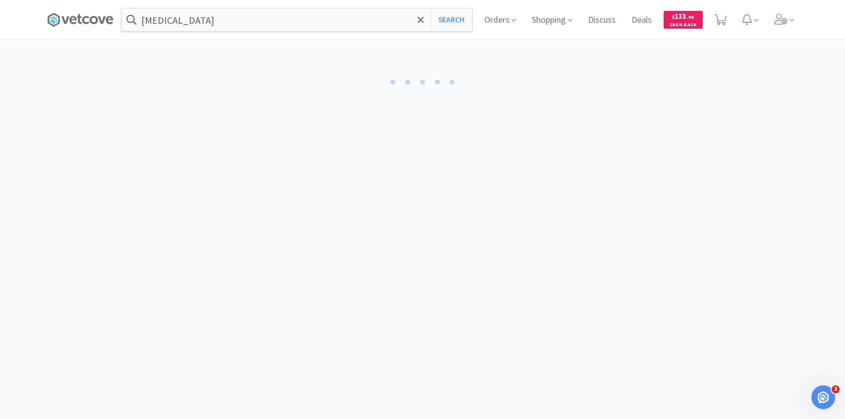
select select "2"
select select "3"
select select "2"
select select "5"
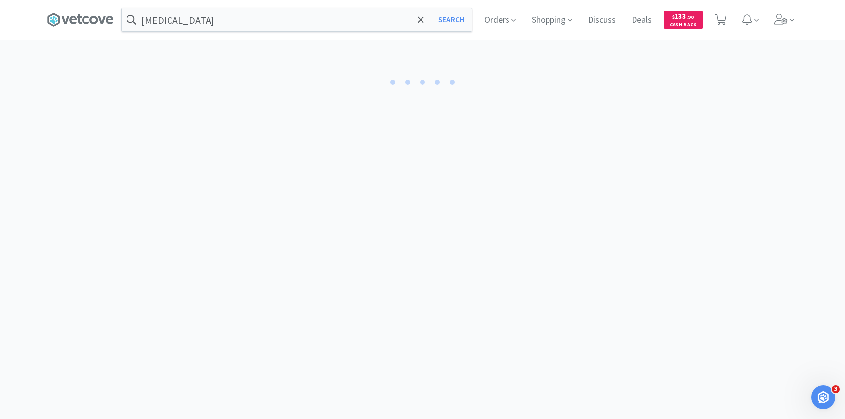
select select "15"
select select "7"
select select "2"
select select "9"
select select "6"
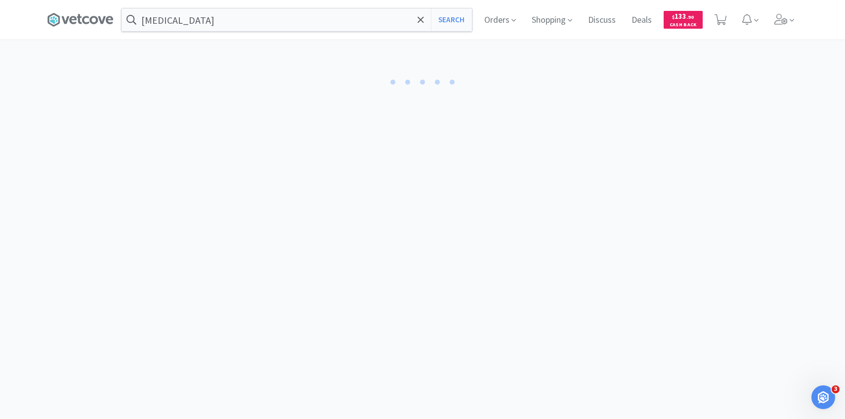
select select "1"
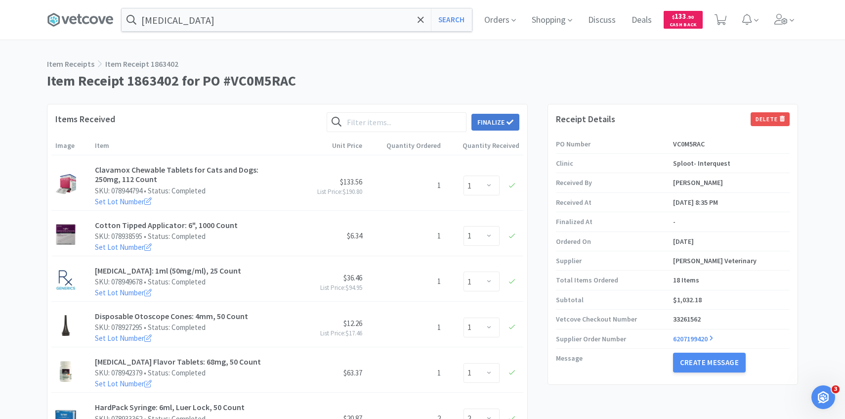
click at [508, 122] on icon at bounding box center [510, 121] width 7 height 5
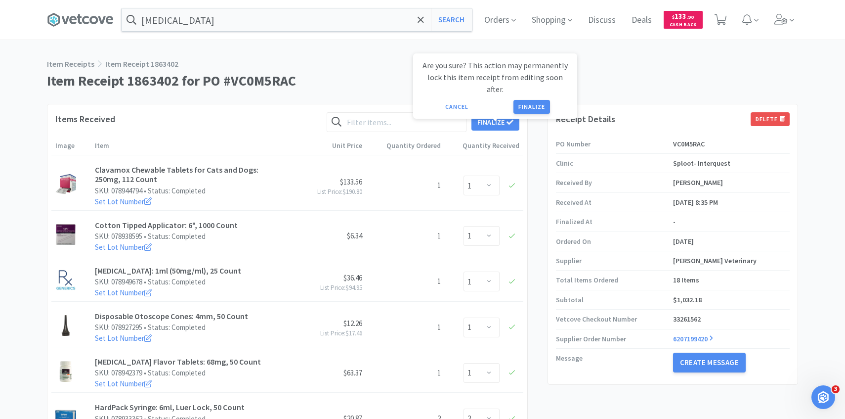
click at [526, 104] on div "Are you sure? This action may permanently lock this item receipt from editing s…" at bounding box center [495, 85] width 164 height 65
click at [527, 100] on button "Finalize" at bounding box center [532, 107] width 37 height 14
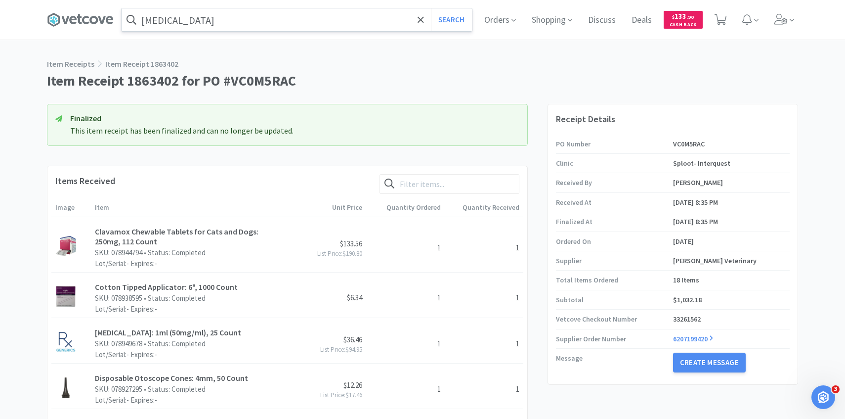
click at [290, 29] on input "[MEDICAL_DATA]" at bounding box center [297, 19] width 351 height 23
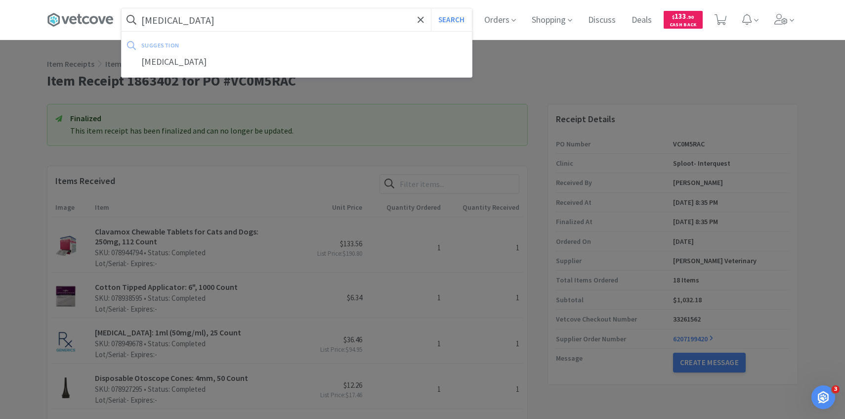
type input "[MEDICAL_DATA]"
click at [431, 8] on button "Search" at bounding box center [451, 19] width 41 height 23
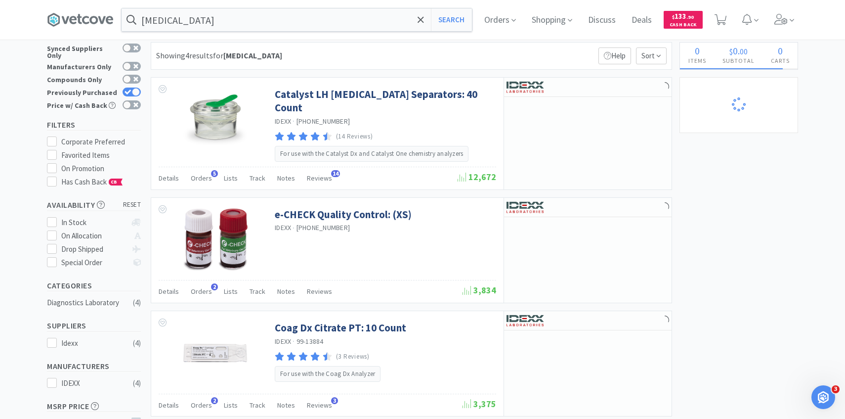
scroll to position [21, 0]
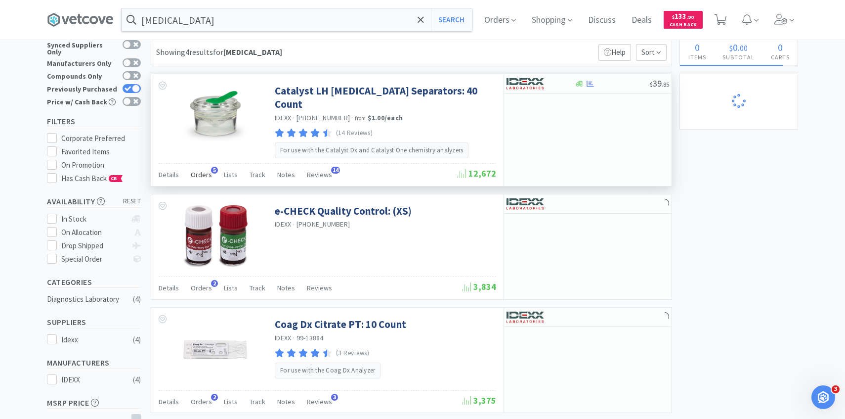
click at [207, 170] on span "Orders" at bounding box center [201, 174] width 21 height 9
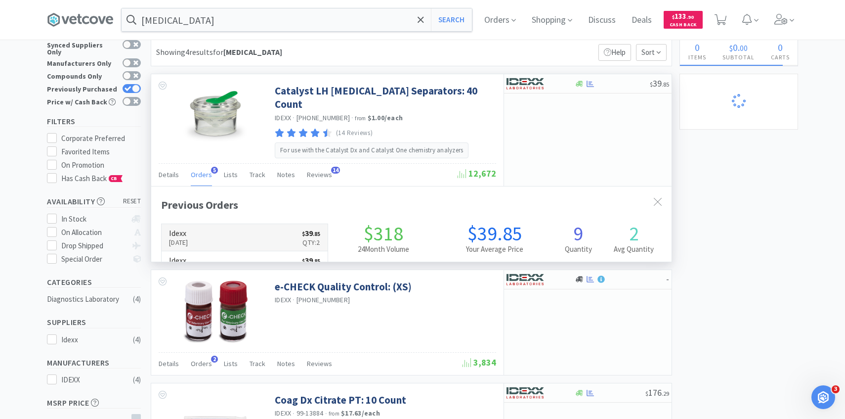
scroll to position [256, 521]
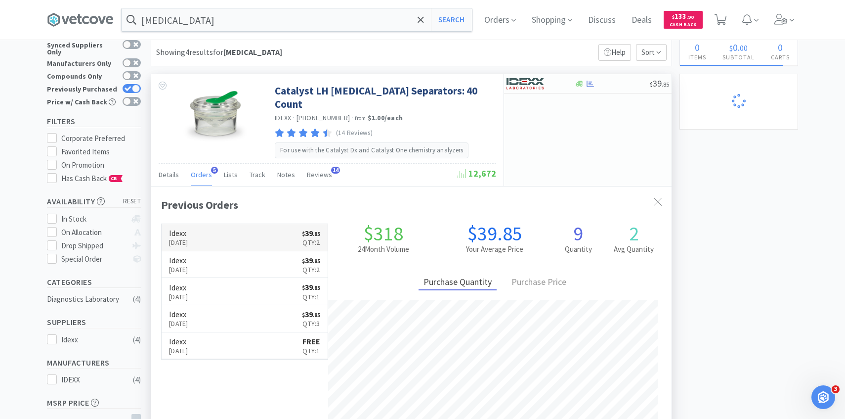
click at [231, 232] on link "Idexx [DATE] $ 39 . 85 Qty: 2" at bounding box center [245, 237] width 166 height 27
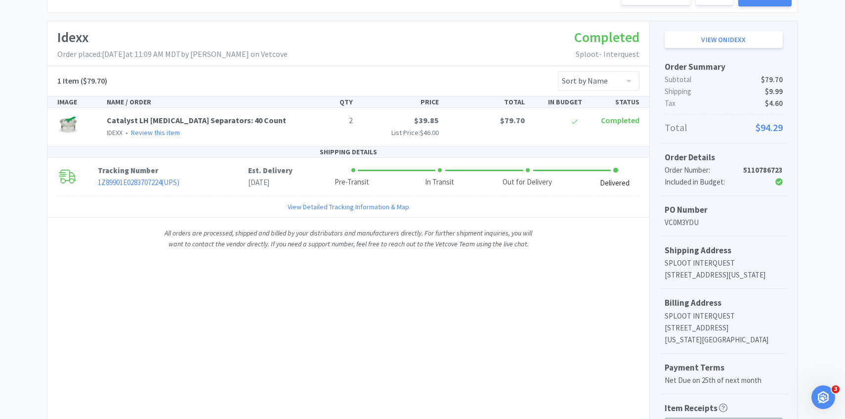
scroll to position [206, 0]
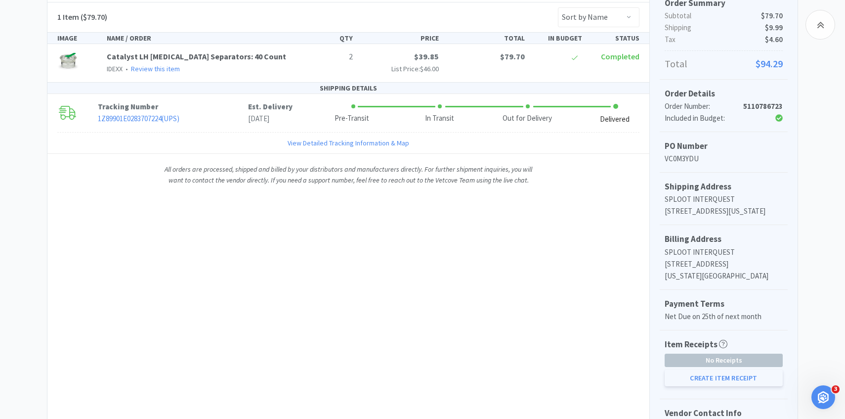
click at [676, 386] on button "Create Item Receipt" at bounding box center [724, 377] width 118 height 17
select select "2"
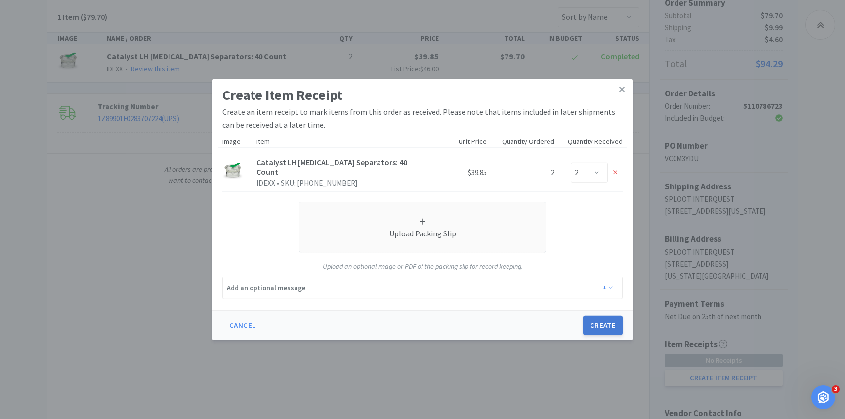
click at [596, 319] on button "Create" at bounding box center [603, 325] width 40 height 20
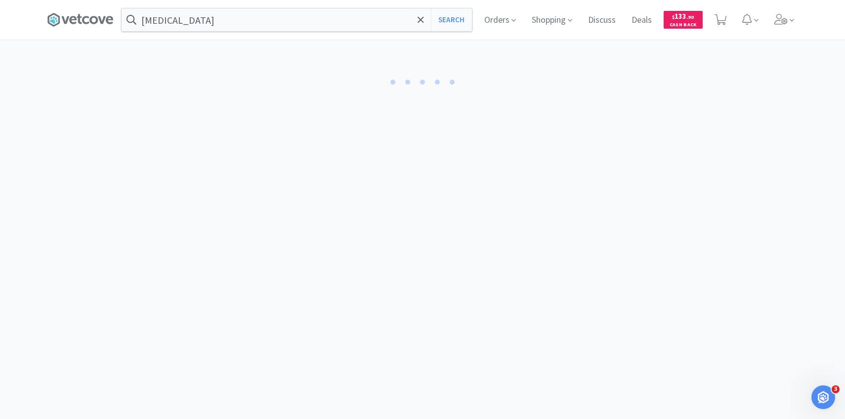
select select "2"
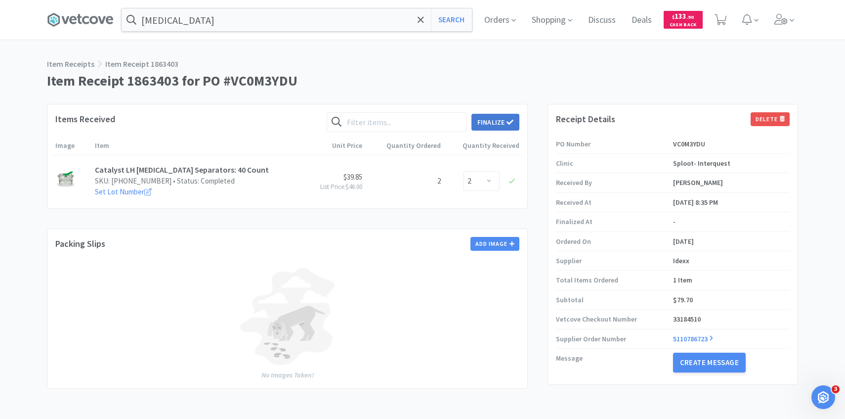
click at [507, 125] on icon at bounding box center [510, 122] width 7 height 7
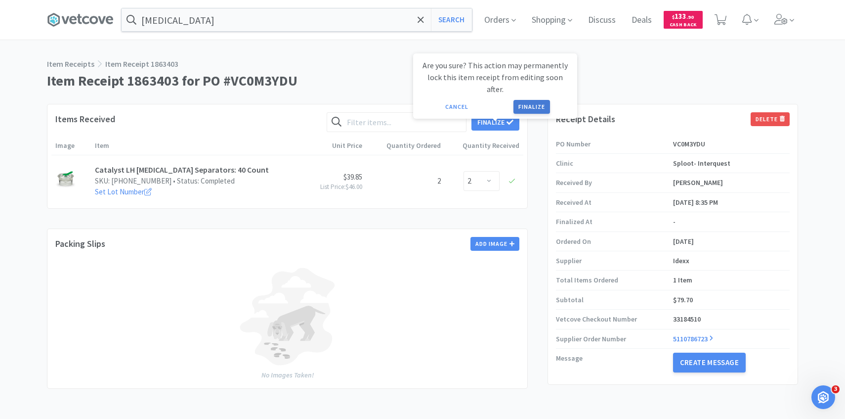
click at [530, 100] on button "Finalize" at bounding box center [532, 107] width 37 height 14
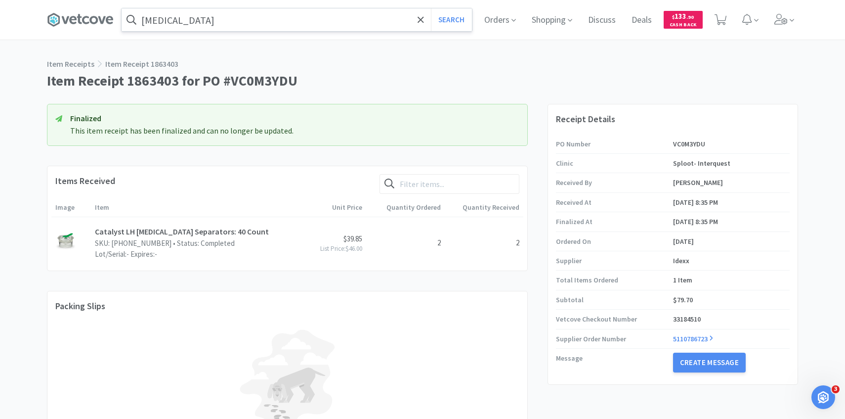
click at [250, 23] on input "[MEDICAL_DATA]" at bounding box center [297, 19] width 351 height 23
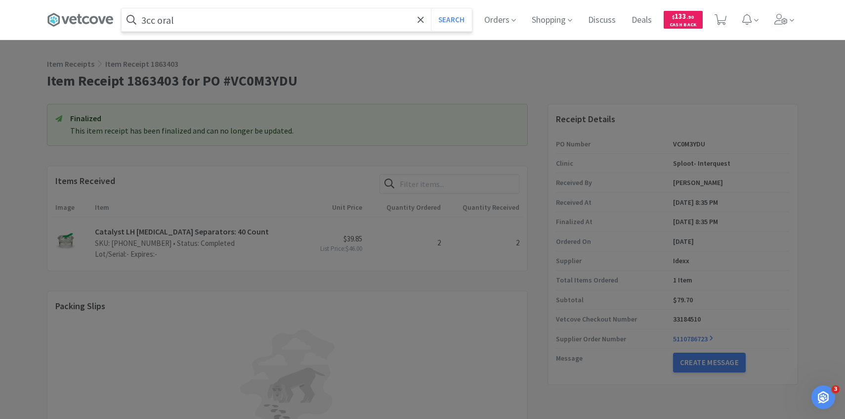
click at [431, 8] on button "Search" at bounding box center [451, 19] width 41 height 23
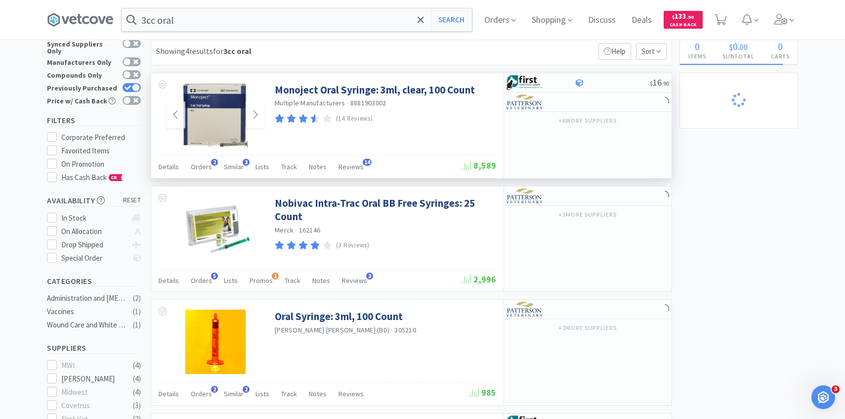
scroll to position [22, 0]
click at [210, 166] on div "Details Orders 2 Similar 3 Lists Track Notes Reviews 14" at bounding box center [311, 168] width 304 height 19
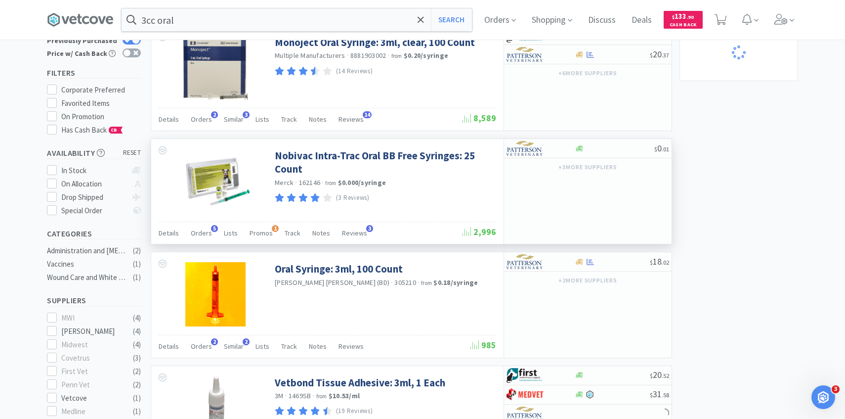
scroll to position [152, 0]
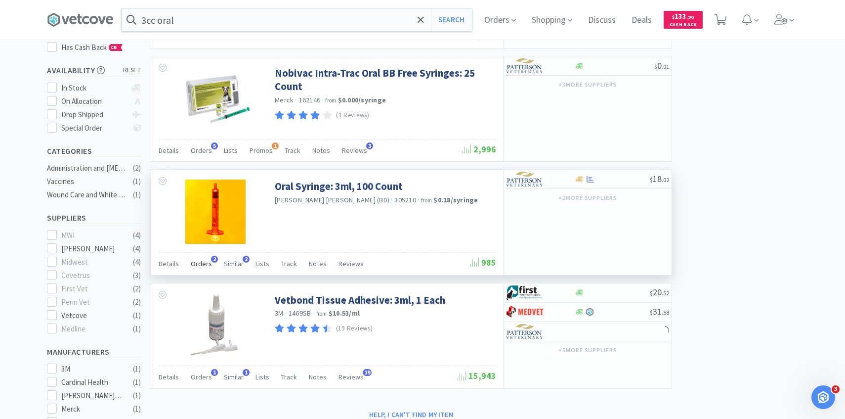
click at [200, 264] on span "Orders" at bounding box center [201, 263] width 21 height 9
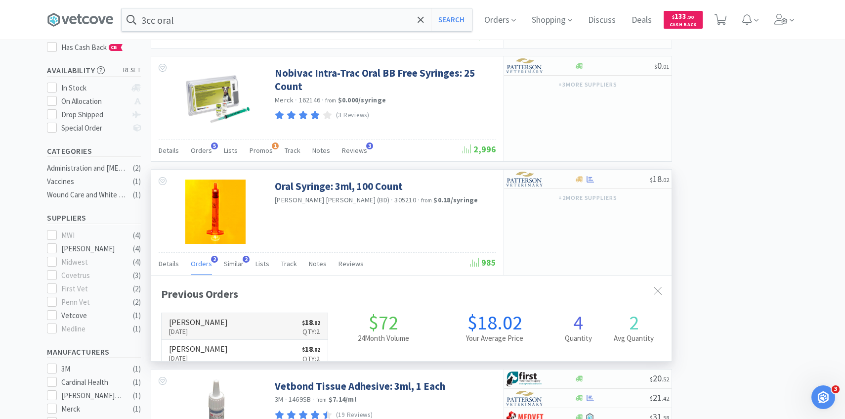
scroll to position [256, 521]
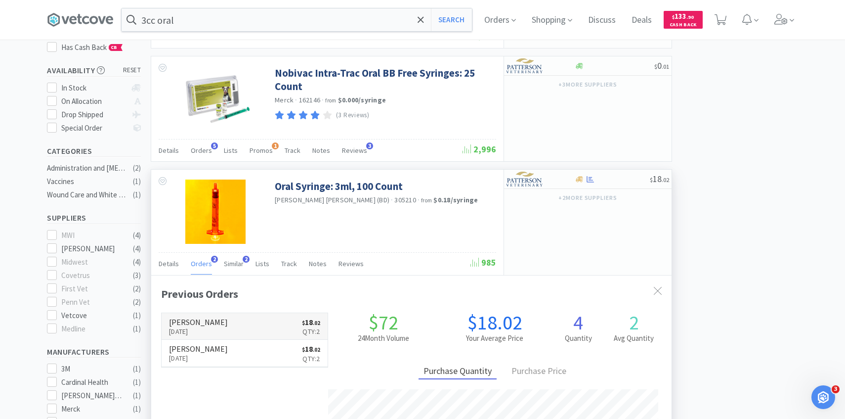
click at [224, 319] on link "[PERSON_NAME] [DATE] $ 18 . 02 Qty: 2" at bounding box center [245, 326] width 166 height 27
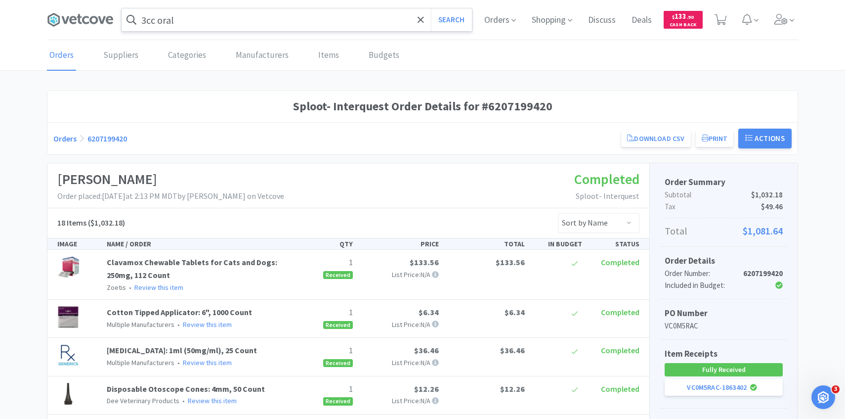
click at [250, 25] on input "3cc oral" at bounding box center [297, 19] width 351 height 23
click at [431, 8] on button "Search" at bounding box center [451, 19] width 41 height 23
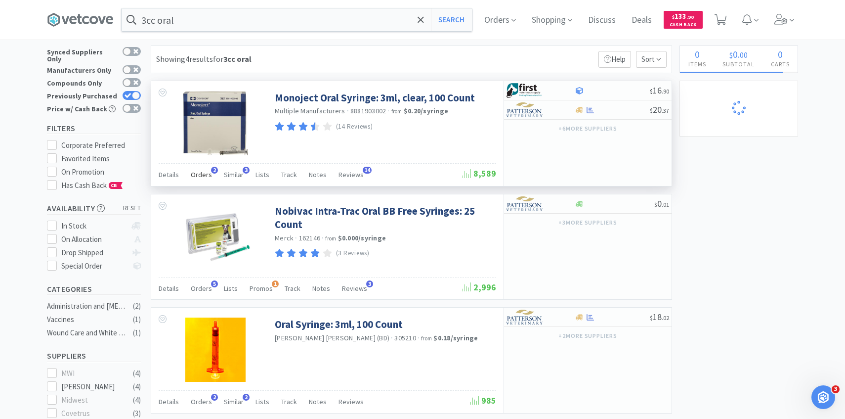
scroll to position [17, 0]
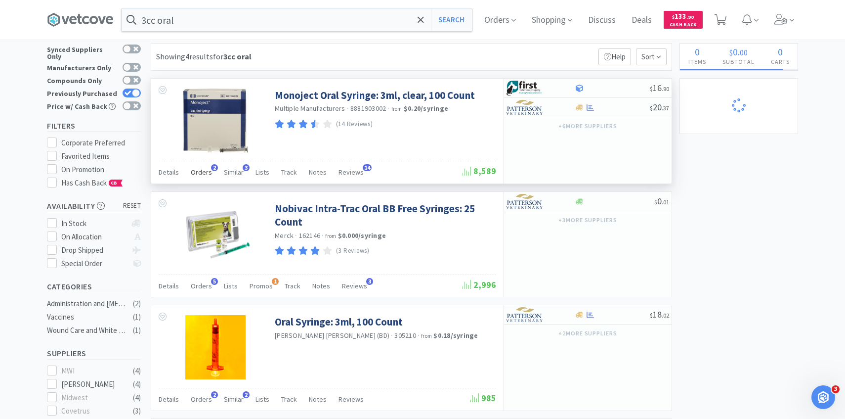
click at [198, 177] on div "Orders 2" at bounding box center [201, 173] width 21 height 19
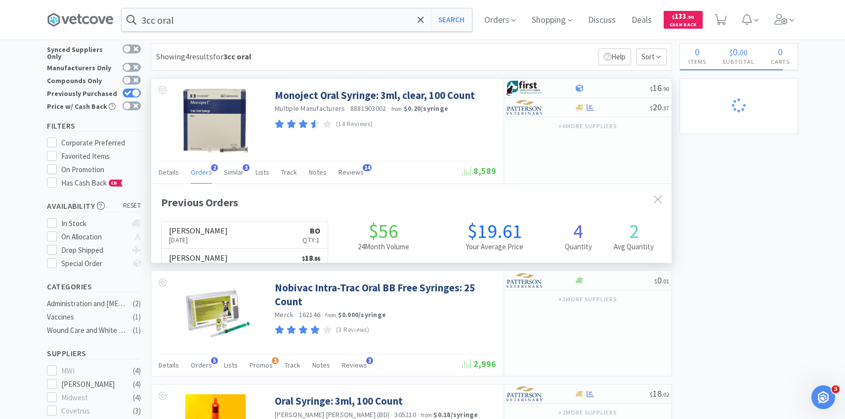
scroll to position [256, 521]
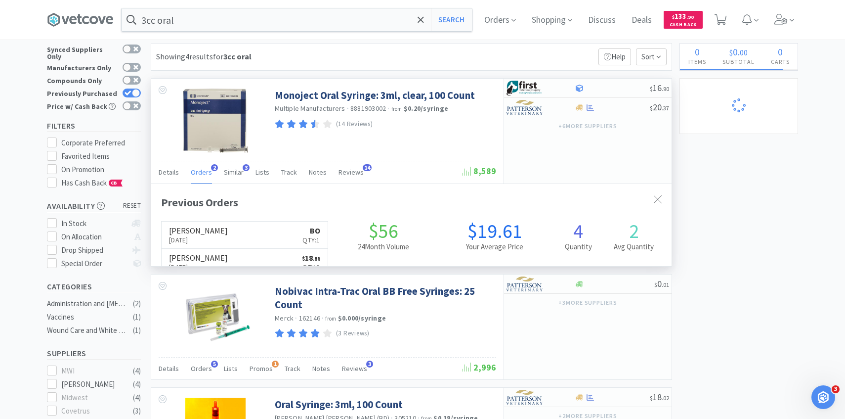
click at [197, 177] on div "Orders 2" at bounding box center [201, 173] width 21 height 19
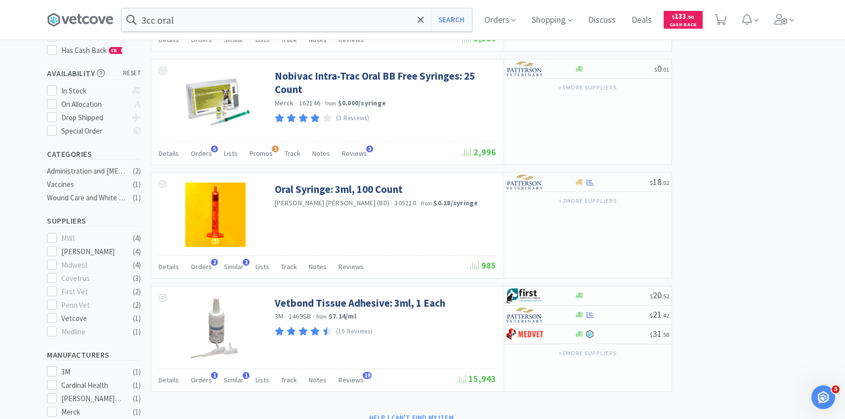
scroll to position [178, 0]
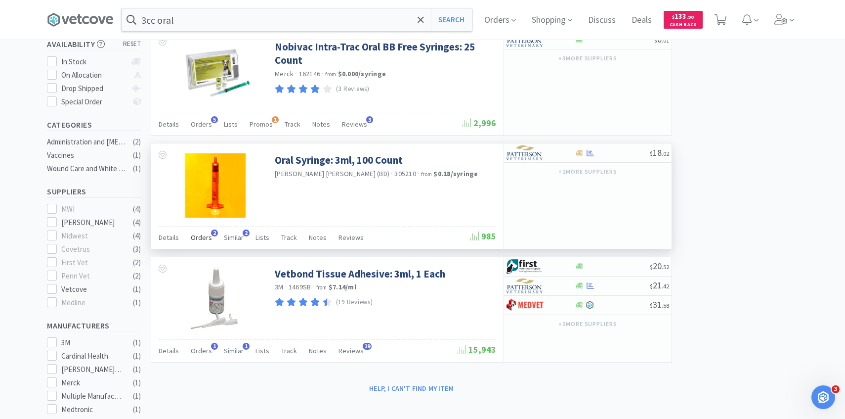
click at [204, 233] on span "Orders" at bounding box center [201, 237] width 21 height 9
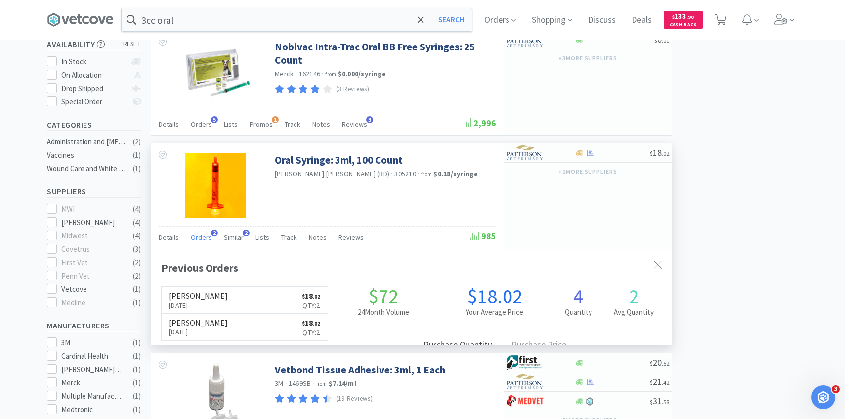
scroll to position [256, 521]
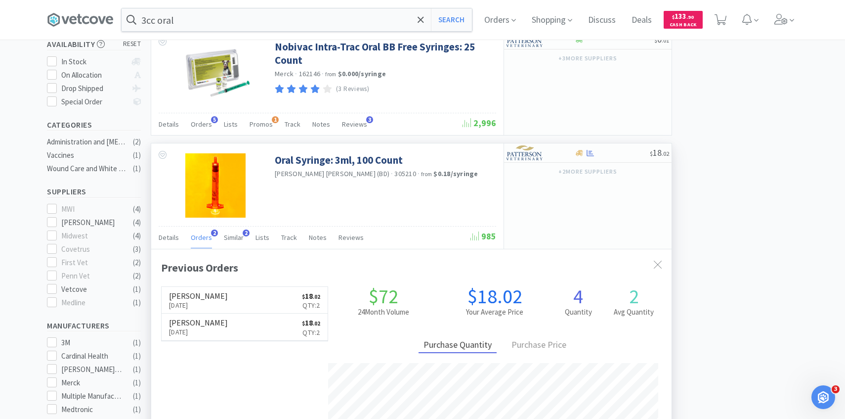
click at [204, 233] on span "Orders" at bounding box center [201, 237] width 21 height 9
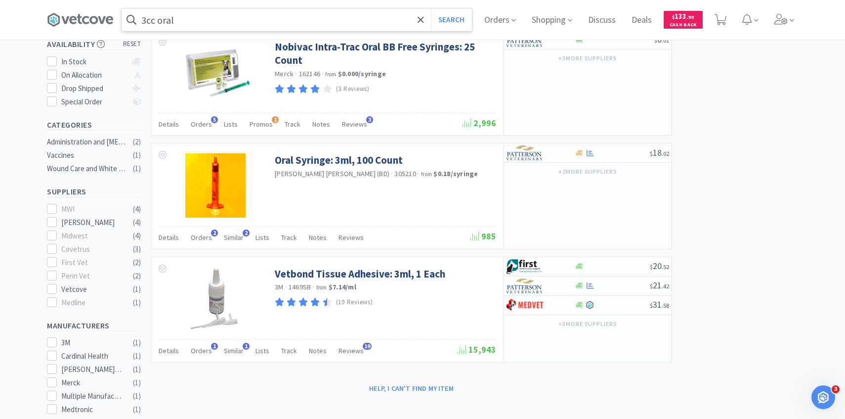
click at [262, 22] on input "3cc oral" at bounding box center [297, 19] width 351 height 23
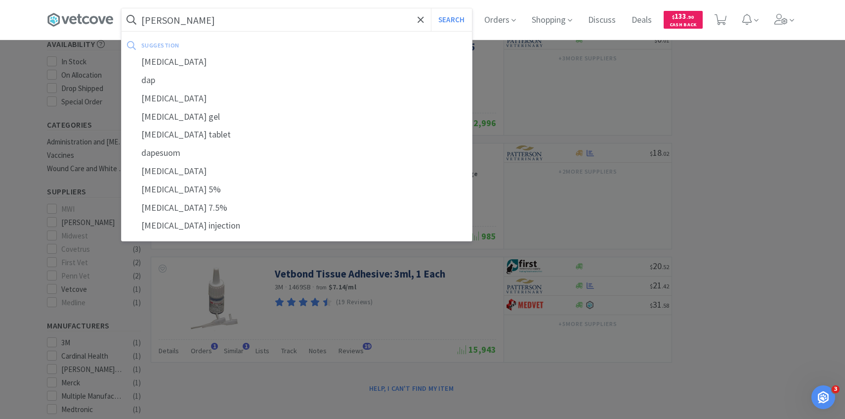
click at [431, 8] on button "Search" at bounding box center [451, 19] width 41 height 23
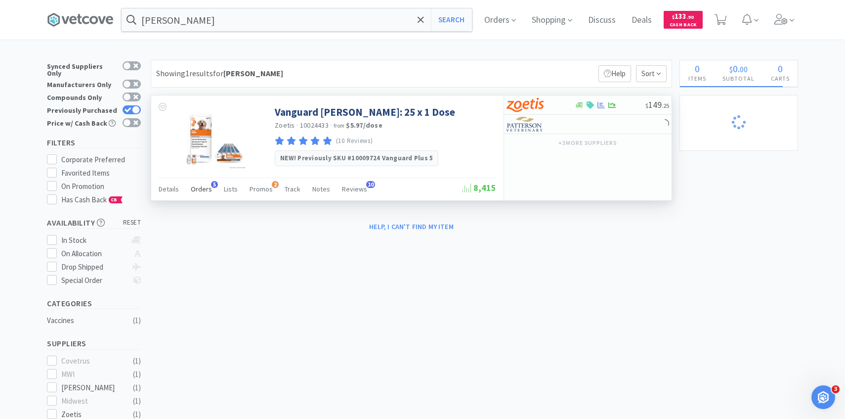
click at [203, 192] on span "Orders" at bounding box center [201, 188] width 21 height 9
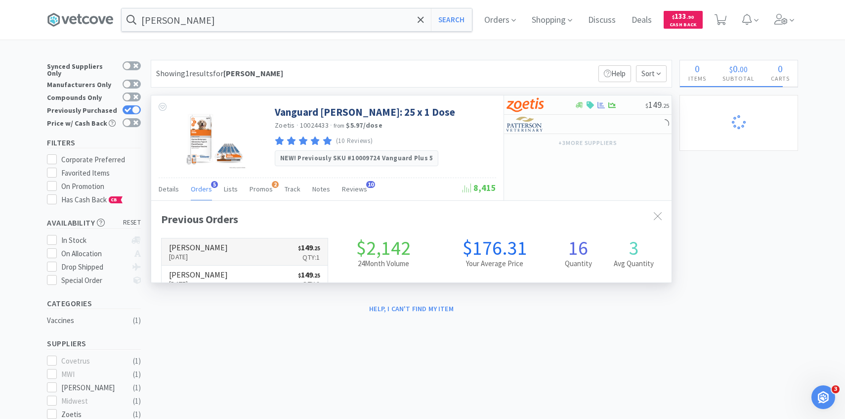
scroll to position [256, 521]
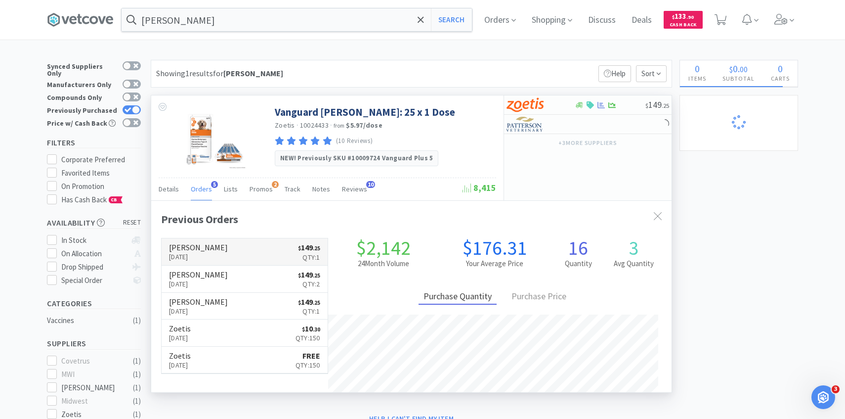
click at [221, 252] on link "[PERSON_NAME] [DATE] $ 149 . 25 Qty: 1" at bounding box center [245, 251] width 166 height 27
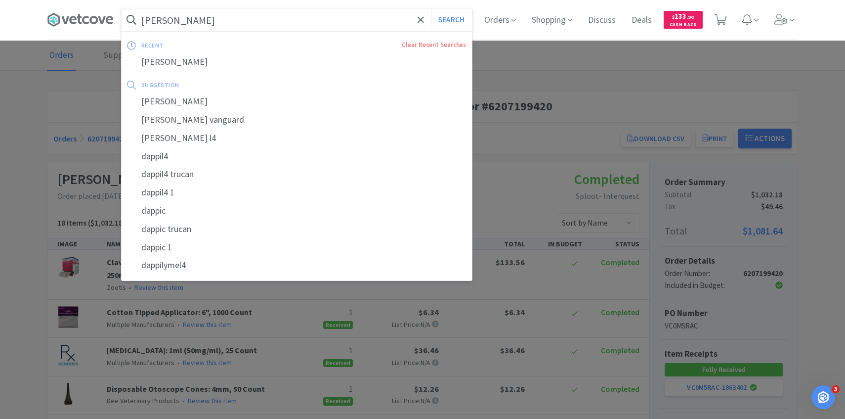
click at [235, 11] on input "[PERSON_NAME]" at bounding box center [297, 19] width 351 height 23
click at [431, 8] on button "Search" at bounding box center [451, 19] width 41 height 23
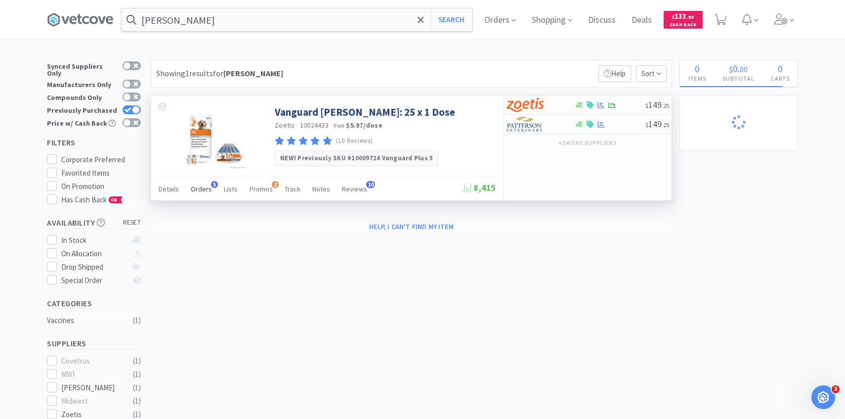
click at [199, 189] on span "Orders" at bounding box center [201, 188] width 21 height 9
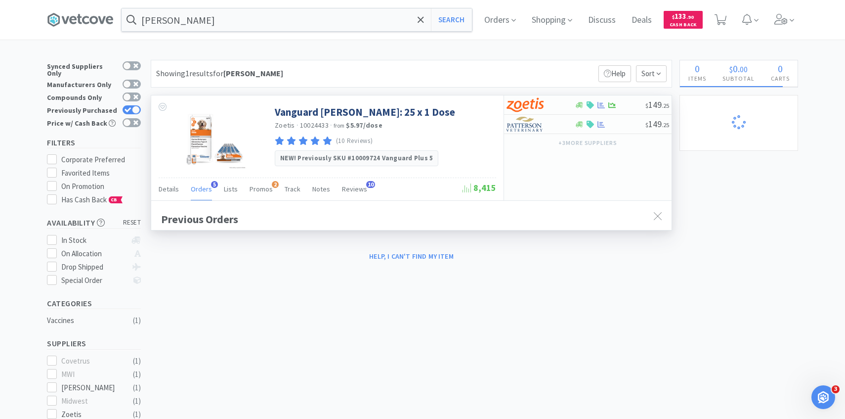
scroll to position [256, 521]
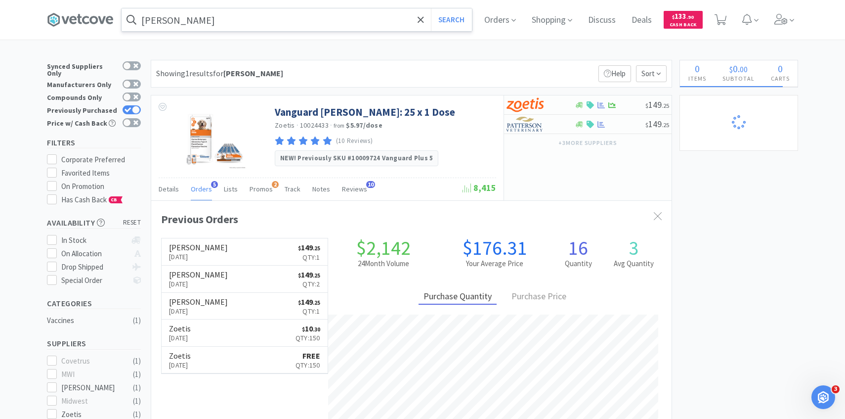
click at [279, 19] on input "[PERSON_NAME]" at bounding box center [297, 19] width 351 height 23
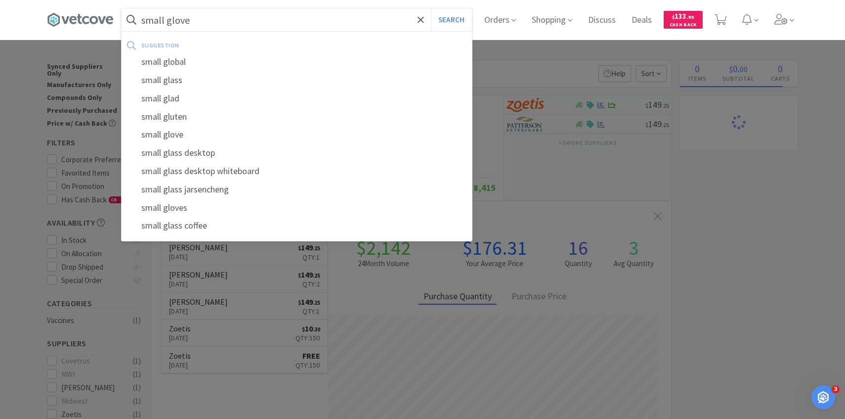
click at [431, 8] on button "Search" at bounding box center [451, 19] width 41 height 23
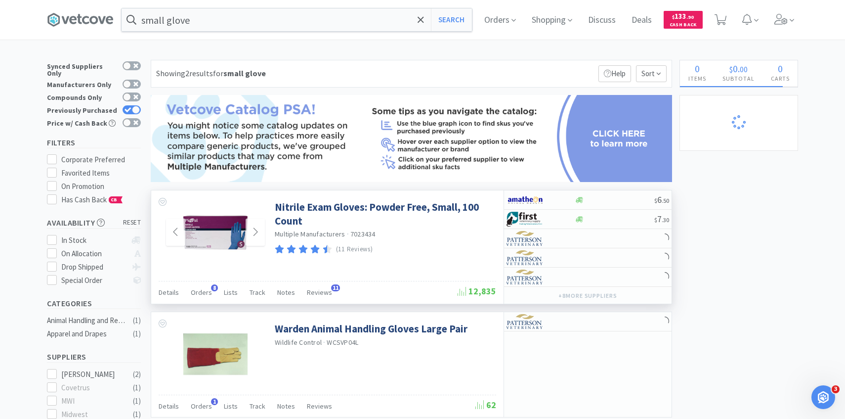
scroll to position [59, 0]
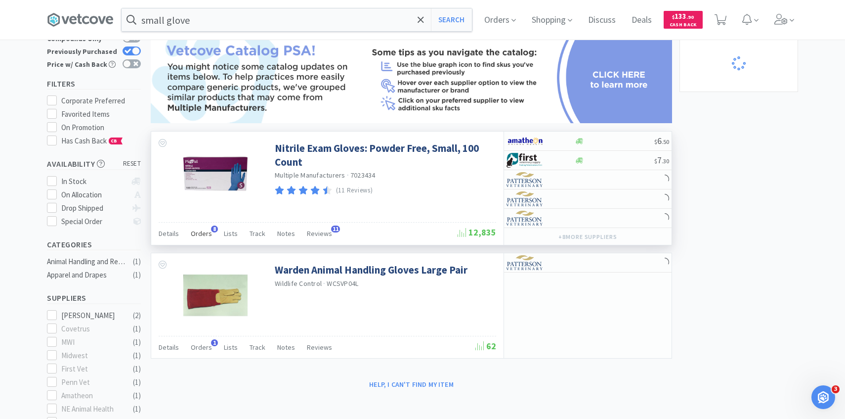
click at [203, 230] on span "Orders" at bounding box center [201, 233] width 21 height 9
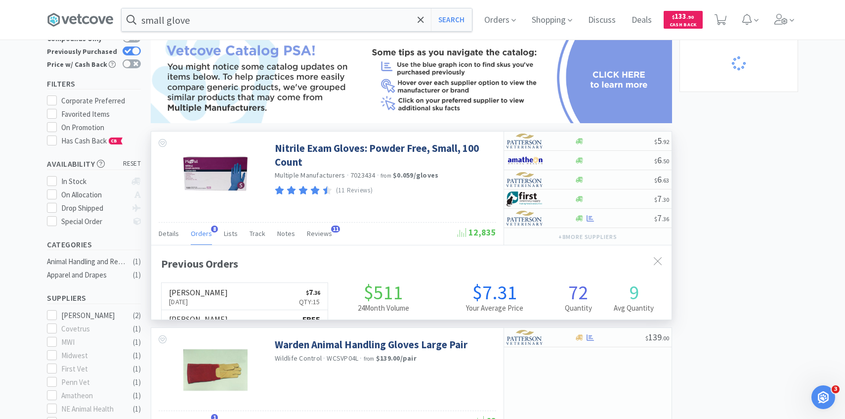
scroll to position [0, 0]
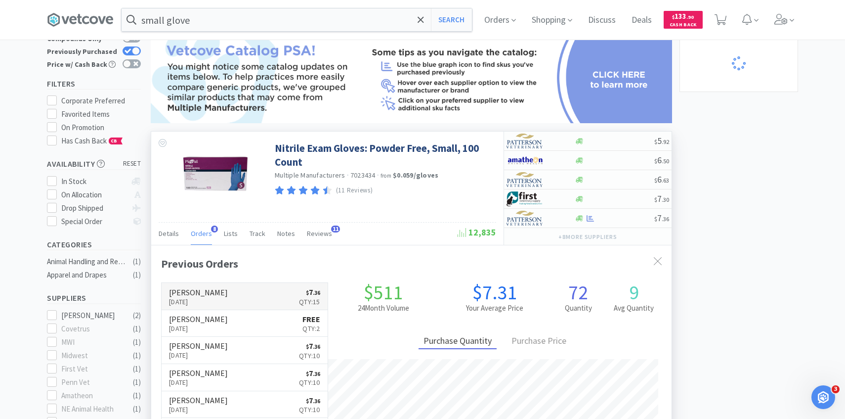
click at [220, 291] on link "[PERSON_NAME] [DATE] $ 7 . 36 Qty: 15" at bounding box center [245, 296] width 166 height 27
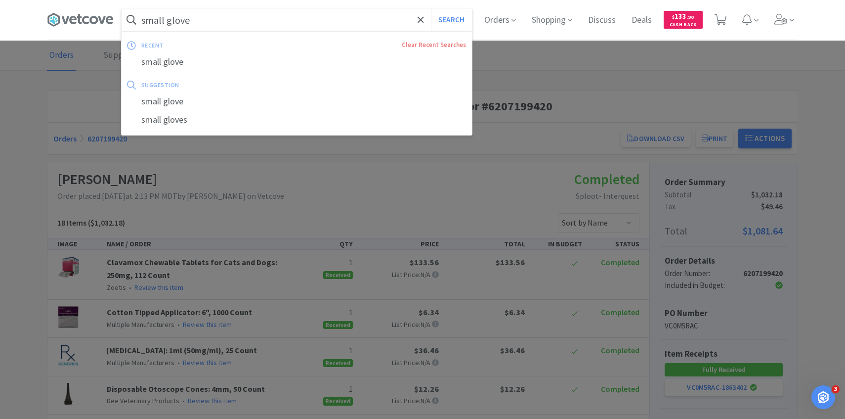
click at [269, 29] on input "small glove" at bounding box center [297, 19] width 351 height 23
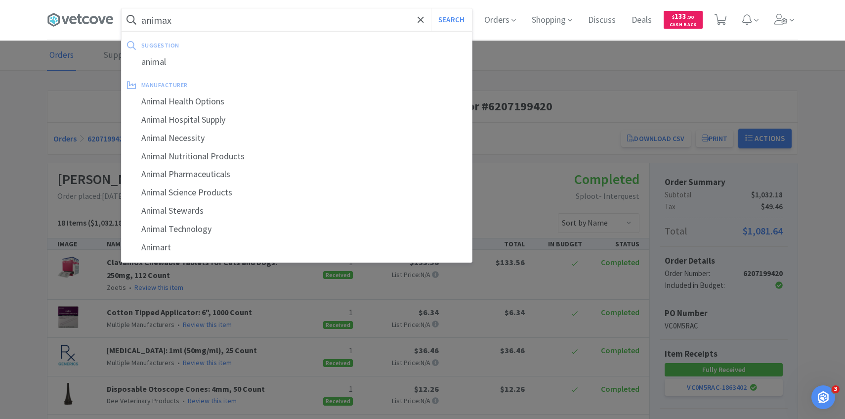
click at [431, 8] on button "Search" at bounding box center [451, 19] width 41 height 23
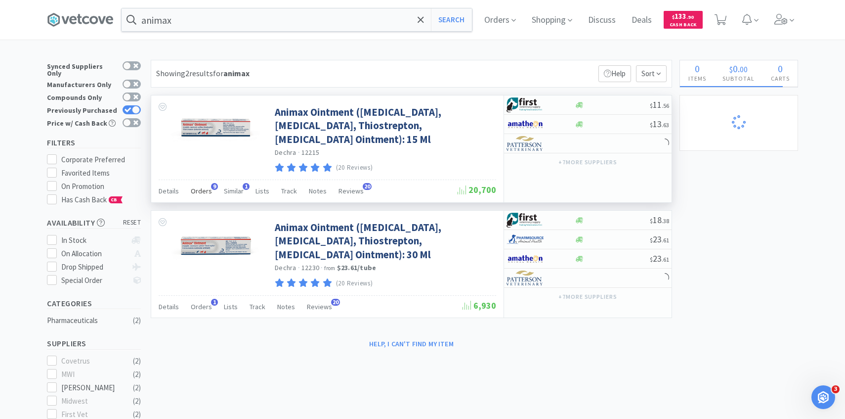
click at [204, 192] on span "Orders" at bounding box center [201, 190] width 21 height 9
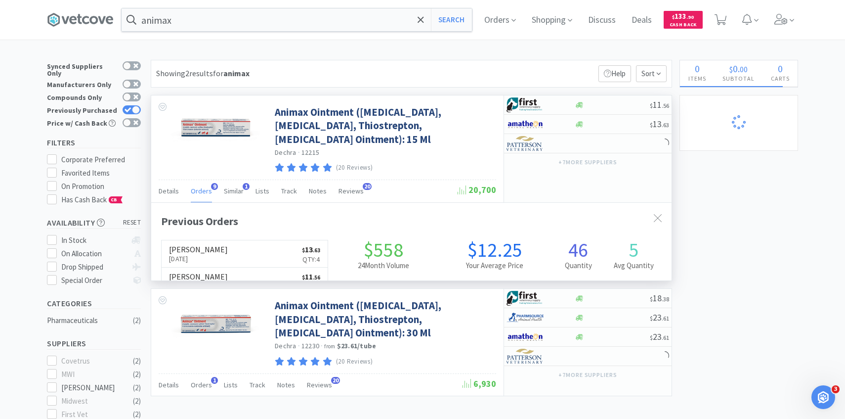
scroll to position [265, 521]
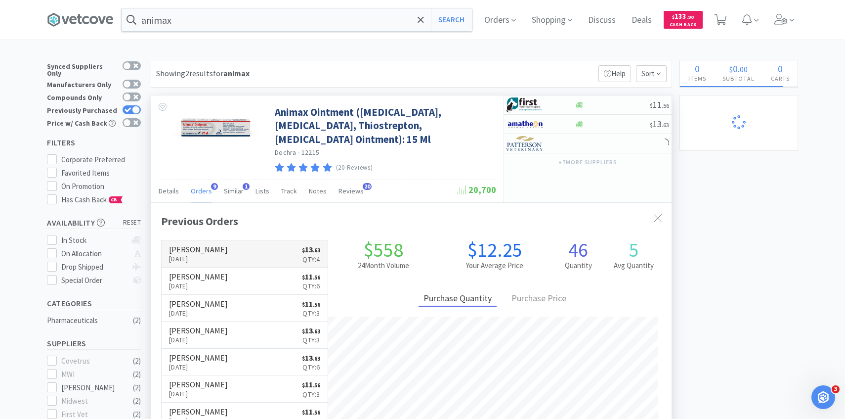
click at [216, 249] on h6 "[PERSON_NAME]" at bounding box center [198, 249] width 59 height 8
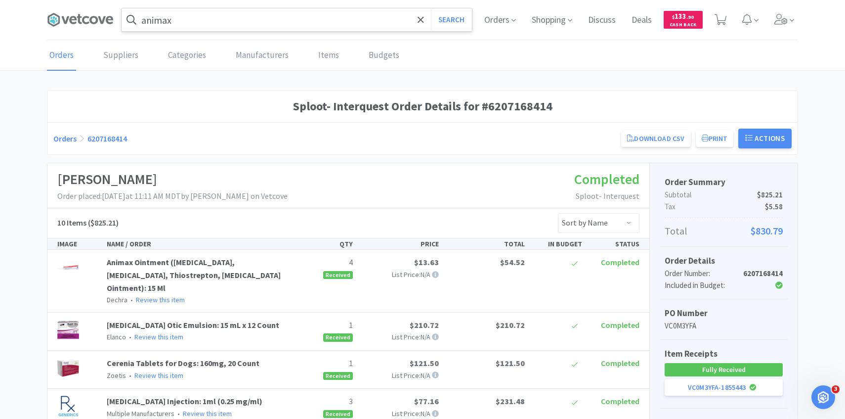
click at [215, 13] on input "animax" at bounding box center [297, 19] width 351 height 23
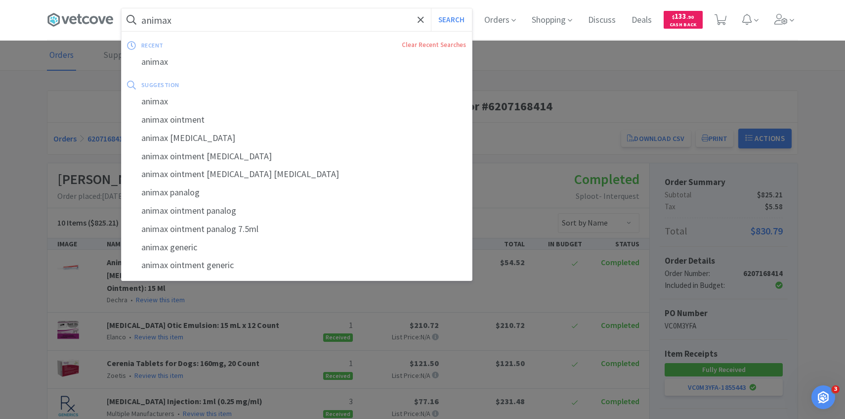
click at [215, 13] on input "animax" at bounding box center [297, 19] width 351 height 23
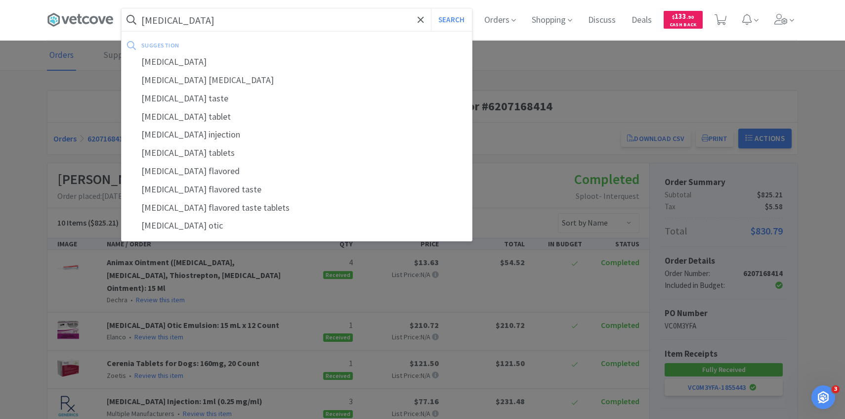
type input "[MEDICAL_DATA]"
click at [431, 8] on button "Search" at bounding box center [451, 19] width 41 height 23
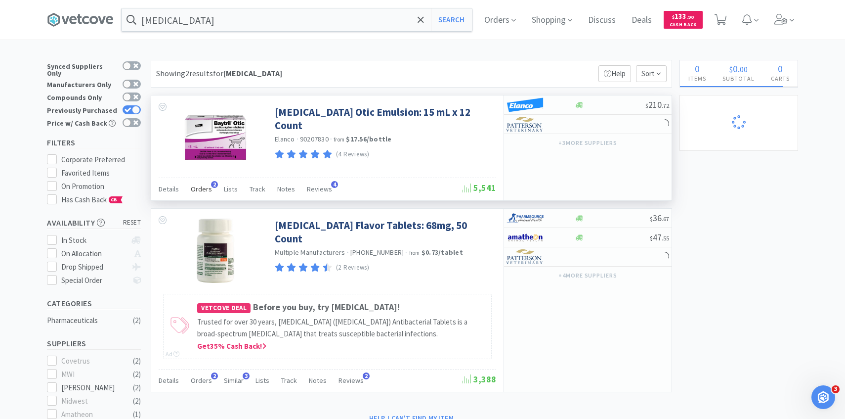
click at [206, 190] on span "Orders" at bounding box center [201, 188] width 21 height 9
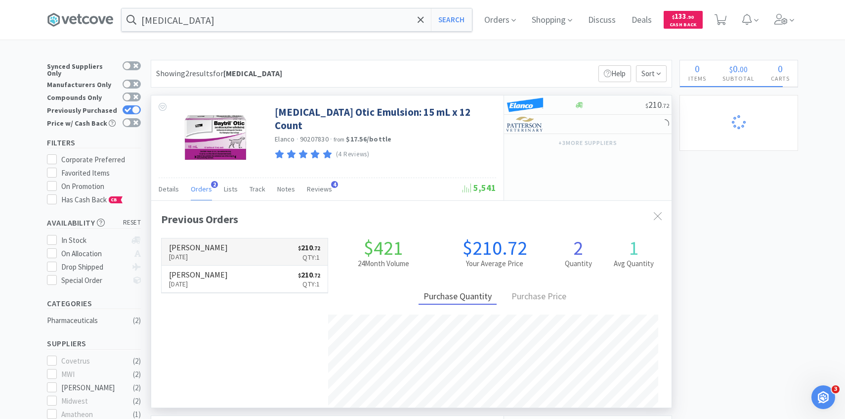
scroll to position [256, 521]
drag, startPoint x: 215, startPoint y: 208, endPoint x: 232, endPoint y: 244, distance: 39.6
click at [232, 244] on link "[PERSON_NAME] [DATE] $ 210 . 72 Qty: 1" at bounding box center [245, 251] width 166 height 27
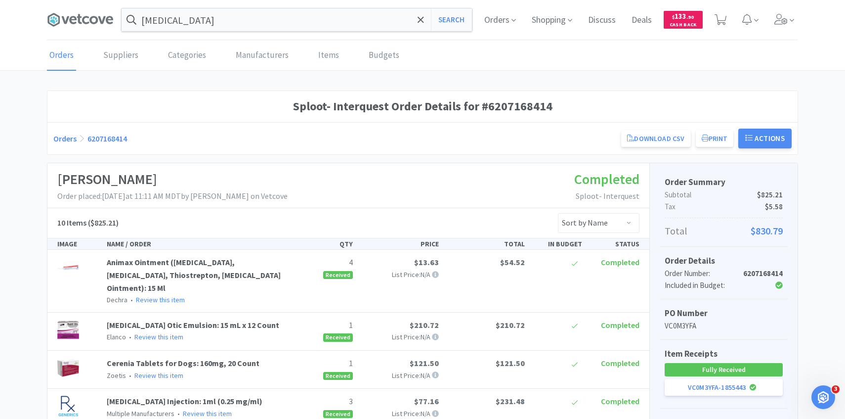
scroll to position [344, 0]
